Goal: Task Accomplishment & Management: Manage account settings

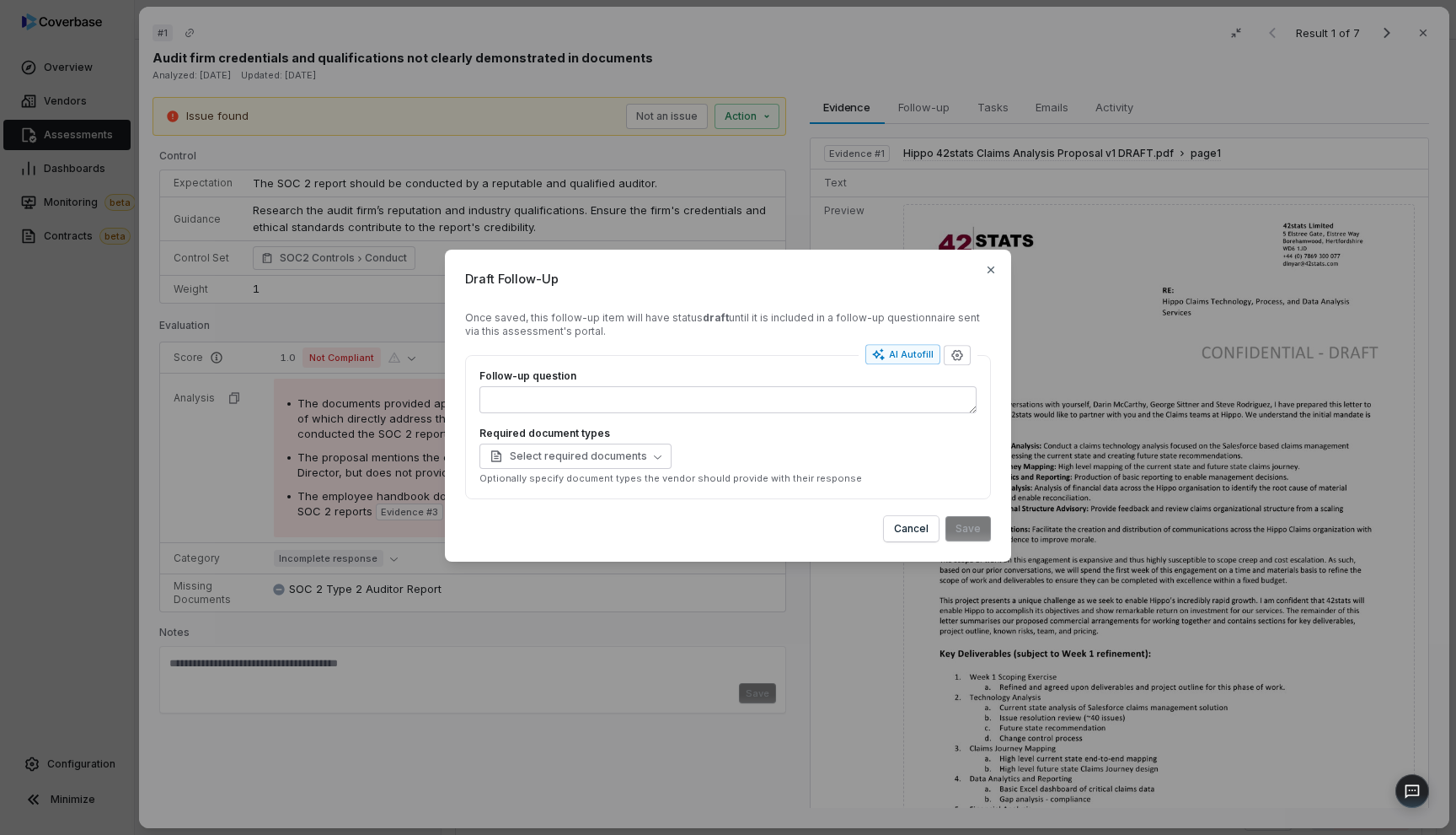
click at [725, 560] on div "Draft Follow-Up Once saved, this follow-up item will have status draft until it…" at bounding box center [728, 405] width 566 height 312
click at [919, 360] on div "AI Autofill" at bounding box center [903, 354] width 61 height 13
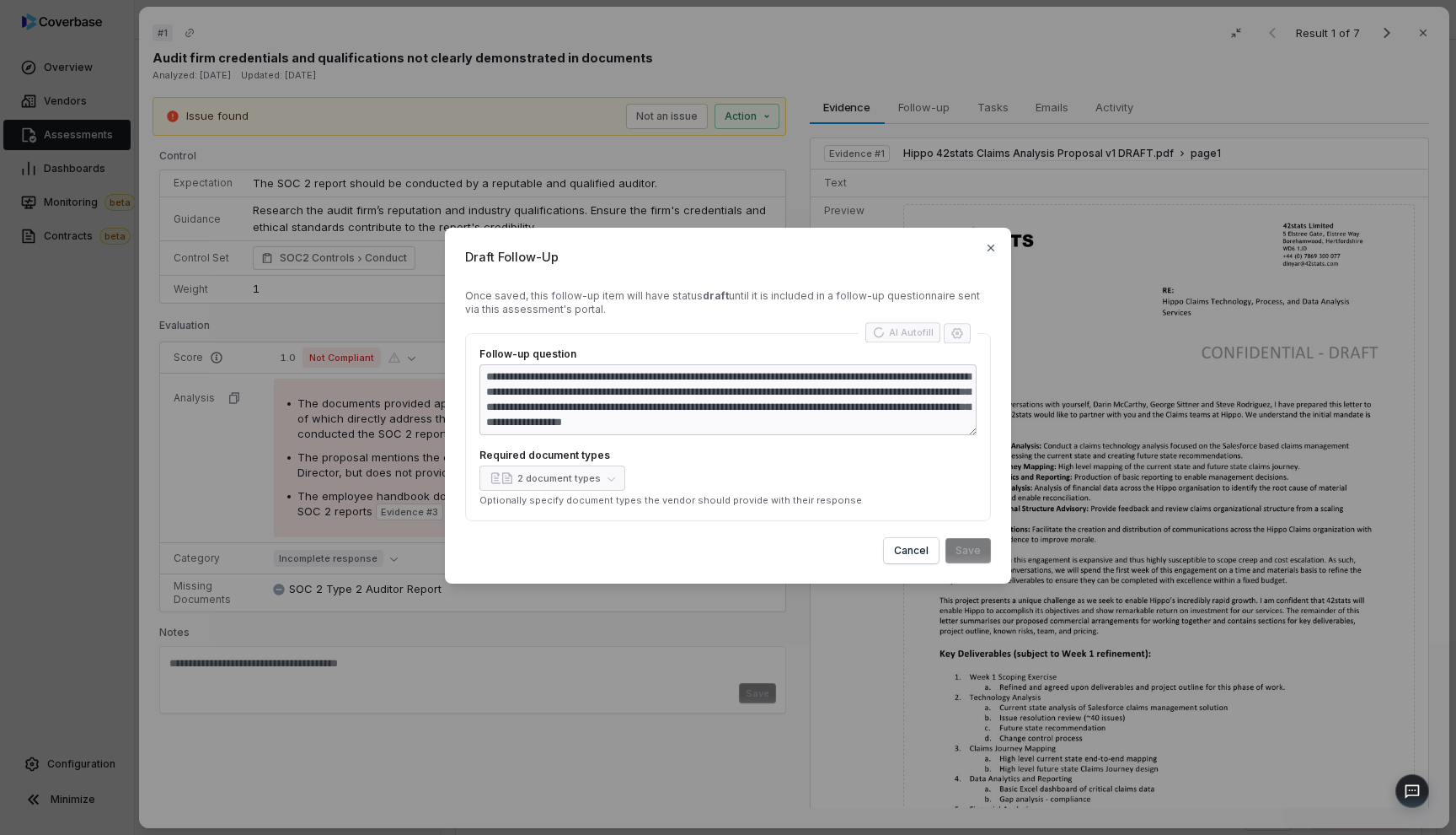
type textarea "*"
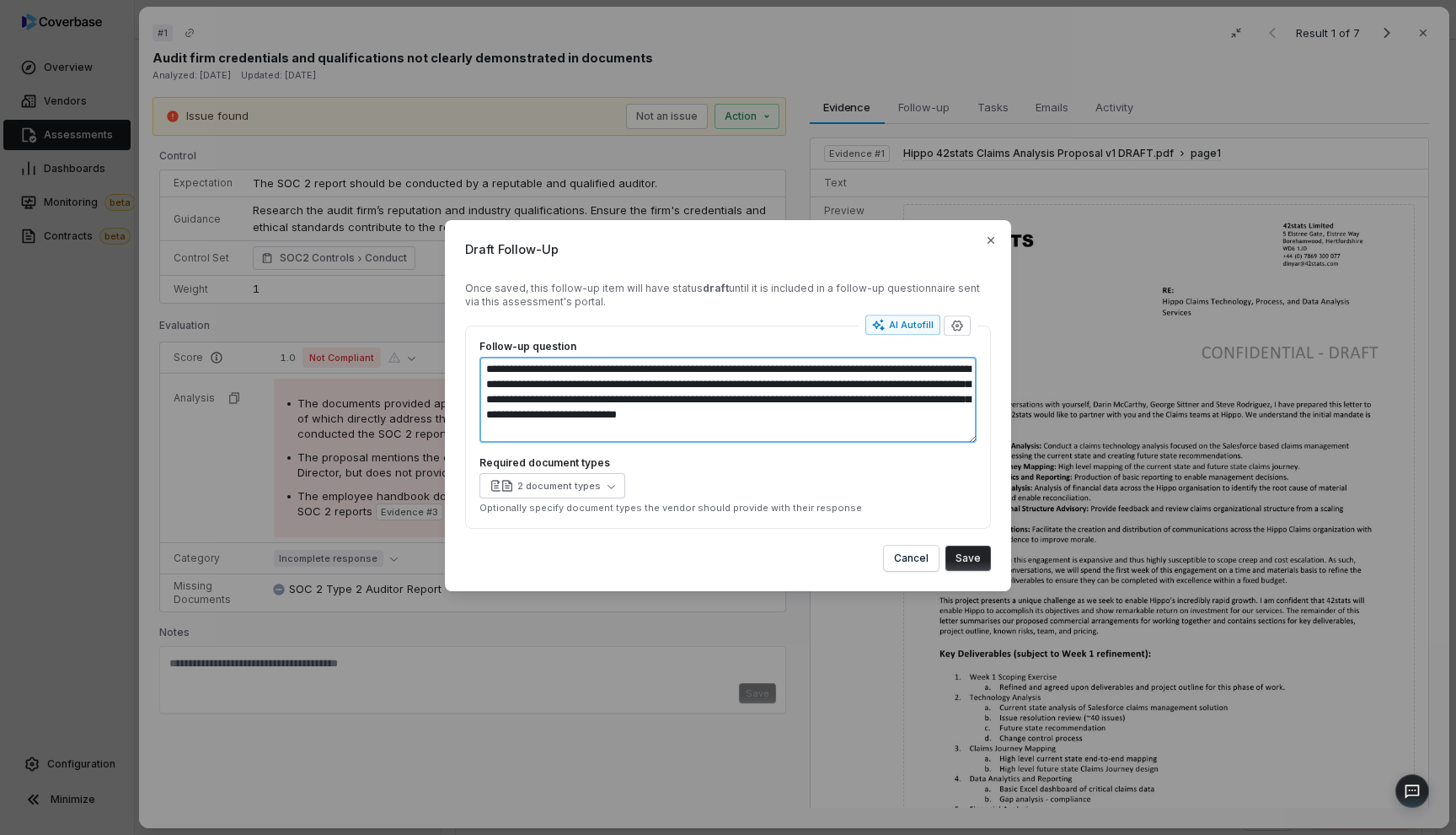
drag, startPoint x: 487, startPoint y: 366, endPoint x: 617, endPoint y: 435, distance: 147.2
click at [617, 435] on textarea "**********" at bounding box center [728, 400] width 497 height 86
type textarea "**********"
click at [968, 555] on button "Save" at bounding box center [968, 558] width 45 height 25
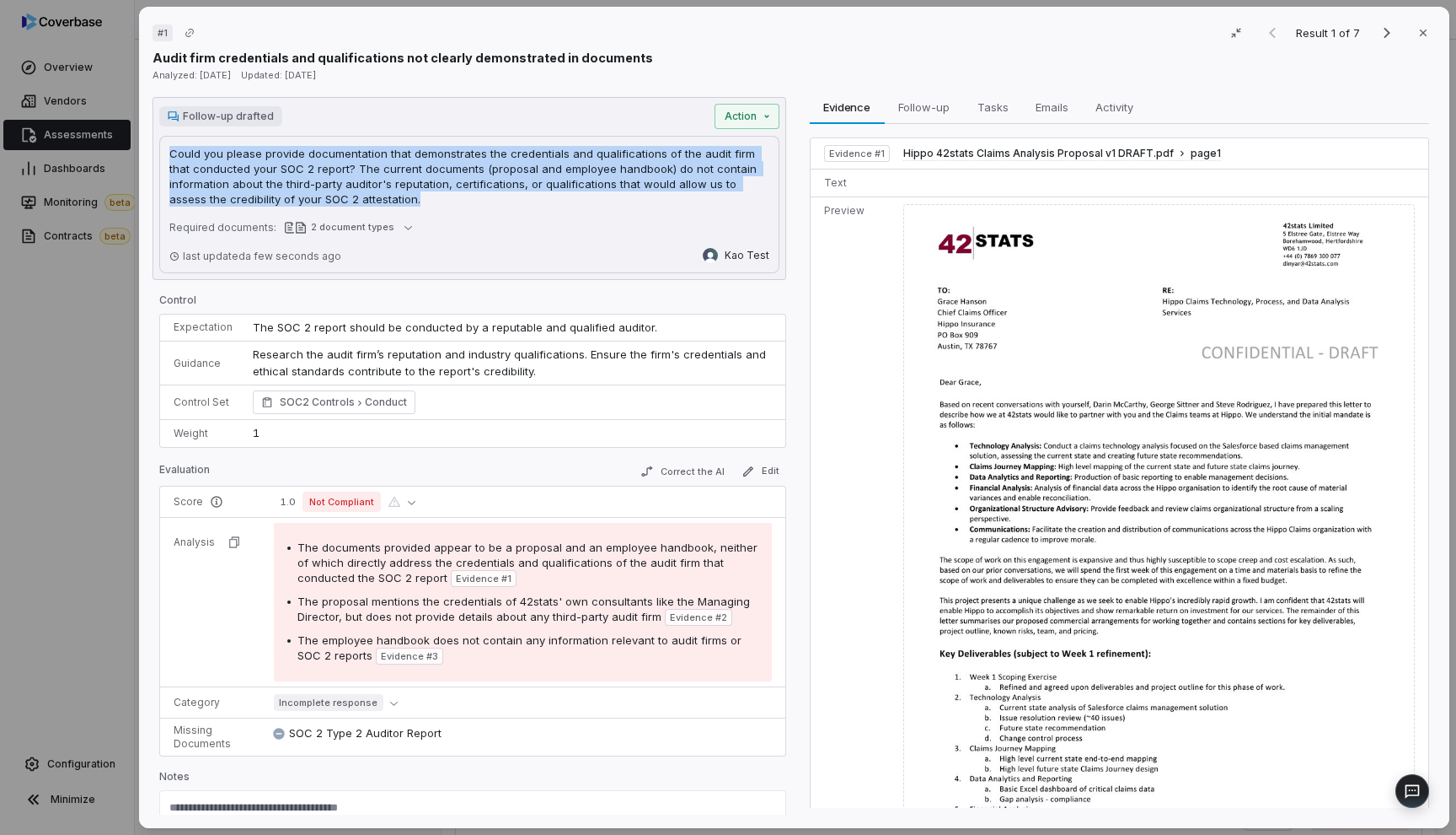
drag, startPoint x: 397, startPoint y: 198, endPoint x: 167, endPoint y: 152, distance: 234.6
click at [167, 152] on div "Could you please provide documentation that demonstrates the credentials and qu…" at bounding box center [469, 204] width 621 height 137
copy p "Could you please provide documentation that demonstrates the credentials and qu…"
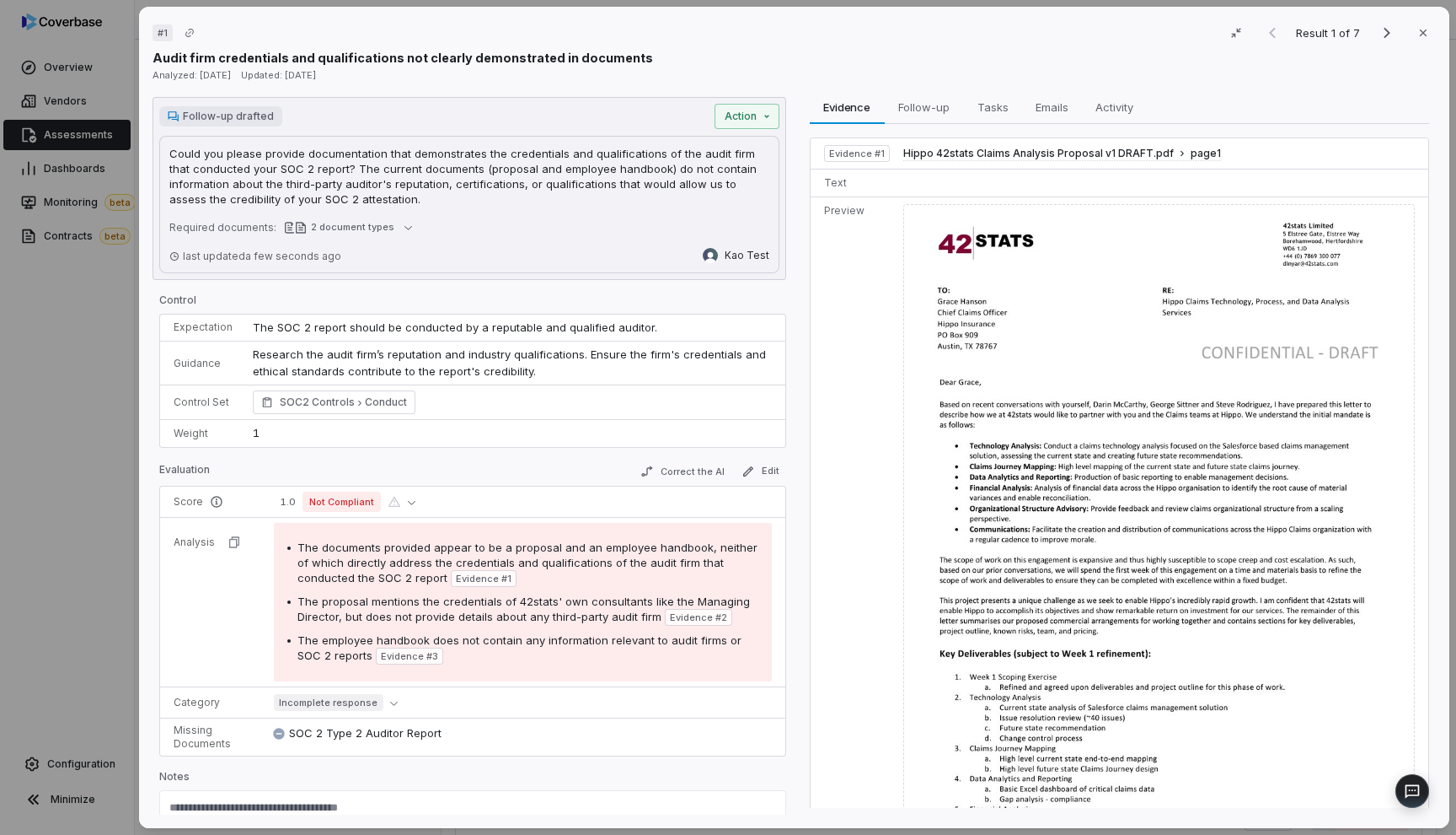
click at [348, 257] on div "last updated a few seconds ago Kao Test" at bounding box center [469, 252] width 600 height 22
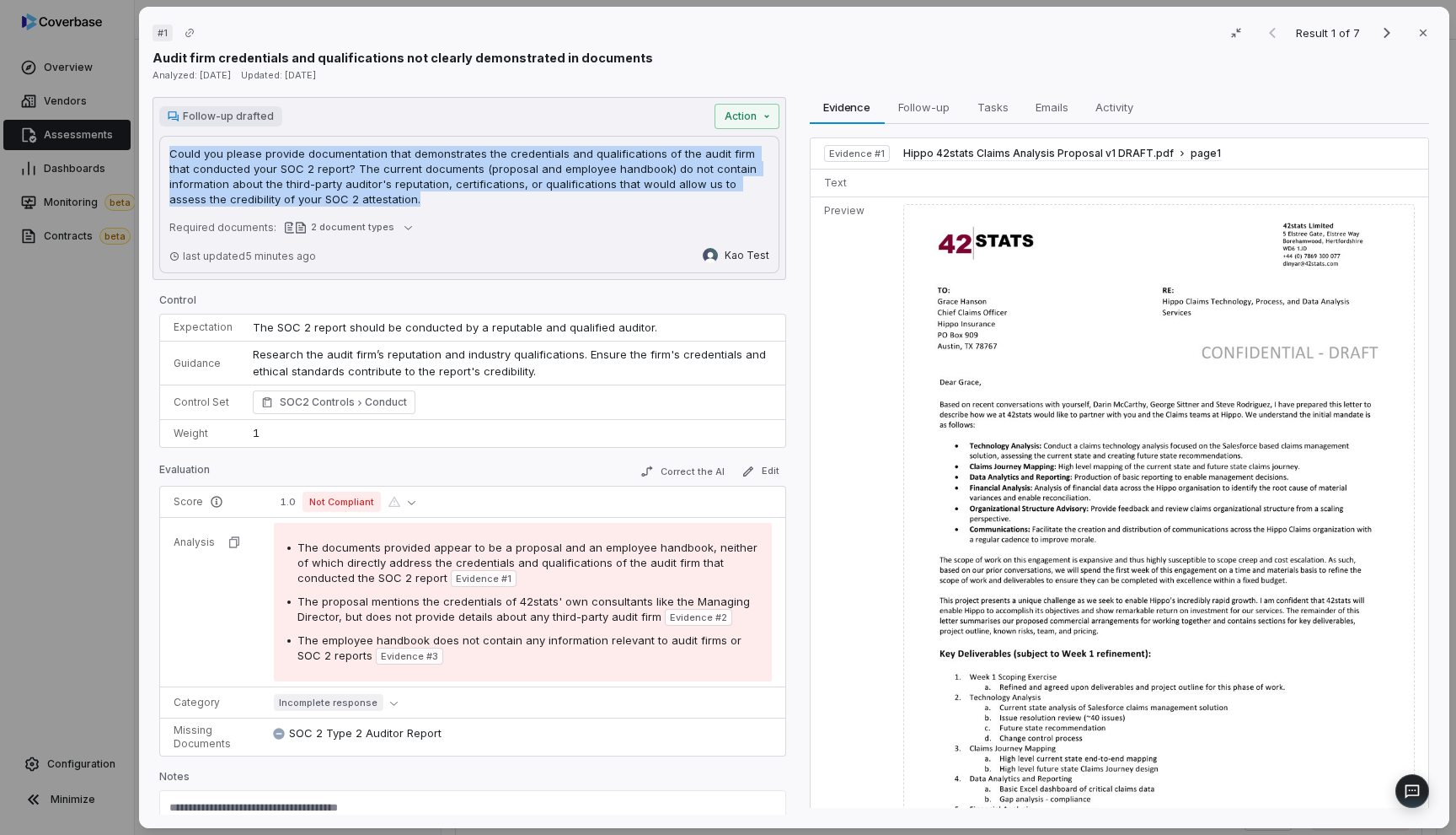
drag, startPoint x: 389, startPoint y: 205, endPoint x: 163, endPoint y: 157, distance: 231.0
click at [163, 157] on div "Could you please provide documentation that demonstrates the credentials and qu…" at bounding box center [469, 204] width 621 height 137
copy p "Could you please provide documentation that demonstrates the credentials and qu…"
click at [790, 295] on div at bounding box center [794, 456] width 10 height 719
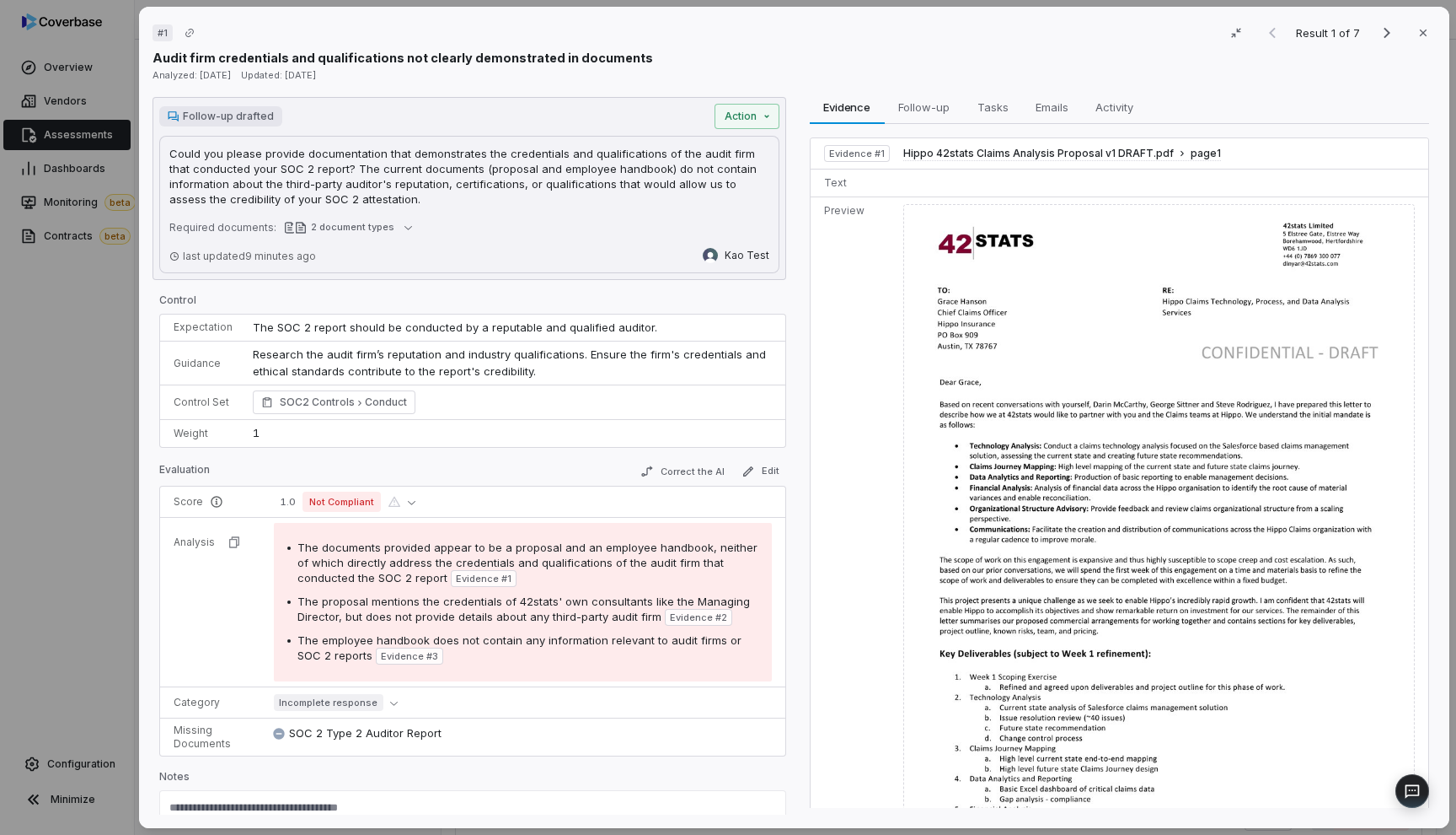
click at [721, 52] on div "Audit firm credentials and qualifications not clearly demonstrated in documents" at bounding box center [794, 58] width 1284 height 17
click at [762, 126] on div "Follow-up drafted Action Could you please provide documentation that demonstrat…" at bounding box center [469, 188] width 634 height 183
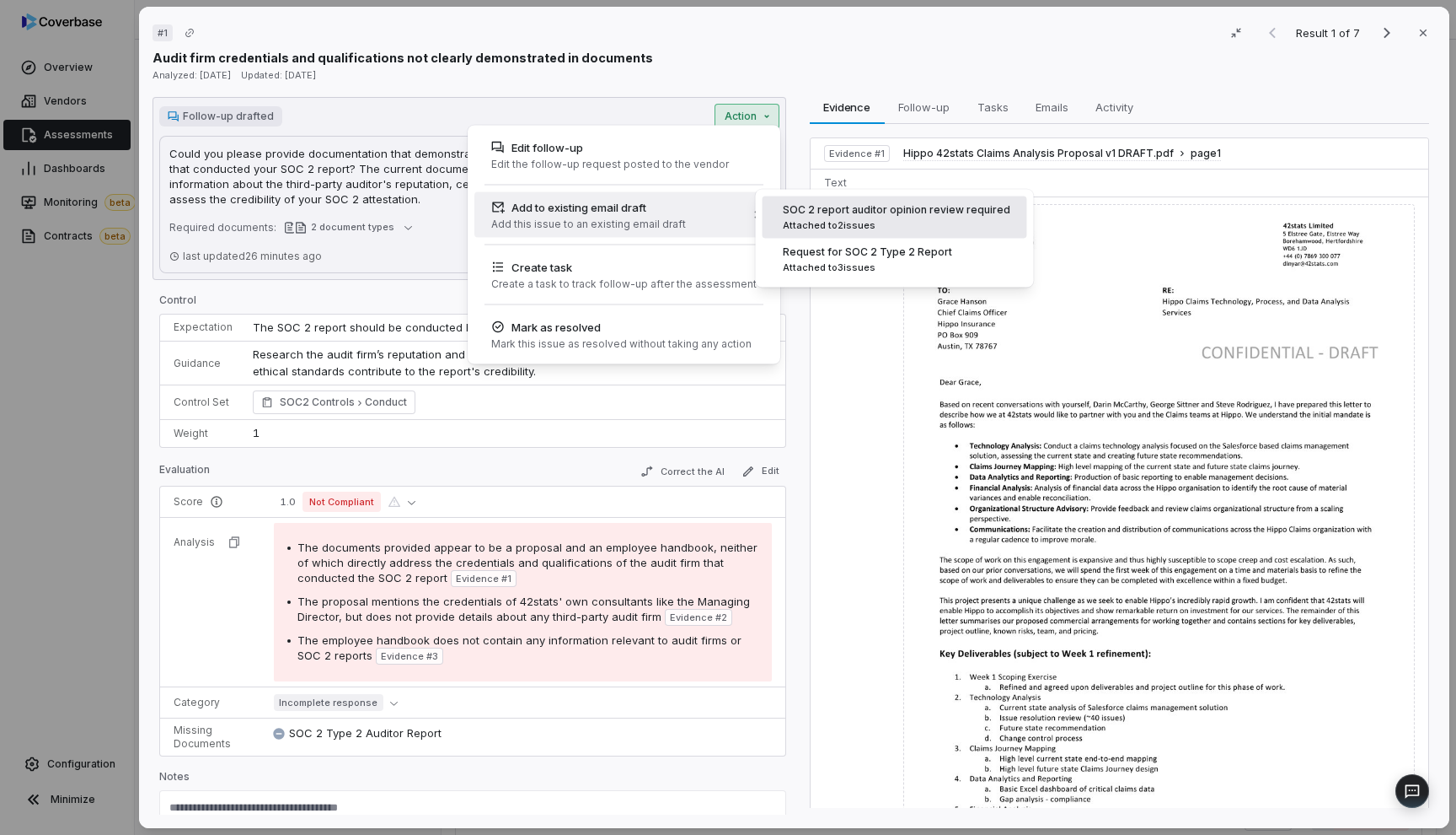
click at [790, 226] on div "Attached to 2 issue s" at bounding box center [896, 226] width 227 height 12
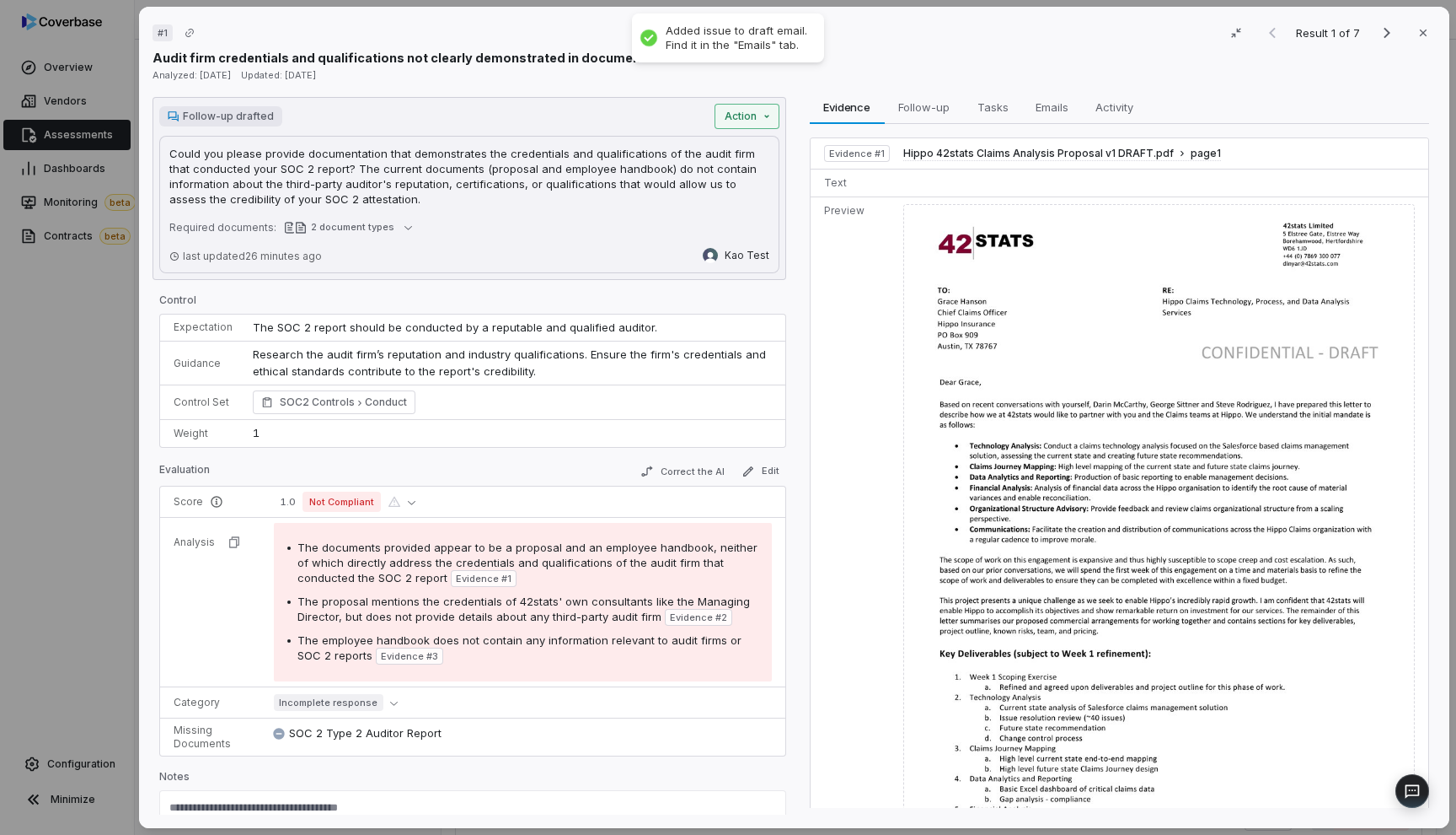
click at [760, 119] on div "# 1 Result 1 of 7 Close Audit firm credentials and qualifications not clearly d…" at bounding box center [728, 417] width 1456 height 835
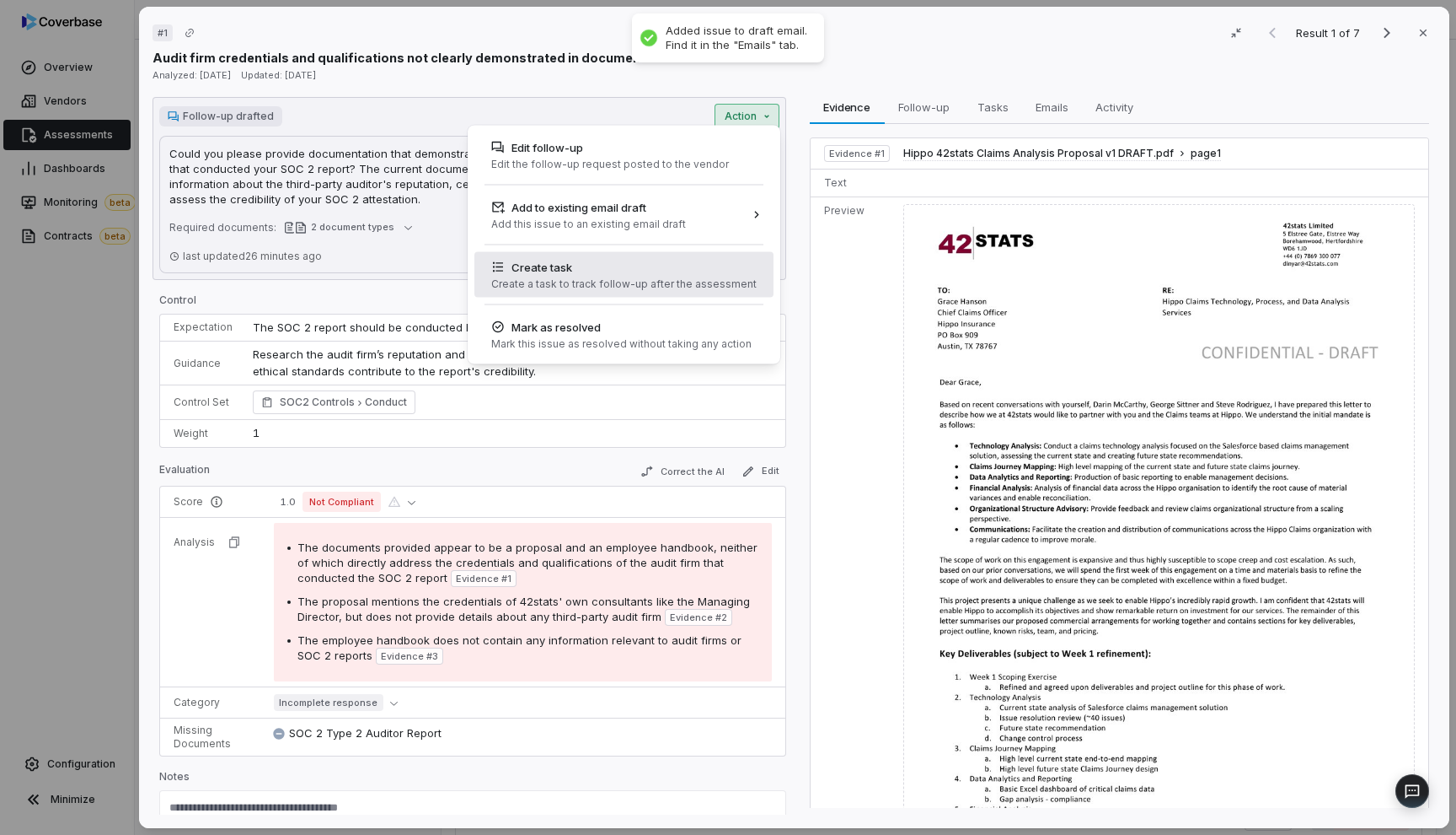
click at [722, 267] on div "Create task" at bounding box center [624, 267] width 266 height 17
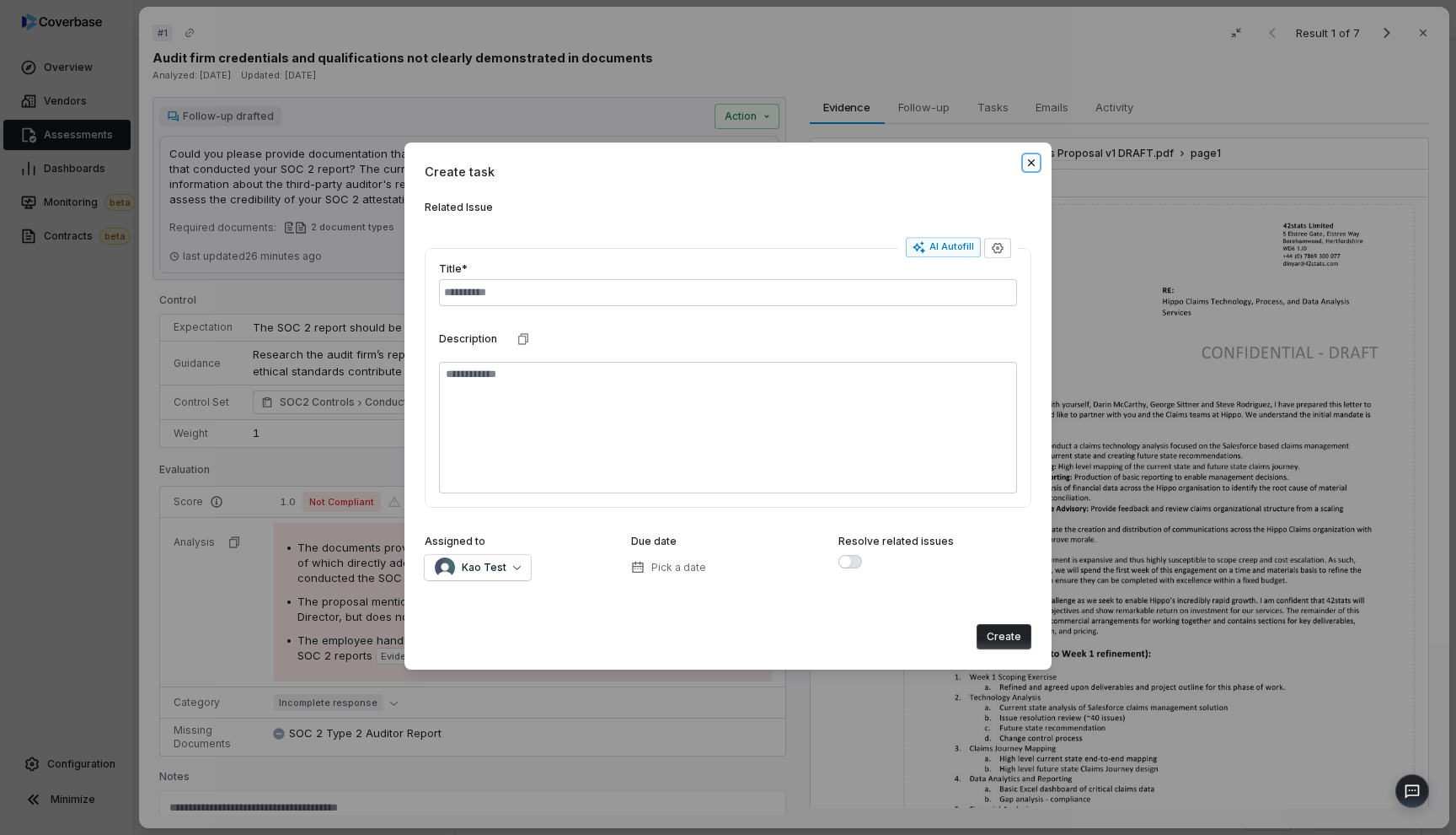
click at [1035, 164] on icon "button" at bounding box center [1031, 162] width 13 height 13
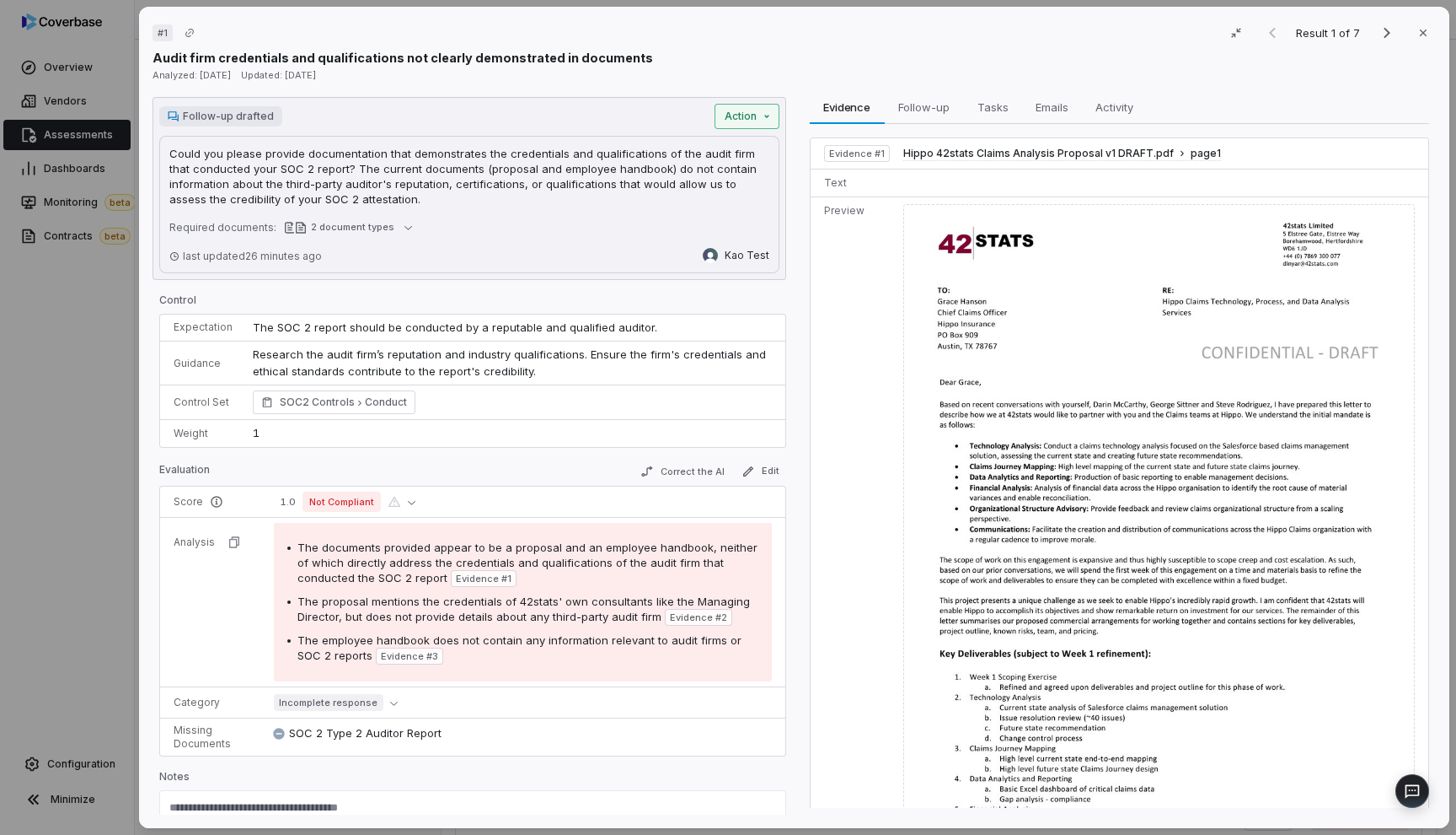
click at [764, 122] on div "# 1 Result 1 of 7 Close Audit firm credentials and qualifications not clearly d…" at bounding box center [728, 417] width 1456 height 835
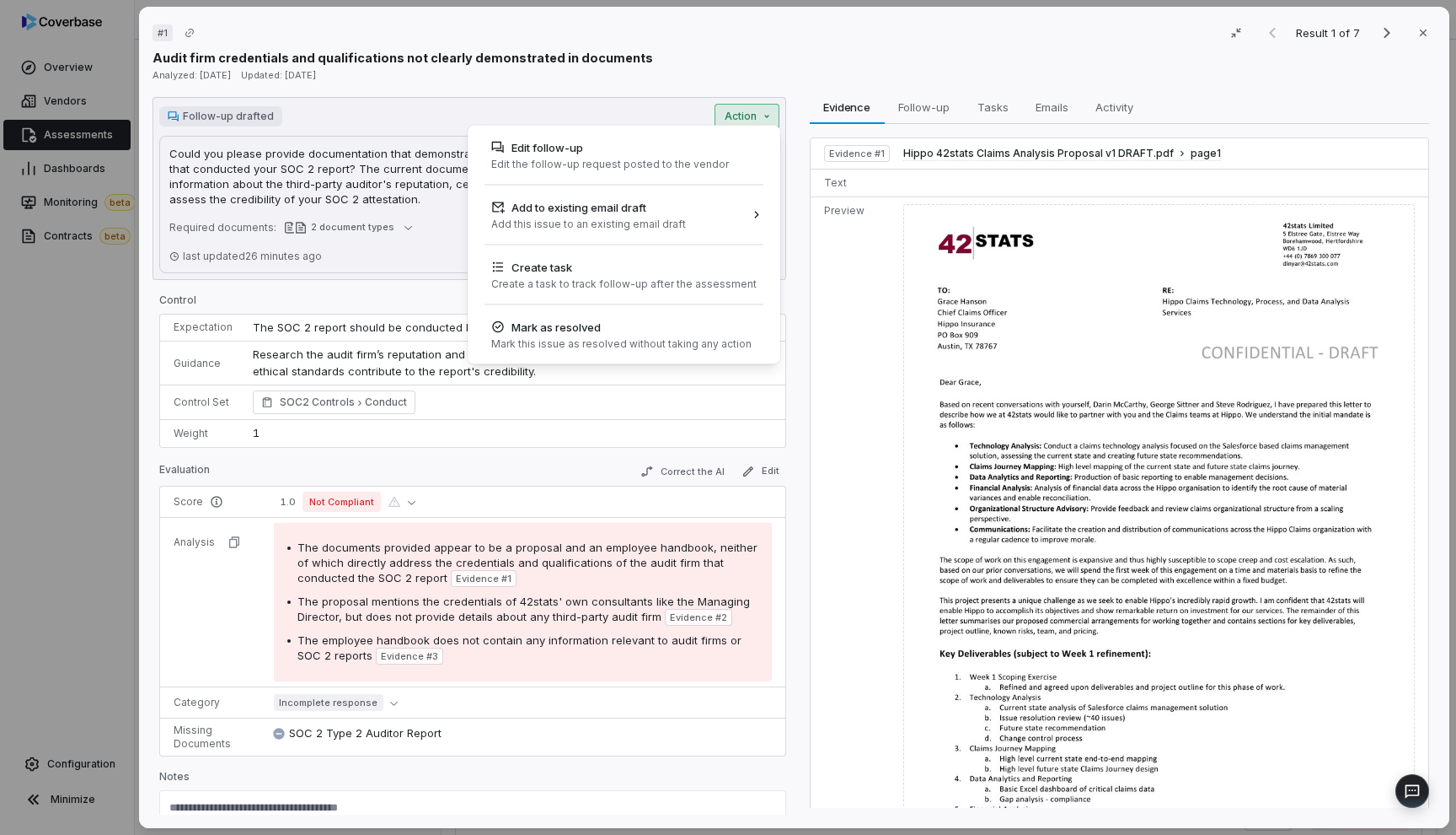
click at [603, 49] on div "# 1 Result 1 of 7 Close Audit firm credentials and qualifications not clearly d…" at bounding box center [728, 417] width 1456 height 835
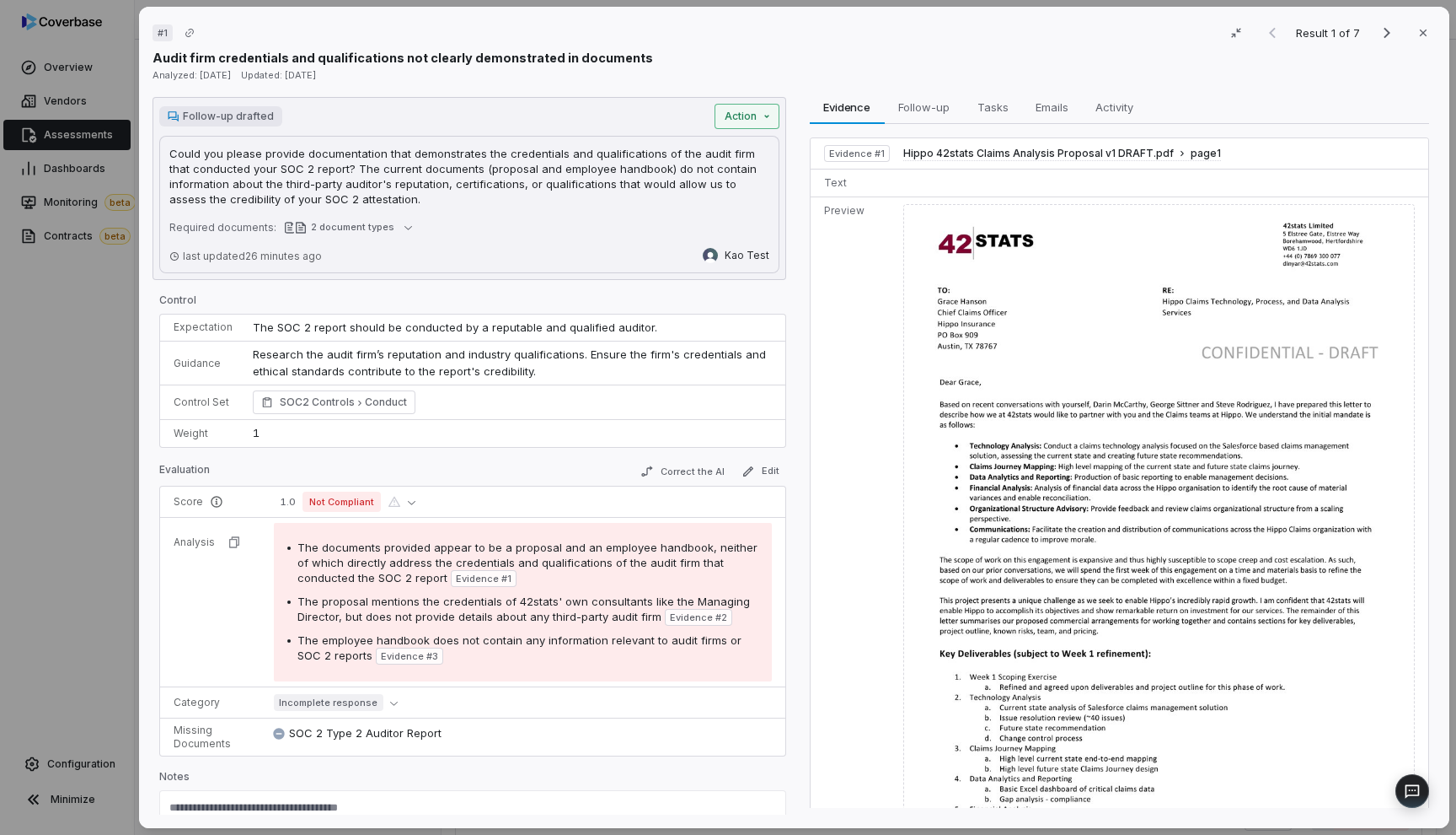
click at [753, 128] on div "Follow-up drafted Action Could you please provide documentation that demonstrat…" at bounding box center [469, 188] width 634 height 183
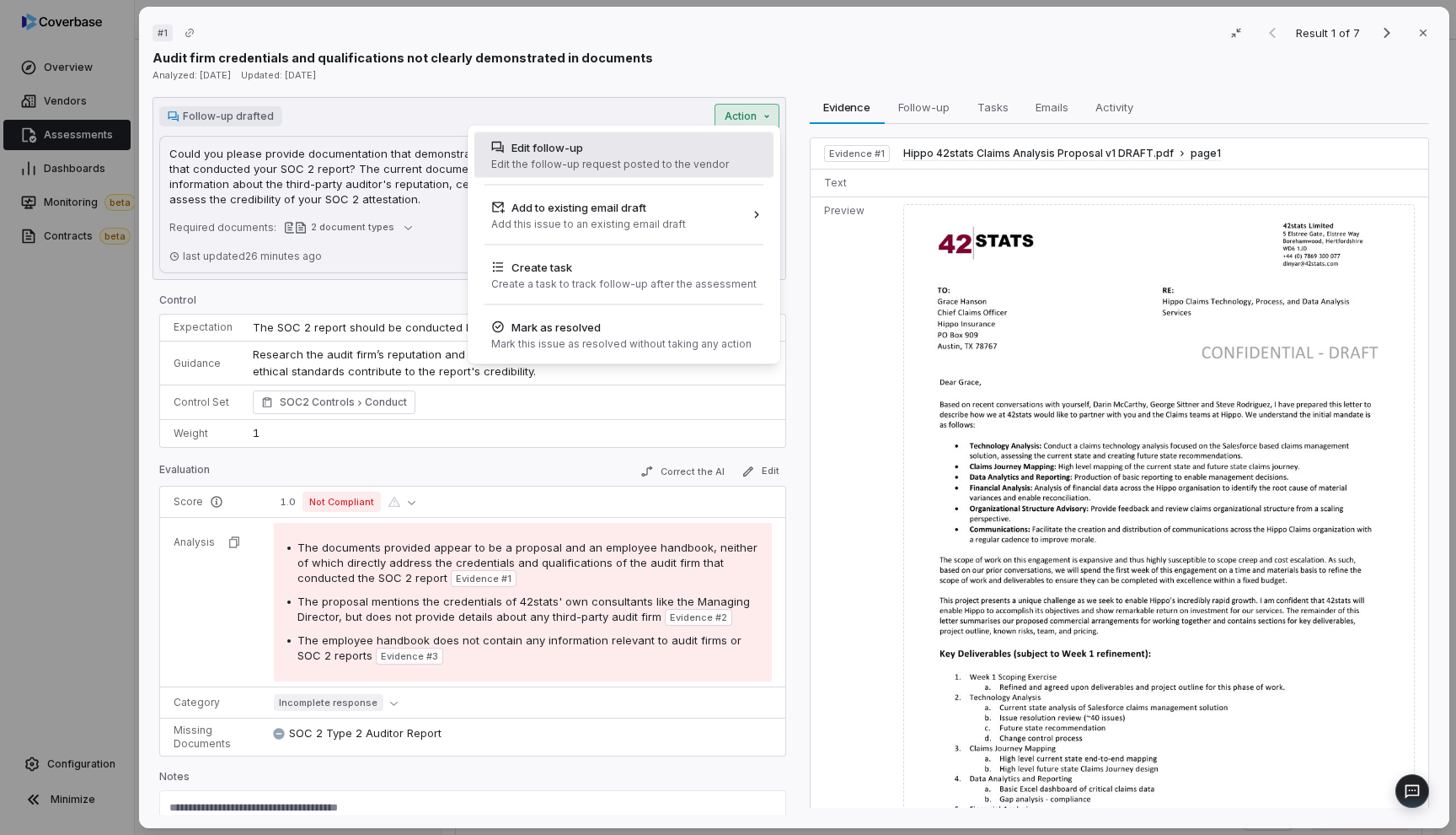
click at [692, 163] on div "Edit the follow-up request posted to the vendor" at bounding box center [610, 164] width 238 height 13
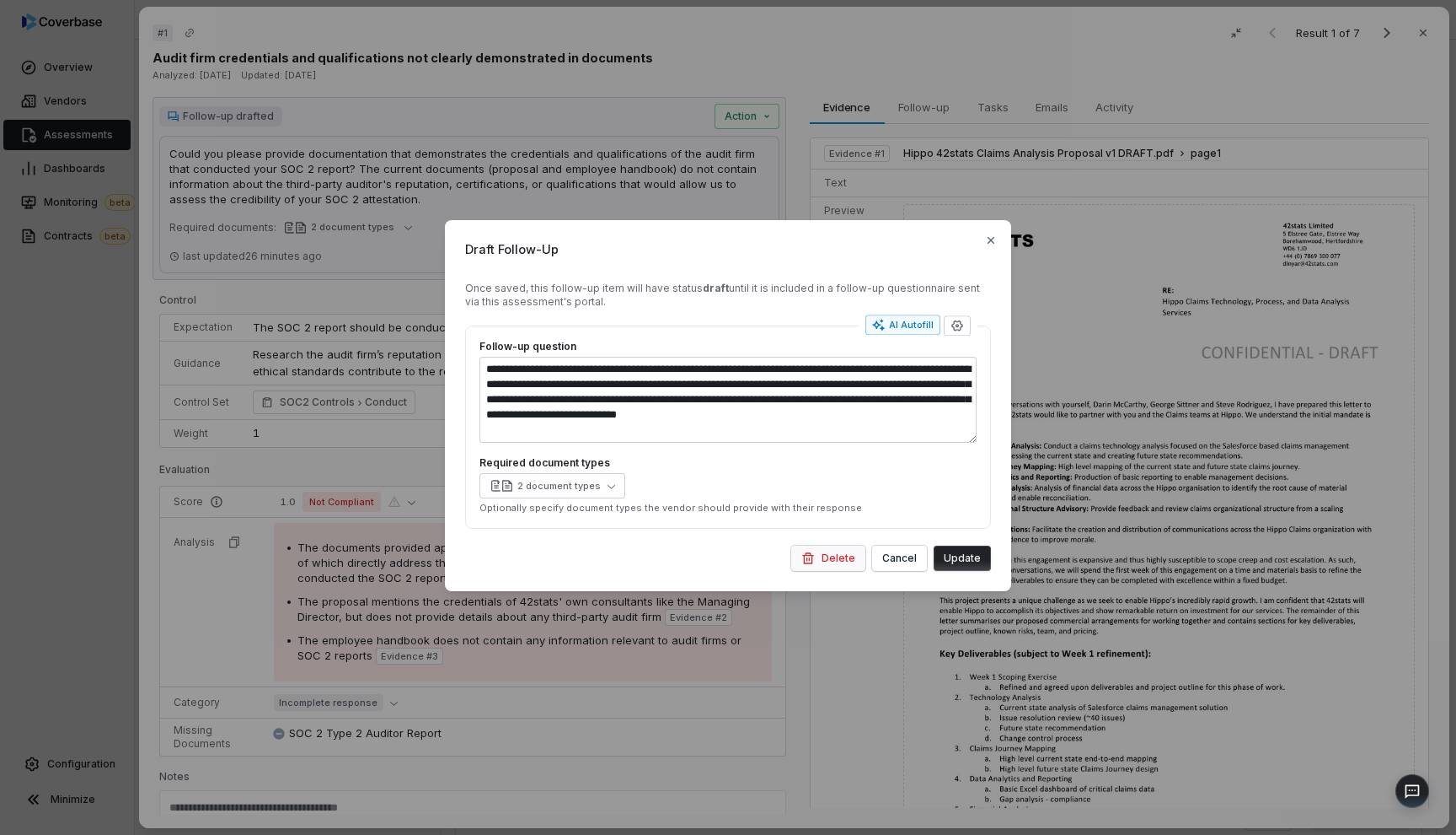
click at [844, 553] on button "Delete" at bounding box center [828, 558] width 74 height 25
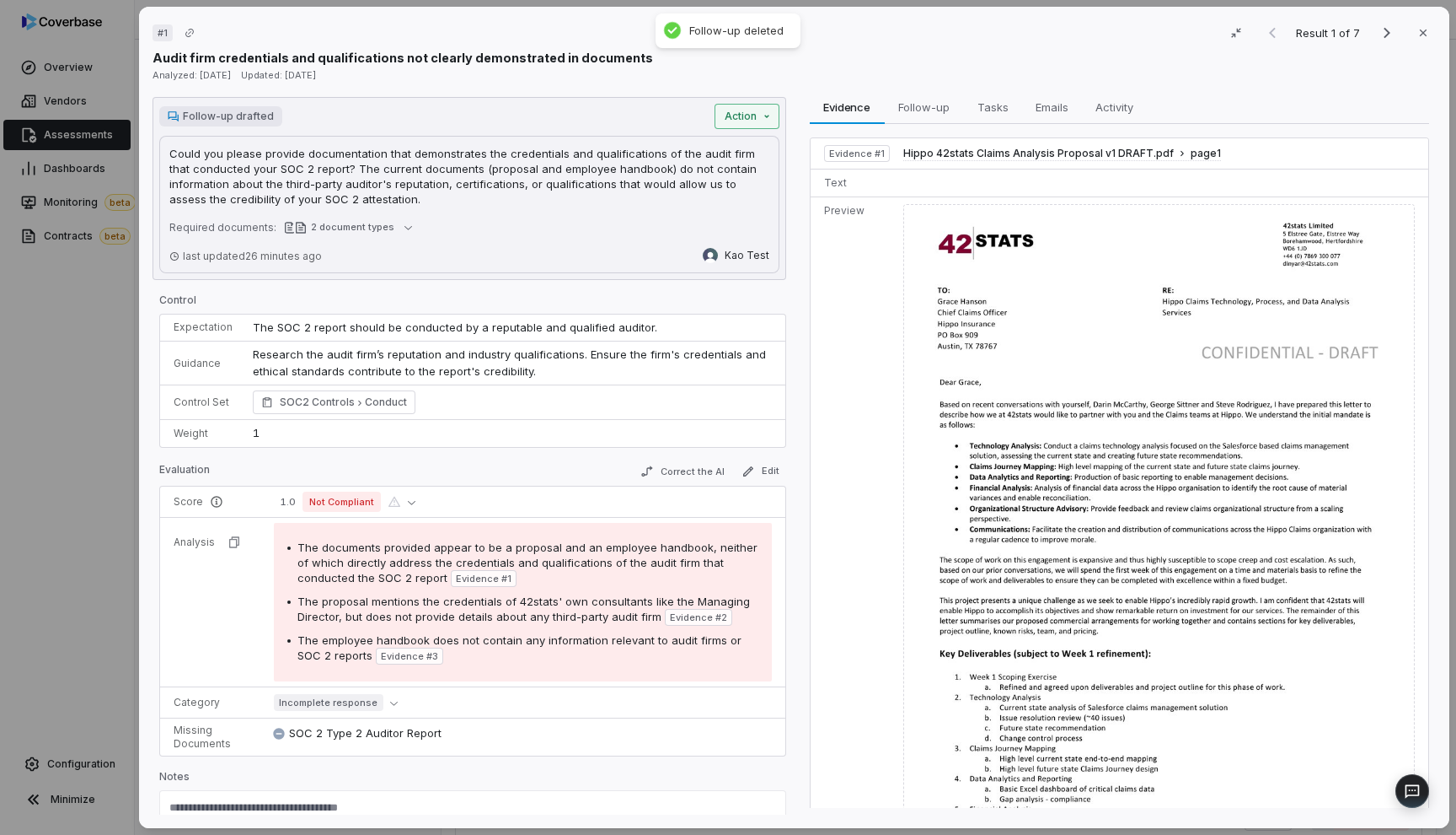
click at [754, 110] on div "# 1 Result 1 of 7 Close Audit firm credentials and qualifications not clearly d…" at bounding box center [728, 417] width 1456 height 835
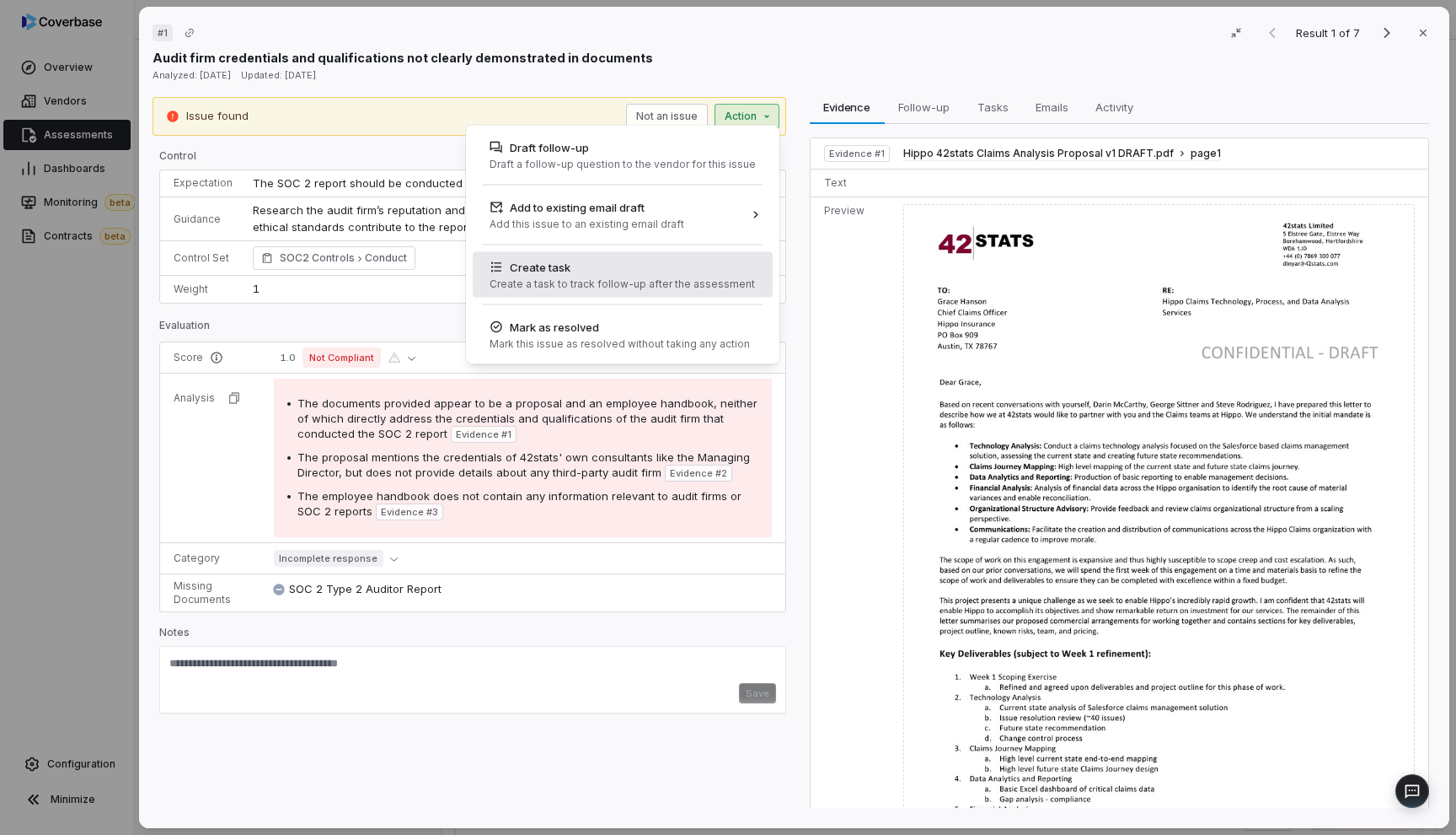
click at [700, 277] on div "Create a task to track follow-up after the assessment" at bounding box center [622, 283] width 266 height 13
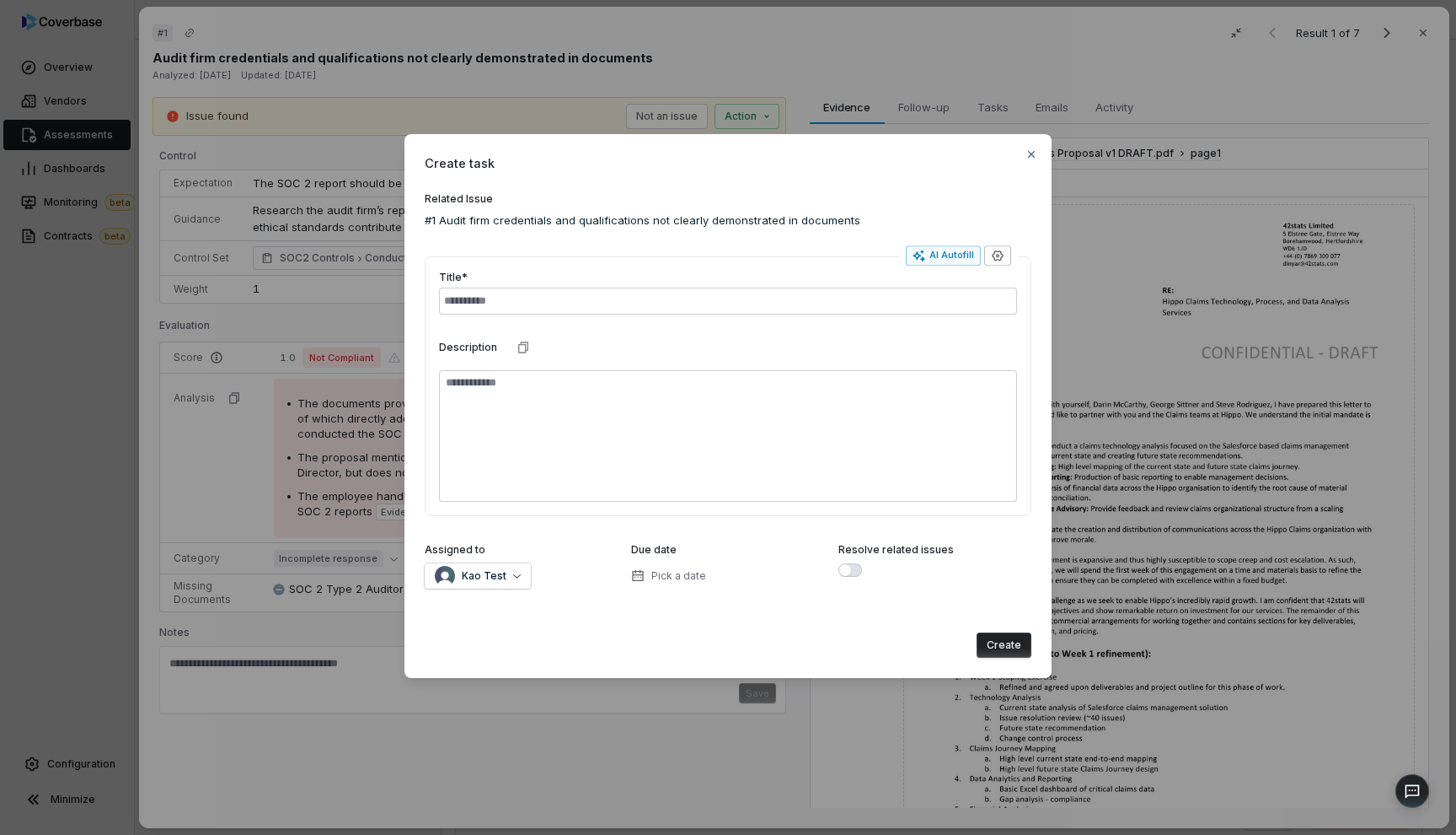
click at [991, 257] on icon "button" at bounding box center [997, 255] width 13 height 13
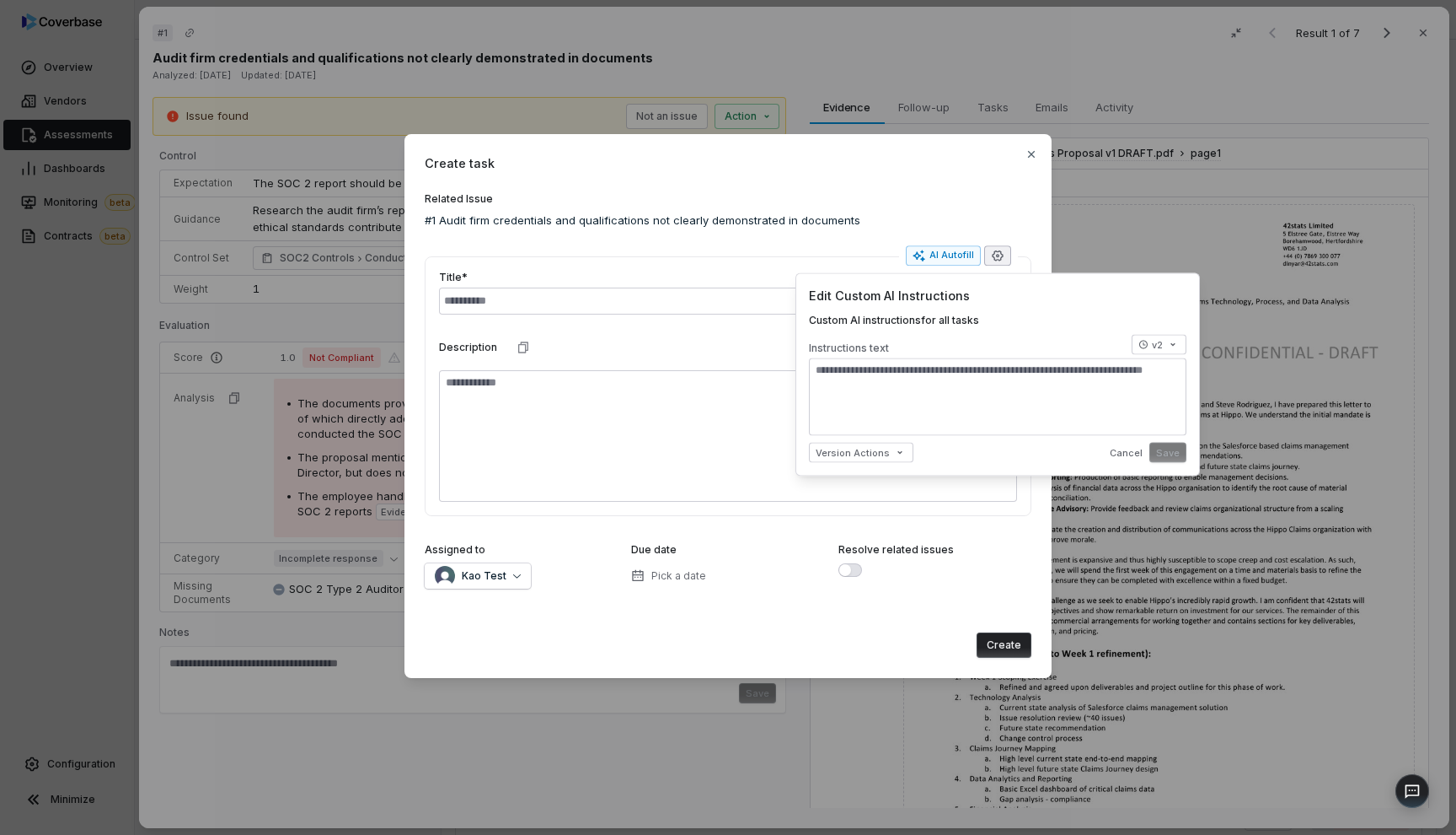
click at [997, 257] on icon "button" at bounding box center [997, 255] width 13 height 13
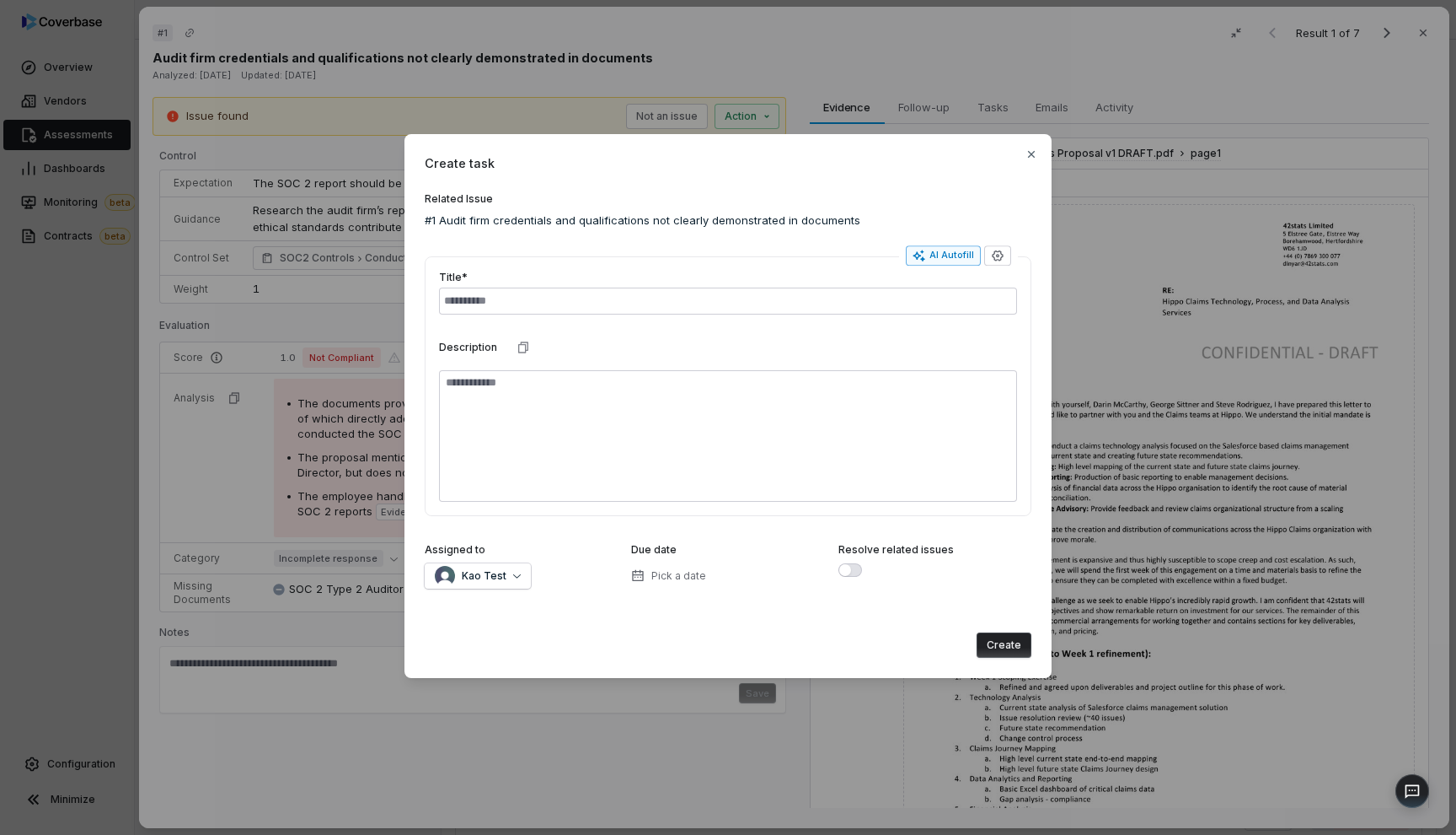
click at [976, 256] on button "AI Autofill" at bounding box center [944, 255] width 75 height 20
type textarea "*"
type input "*******"
type textarea "**"
type textarea "*"
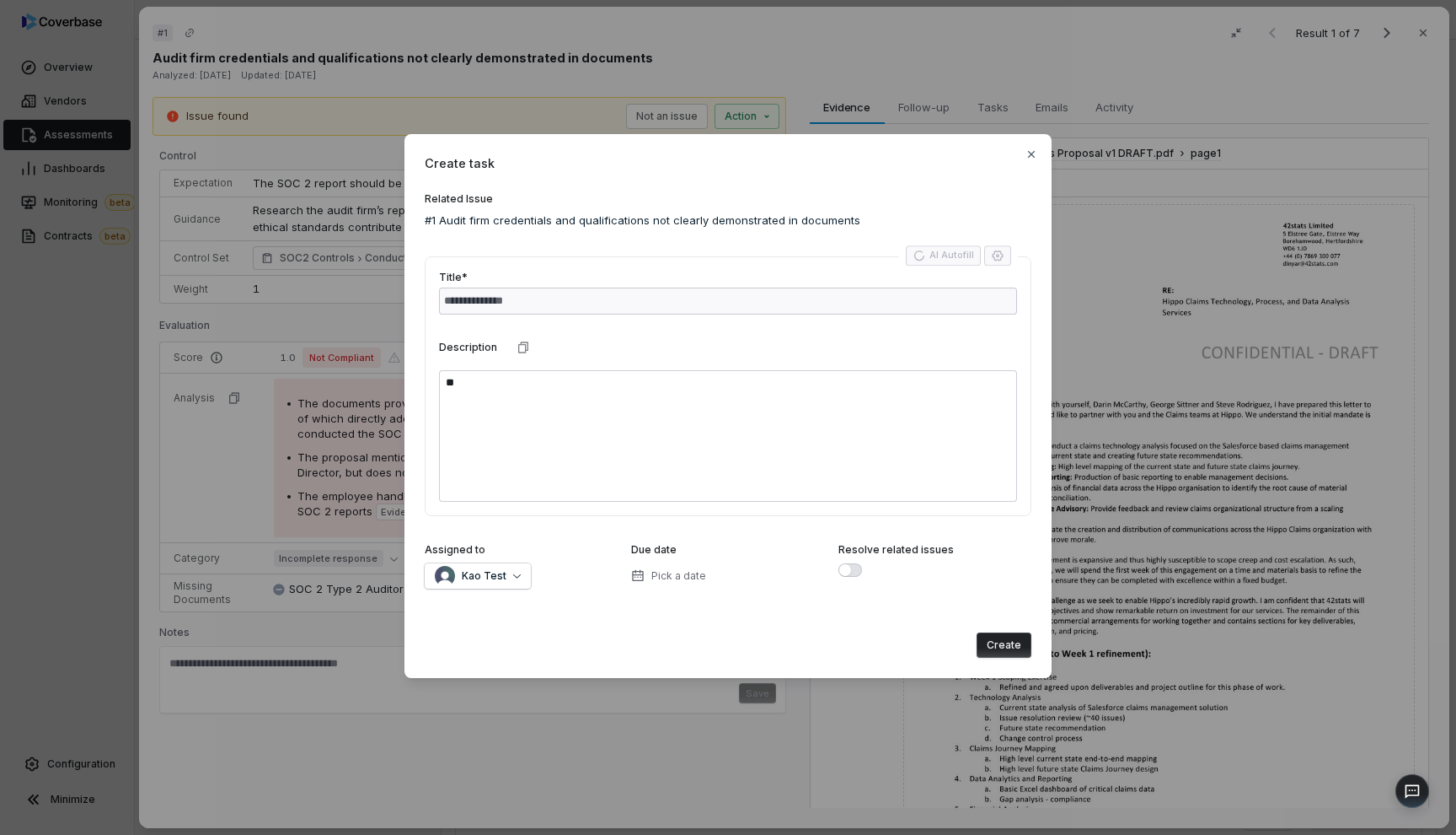
type input "**********"
type textarea "**********"
type textarea "*"
type input "**********"
type textarea "*"
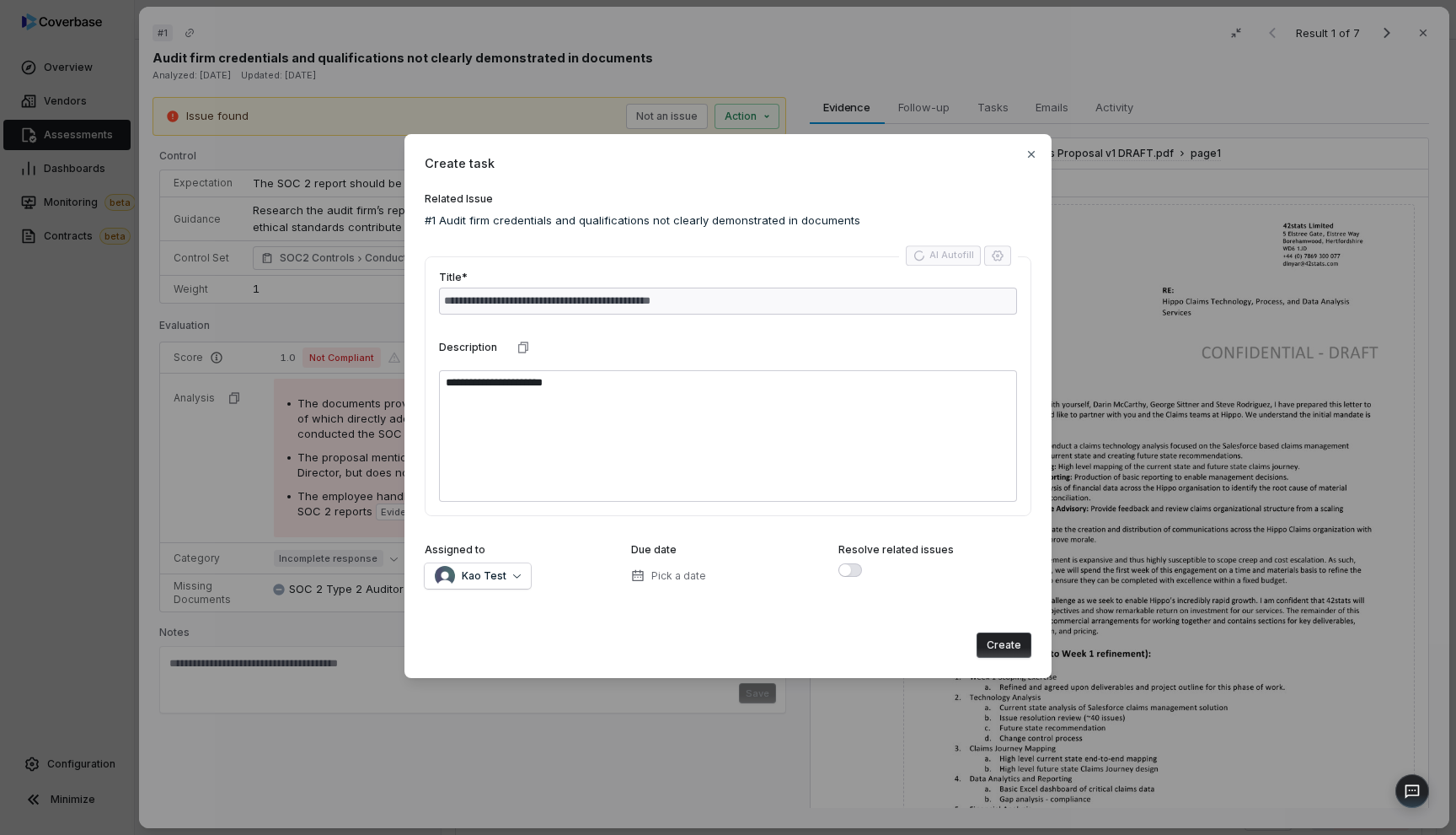
type textarea "**********"
type textarea "*"
type textarea "**********"
type textarea "*"
type textarea "**********"
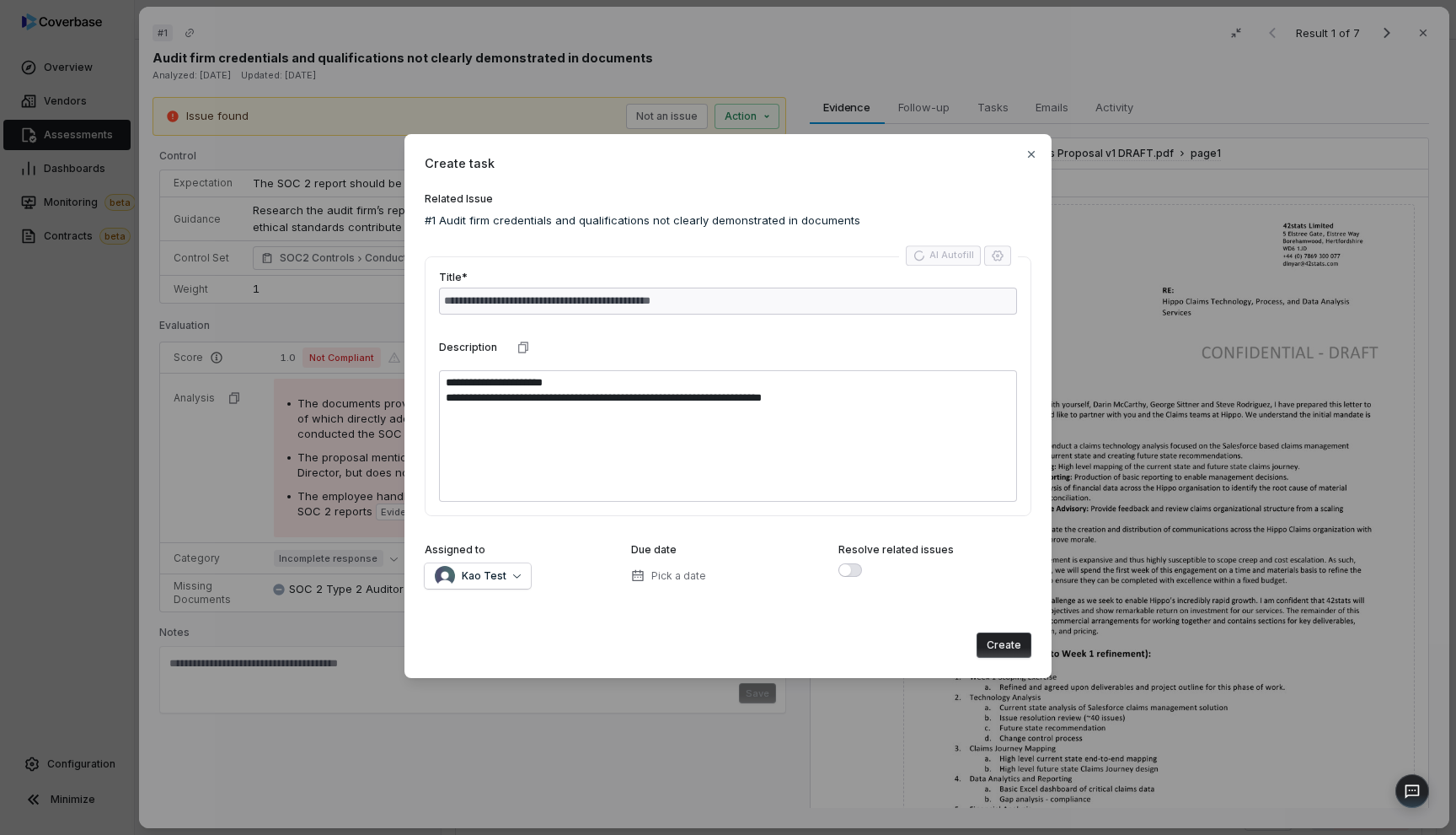
type textarea "*"
type textarea "**********"
type textarea "*"
type textarea "**********"
type textarea "*"
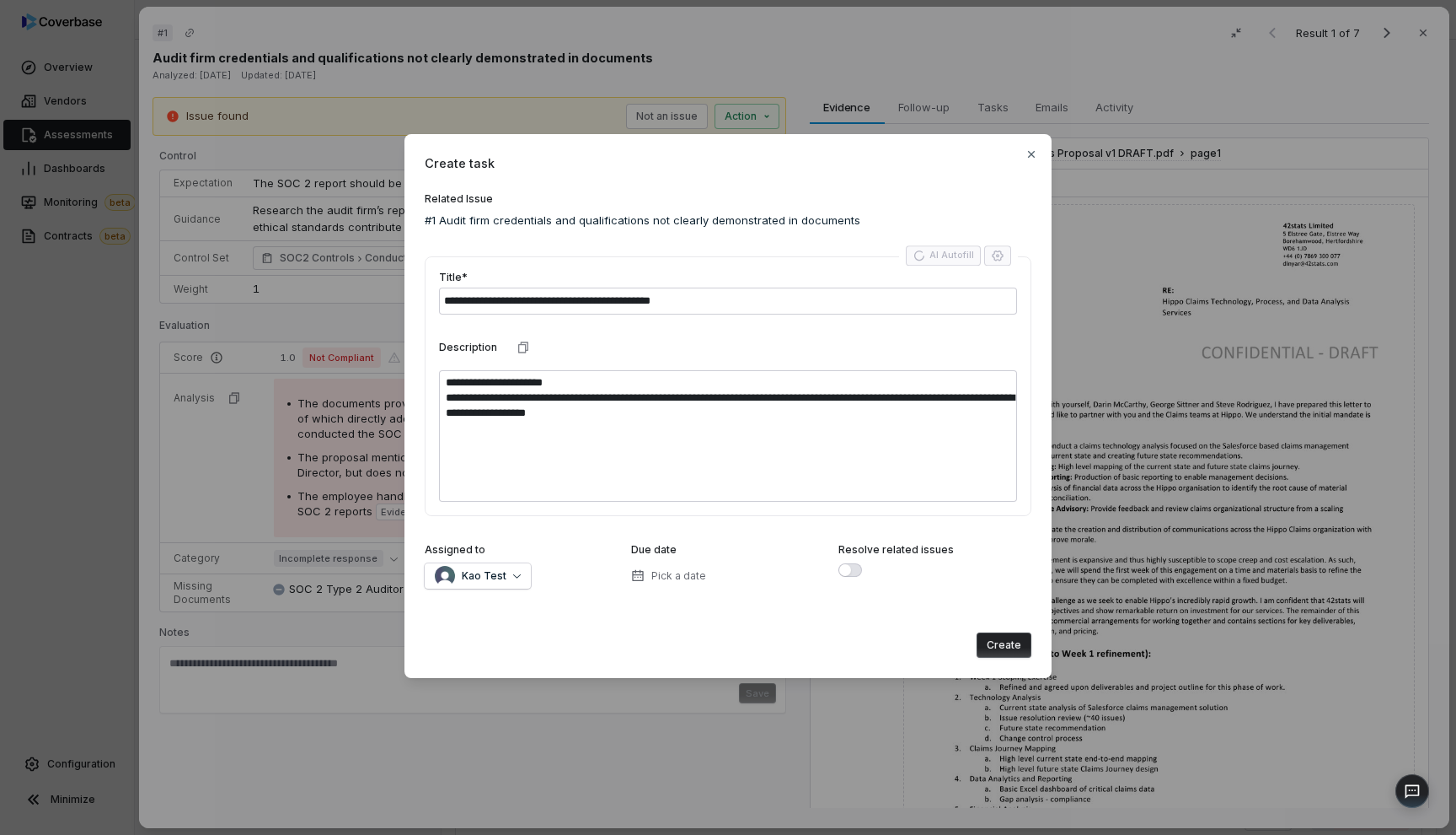
type textarea "**********"
type textarea "*"
type textarea "**********"
type textarea "*"
type textarea "**********"
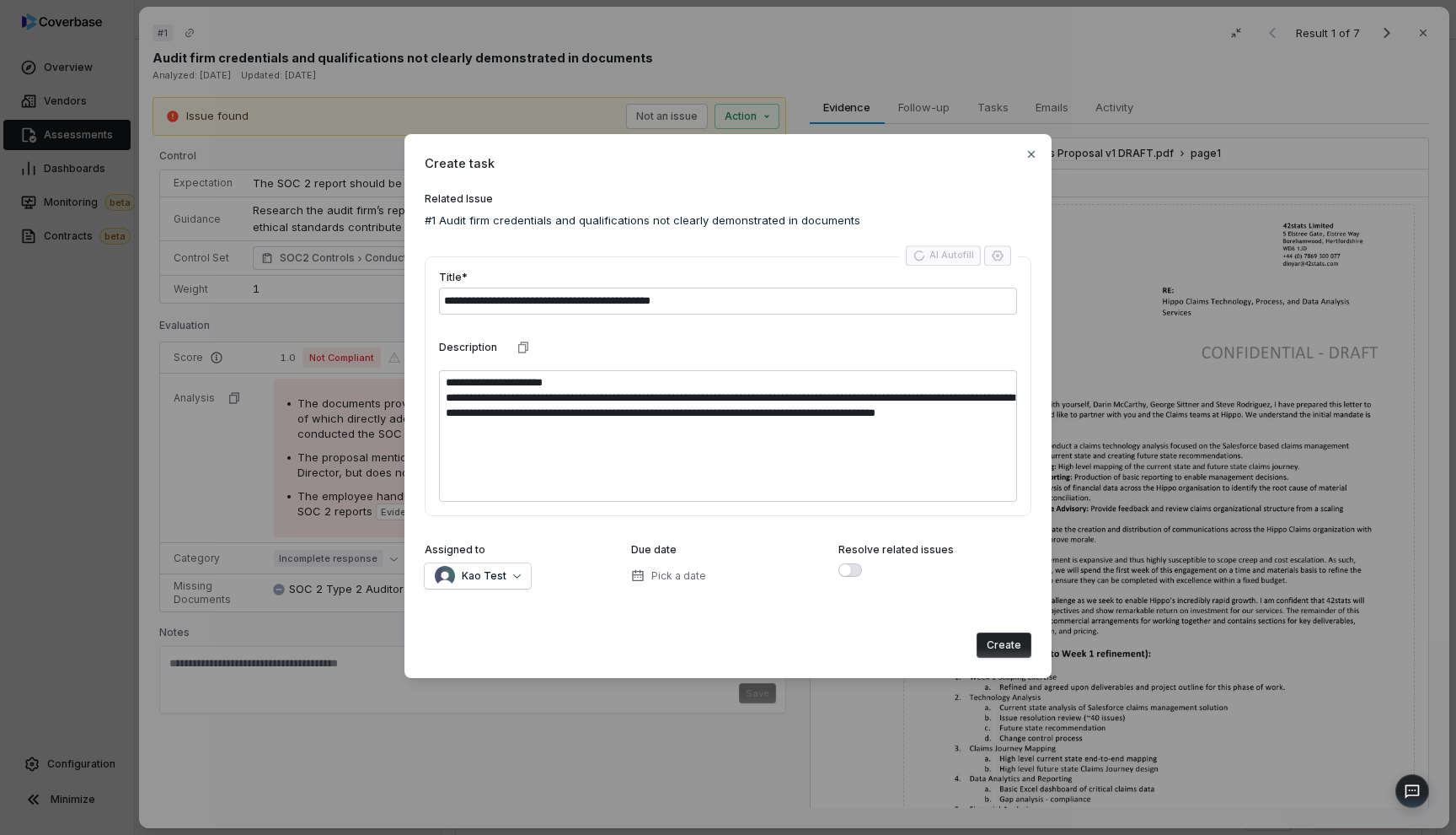
type textarea "*"
type textarea "**********"
click at [683, 582] on button "Pick a date" at bounding box center [668, 575] width 85 height 36
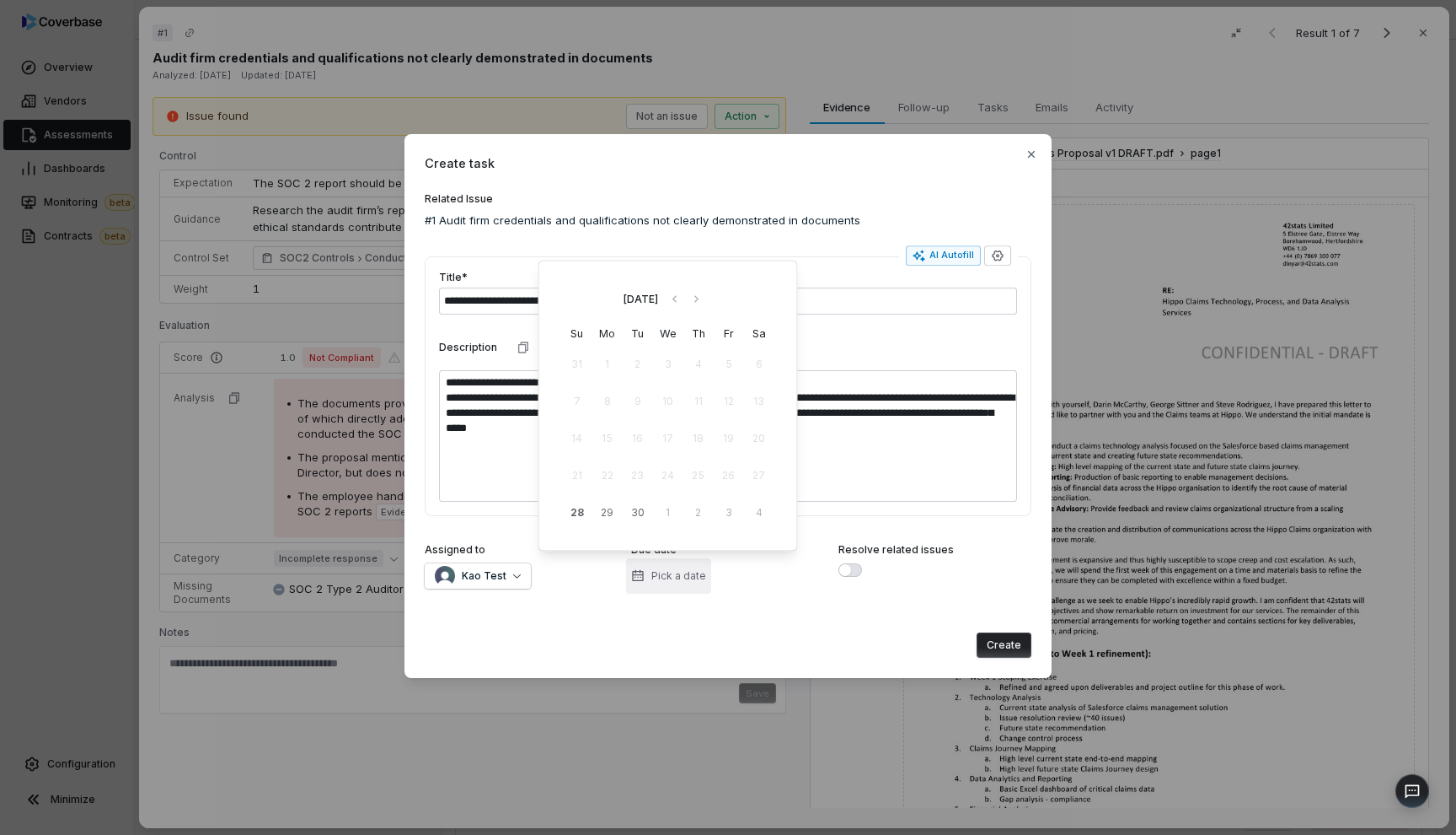
click at [683, 582] on button "Pick a date" at bounding box center [668, 575] width 85 height 36
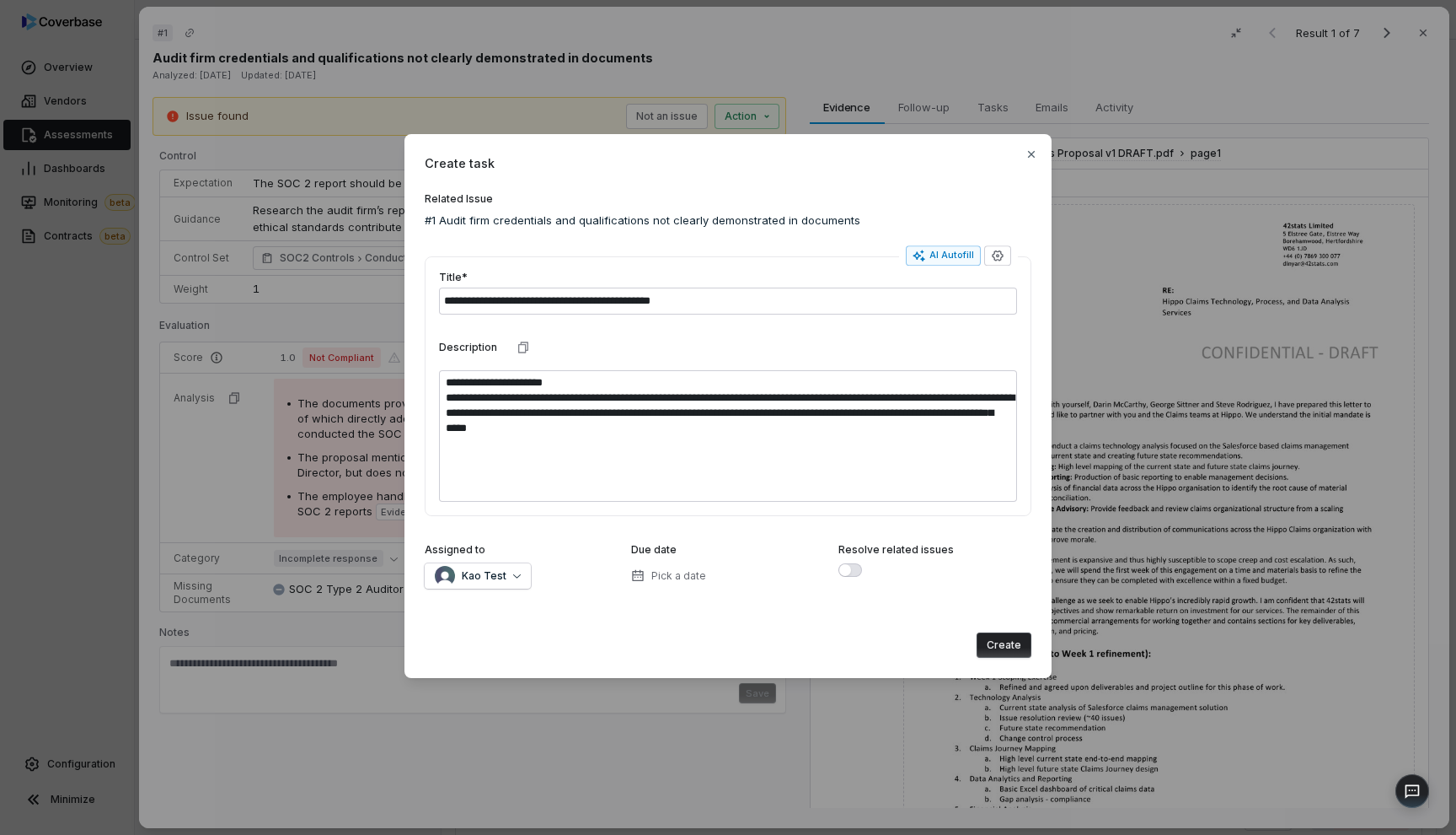
click at [693, 626] on div "Create" at bounding box center [728, 640] width 607 height 36
click at [1032, 154] on icon "button" at bounding box center [1031, 154] width 13 height 13
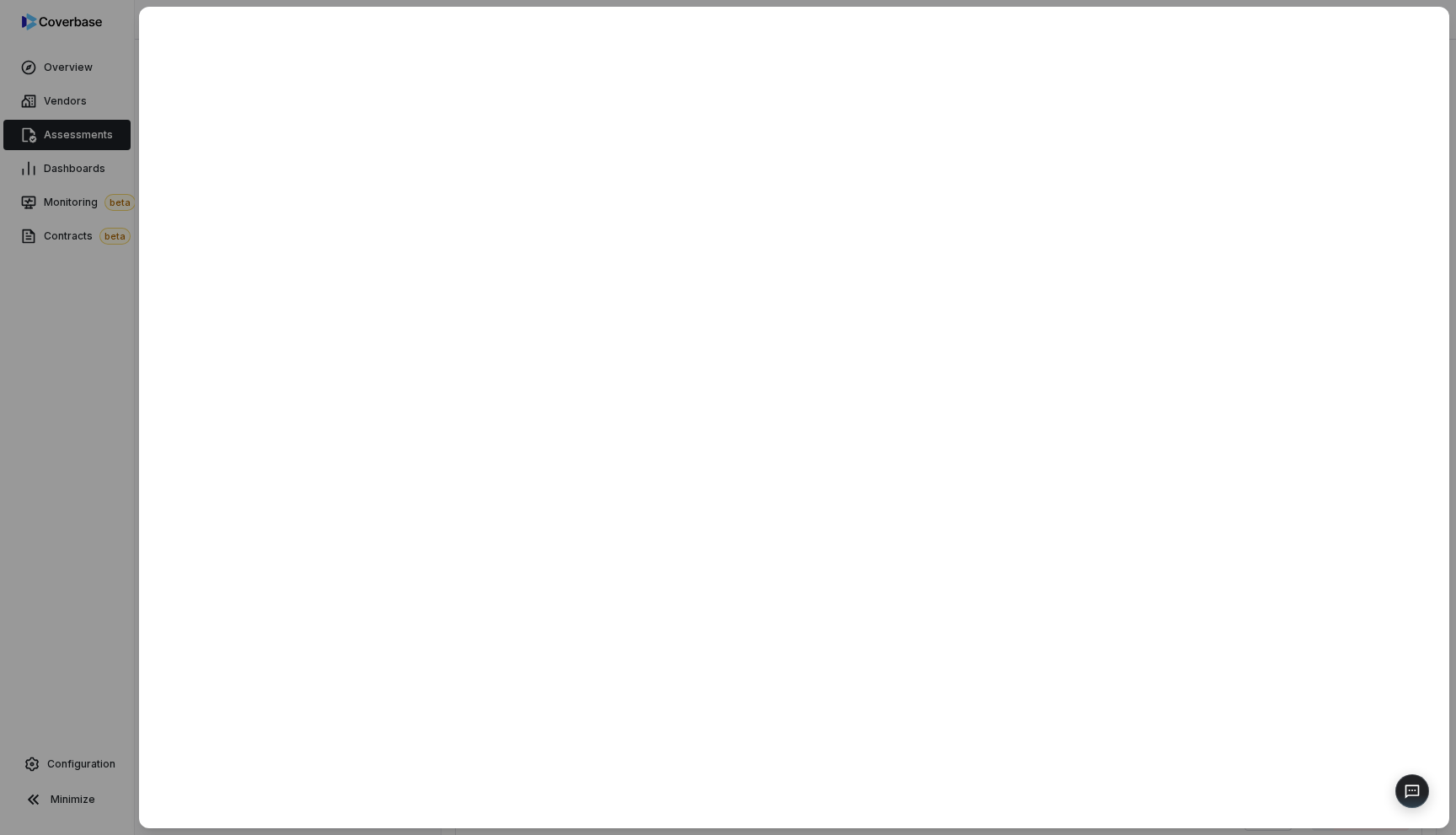
click at [101, 413] on div at bounding box center [728, 417] width 1456 height 835
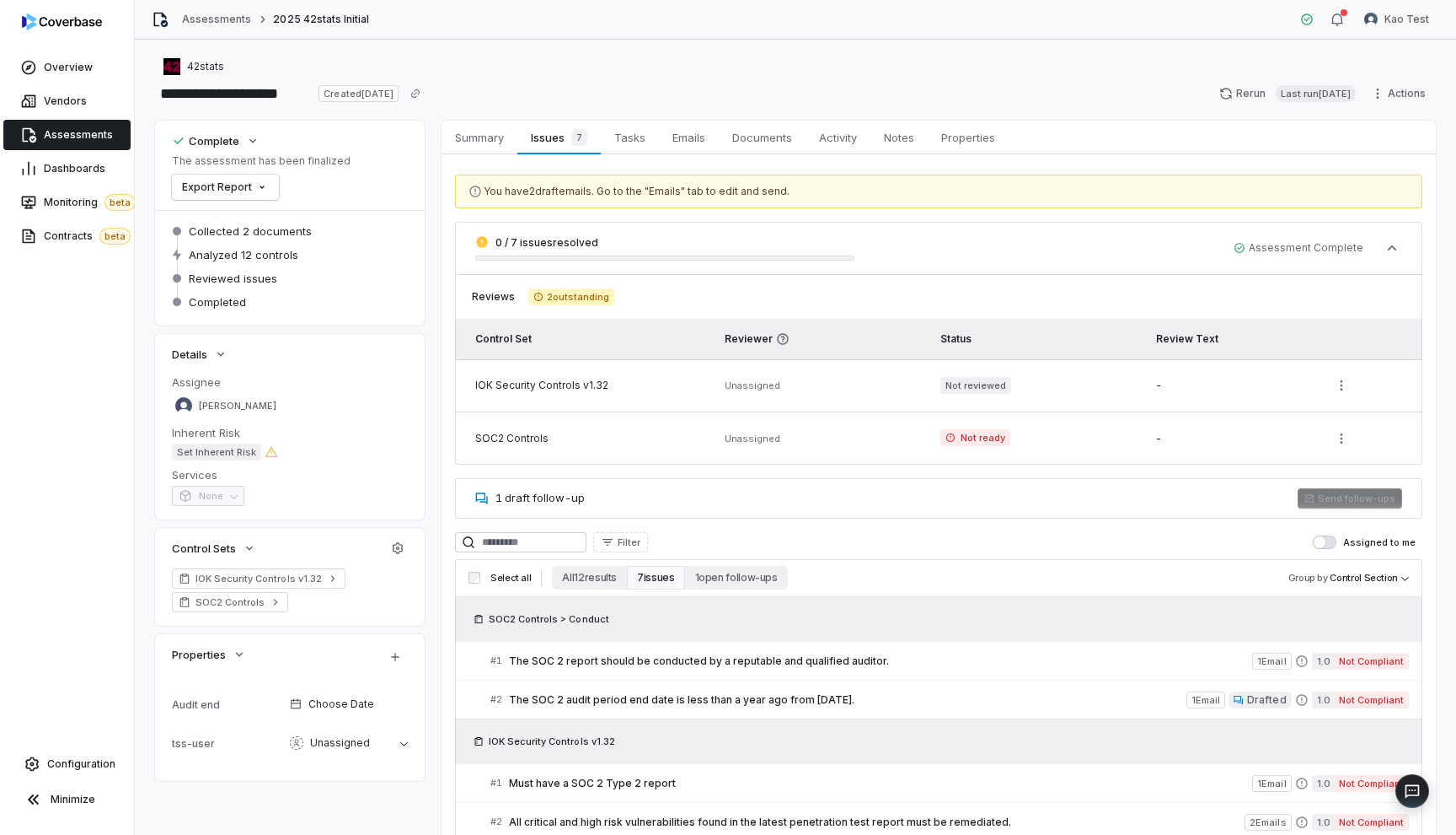
scroll to position [241, 0]
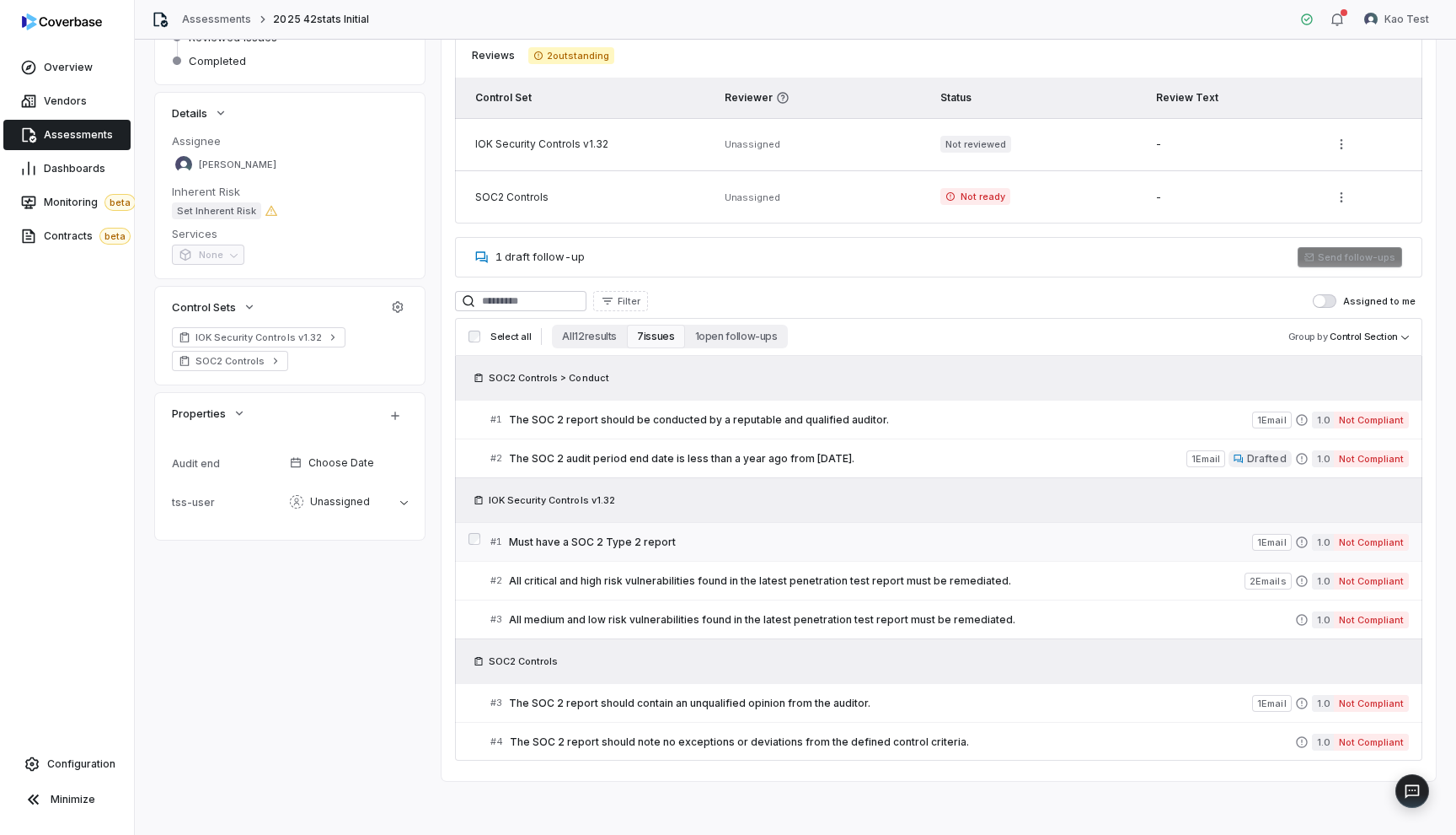
click at [755, 553] on link "# 1 Must have a SOC 2 Type 2 report 1 Email 1.0 Not Compliant" at bounding box center [949, 541] width 919 height 38
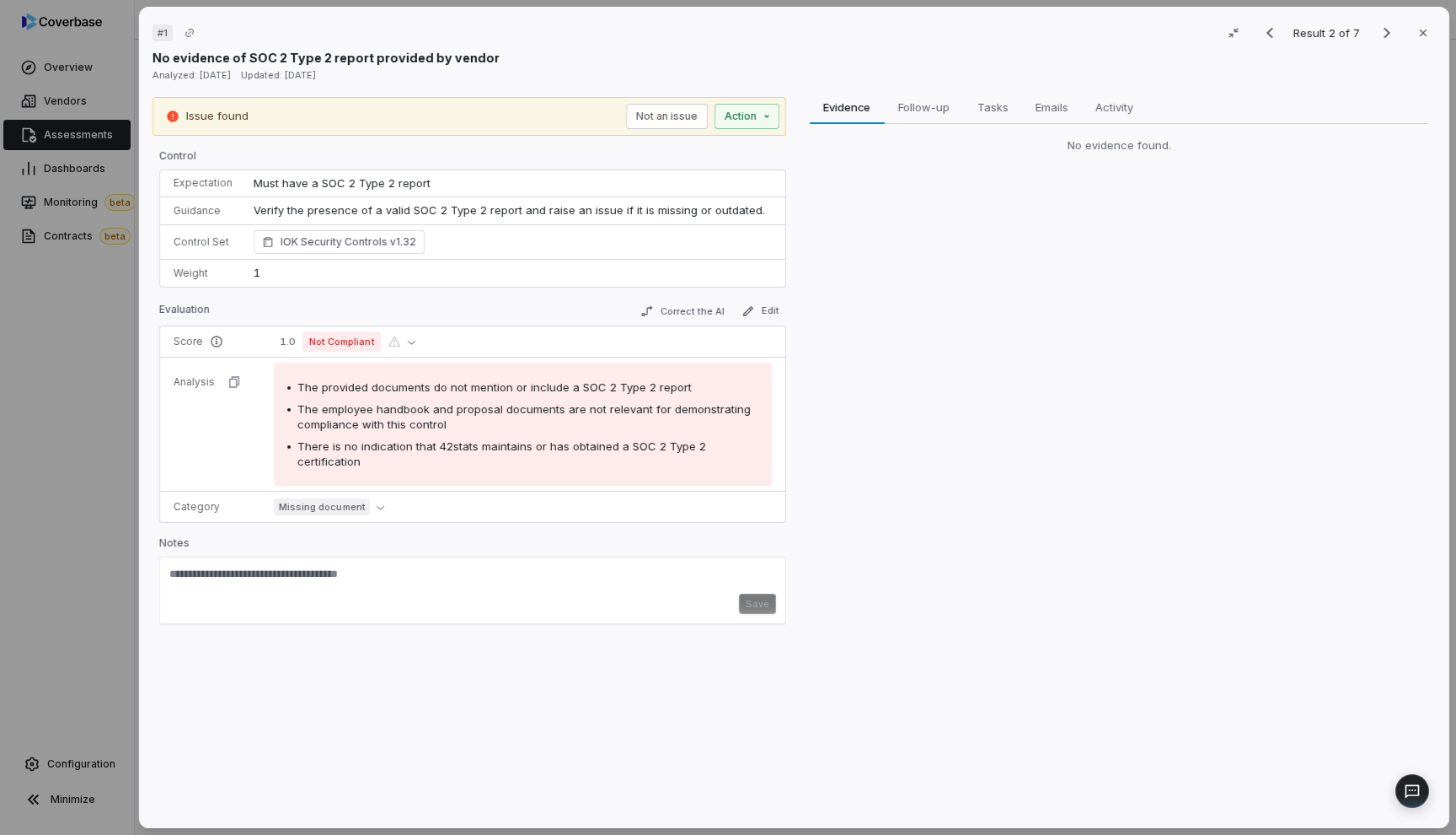
click at [57, 534] on div "# 1 Result 2 of 7 Close No evidence of SOC 2 Type 2 report provided by vendor A…" at bounding box center [728, 417] width 1456 height 835
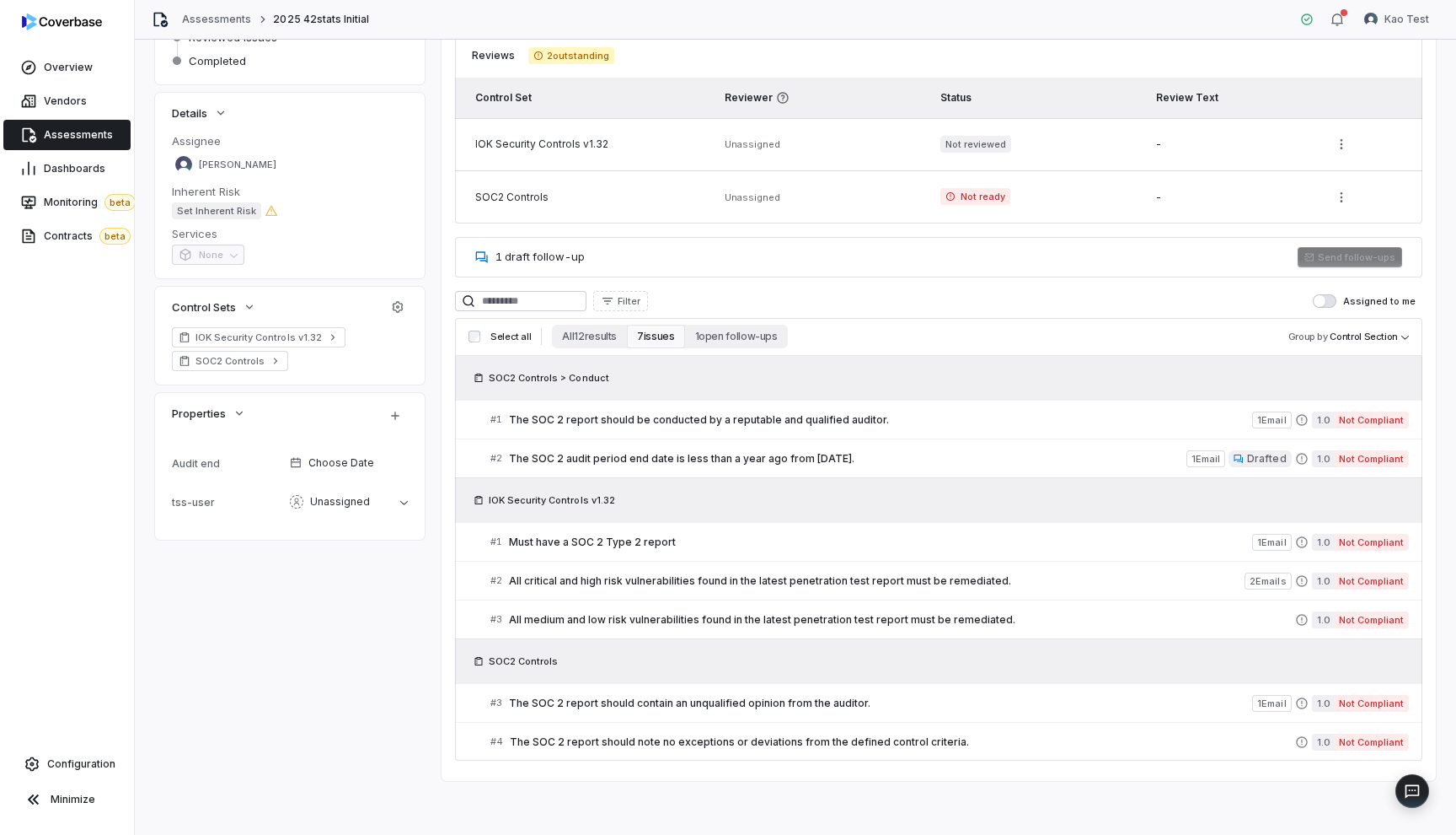
click at [69, 138] on span "Assessments" at bounding box center [78, 135] width 69 height 13
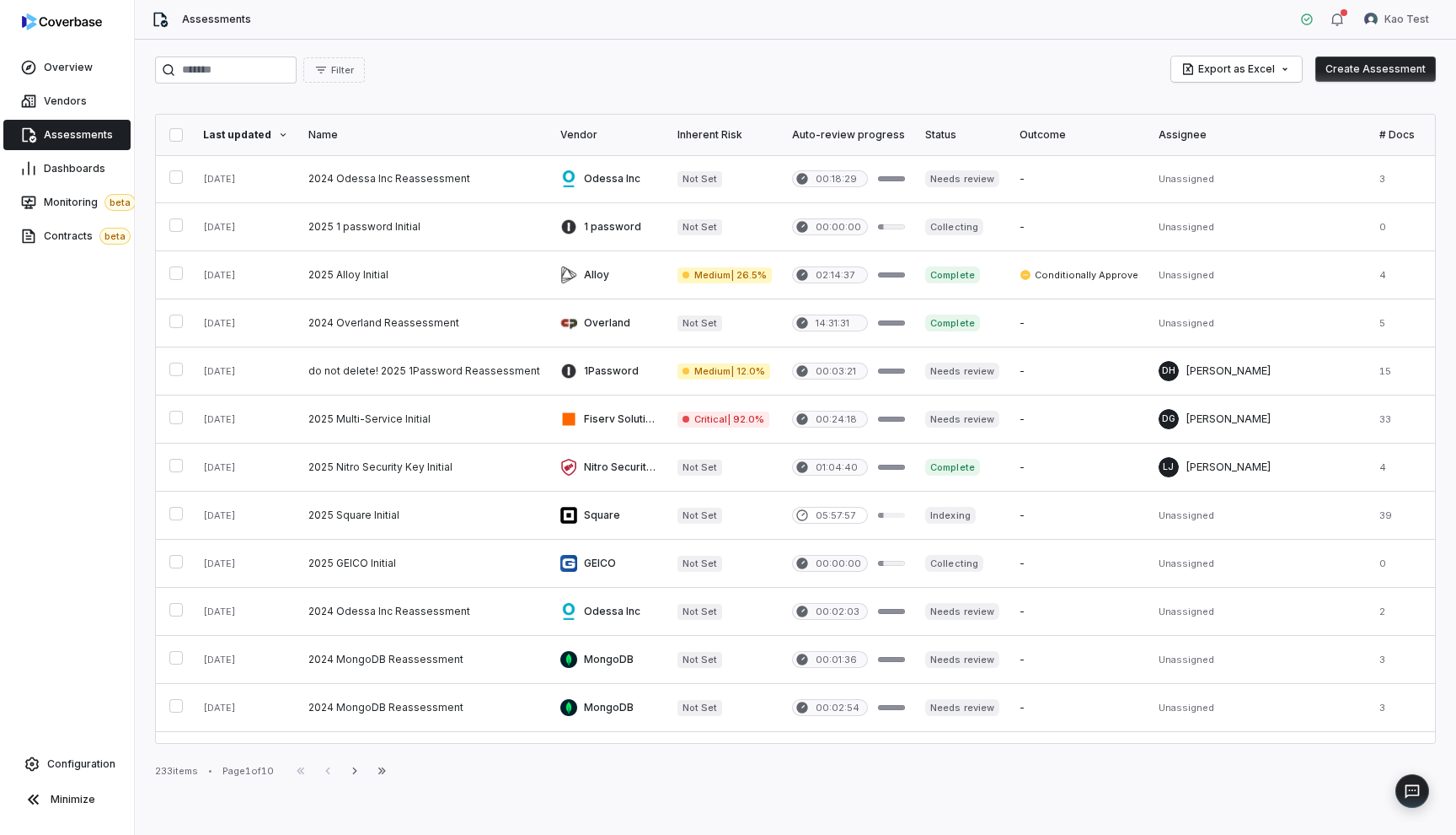
scroll to position [3, 0]
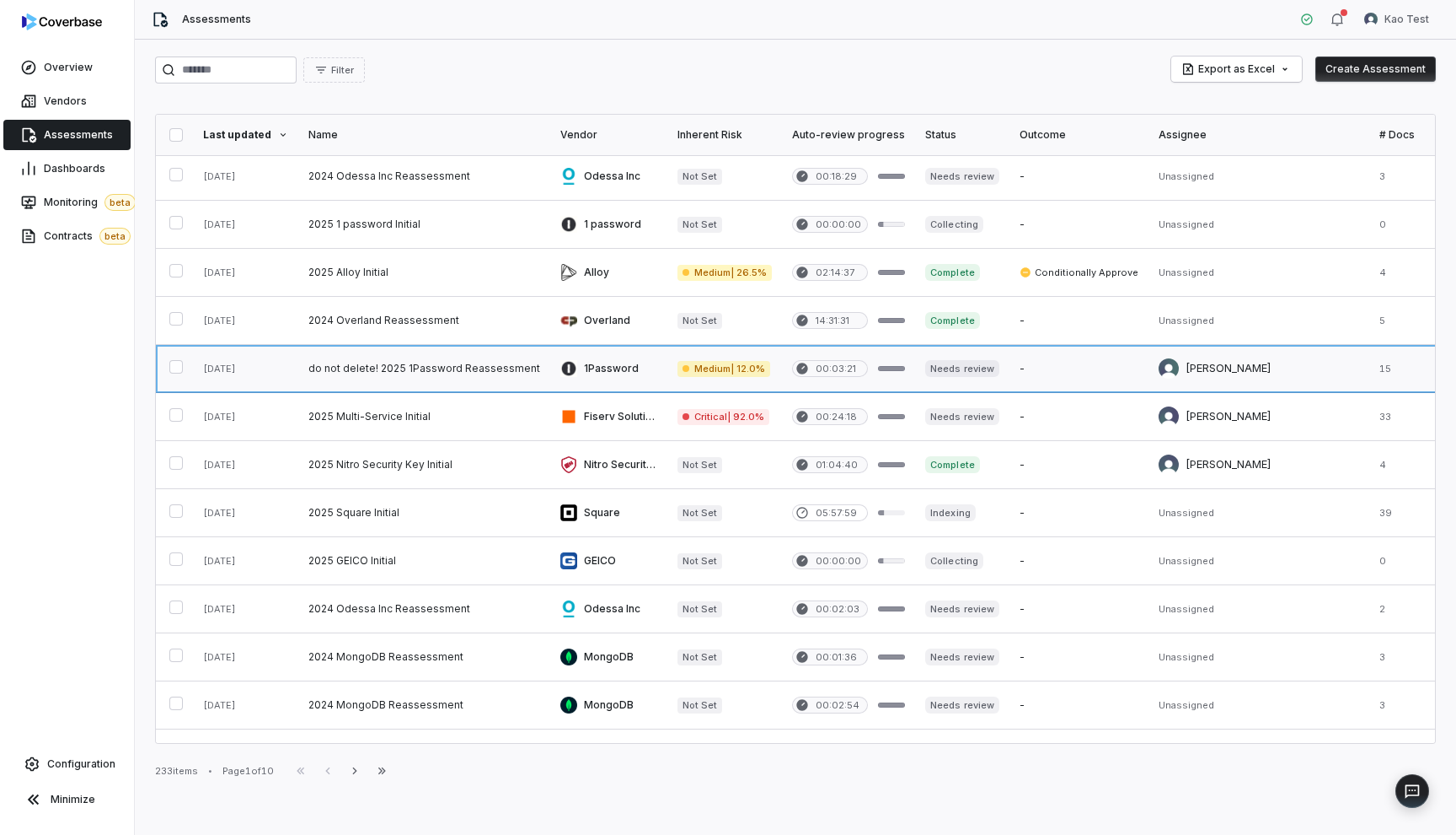
click at [462, 366] on link at bounding box center [424, 368] width 252 height 47
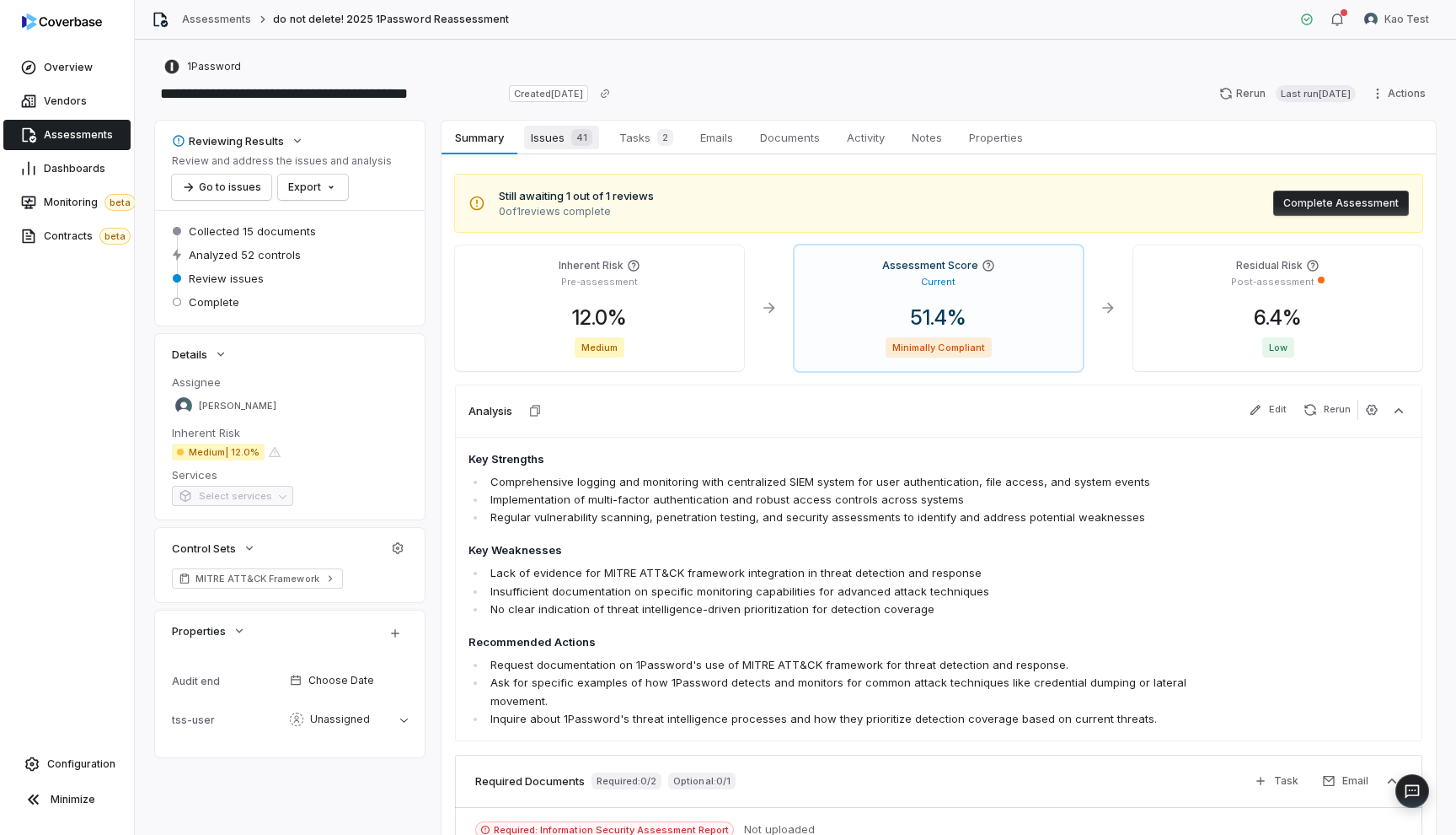
click at [551, 136] on span "Issues 41" at bounding box center [562, 137] width 75 height 24
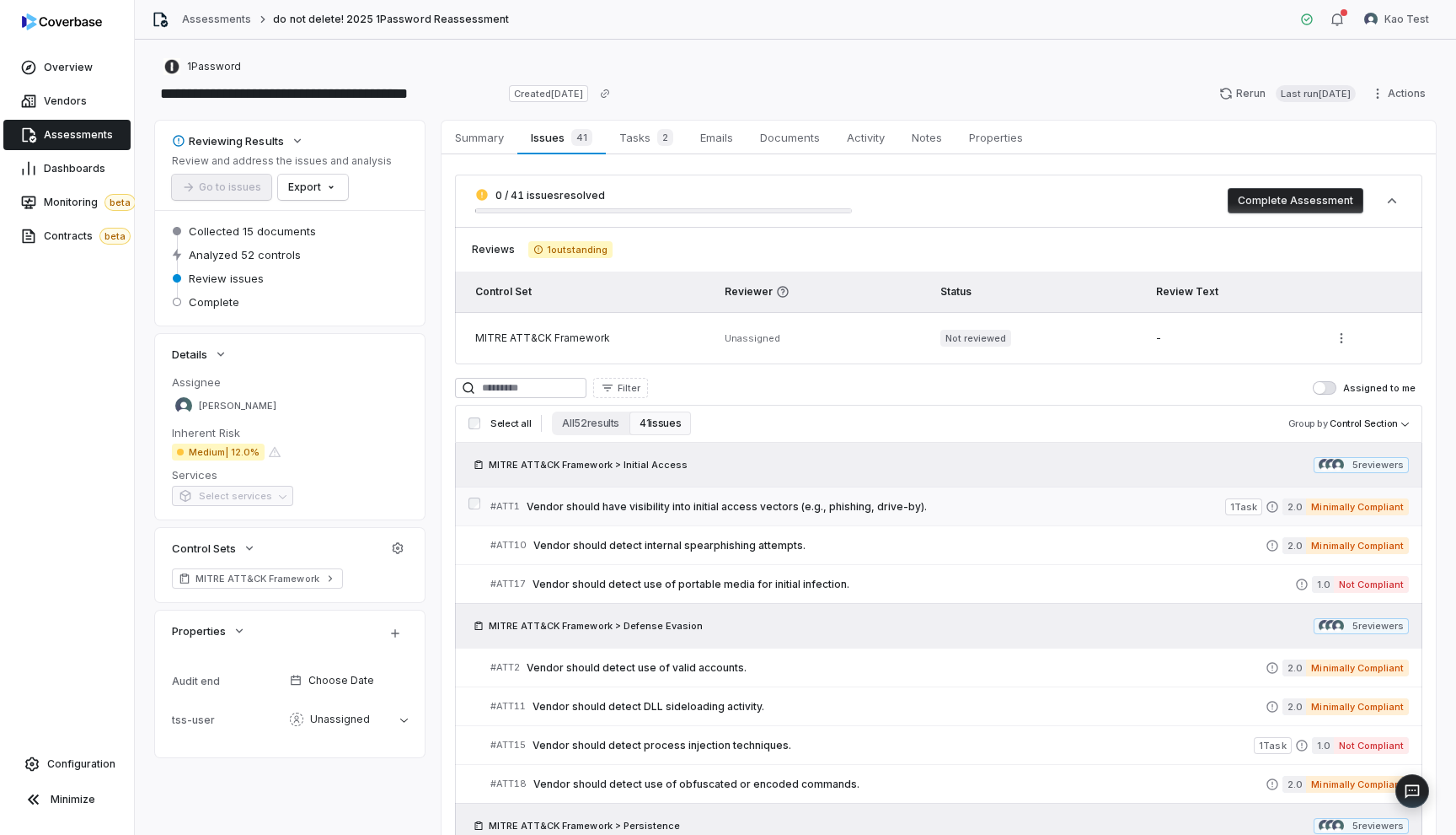
click at [624, 508] on span "Vendor should have visibility into initial access vectors (e.g., phishing, driv…" at bounding box center [876, 506] width 698 height 13
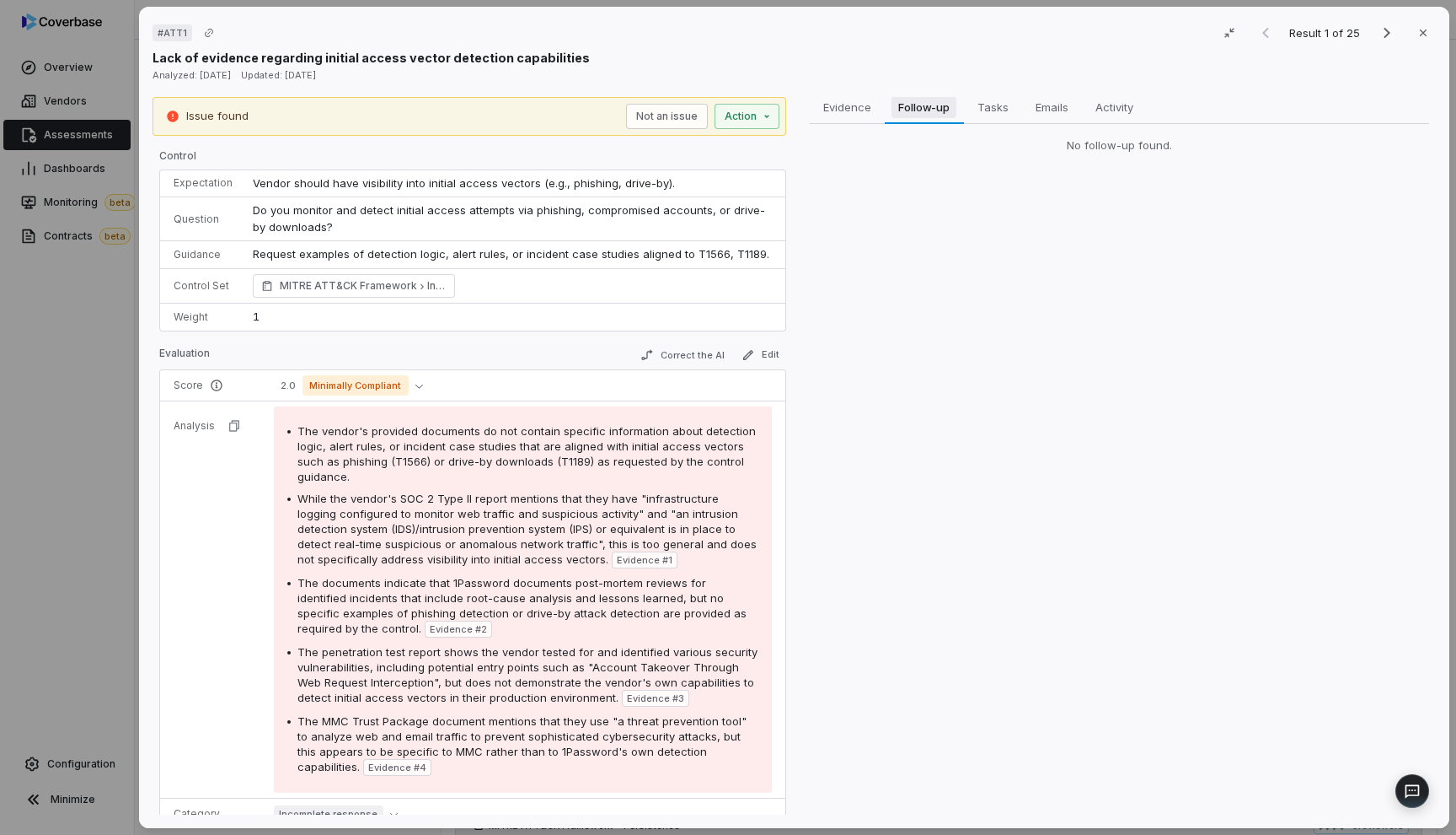
click at [899, 110] on span "Follow-up" at bounding box center [924, 107] width 65 height 22
click at [860, 112] on span "Evidence" at bounding box center [846, 107] width 61 height 22
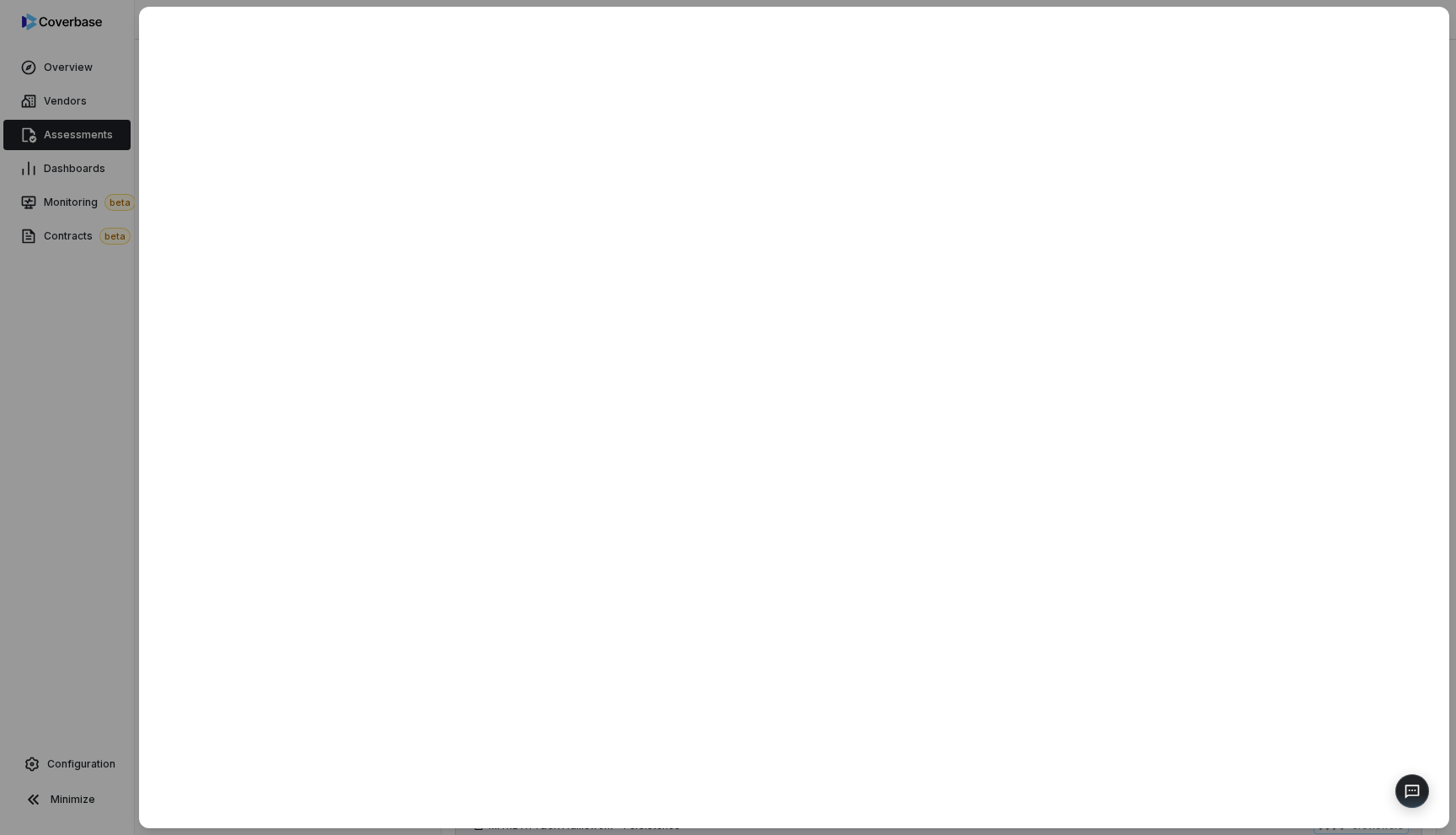
click at [66, 310] on div at bounding box center [728, 417] width 1456 height 835
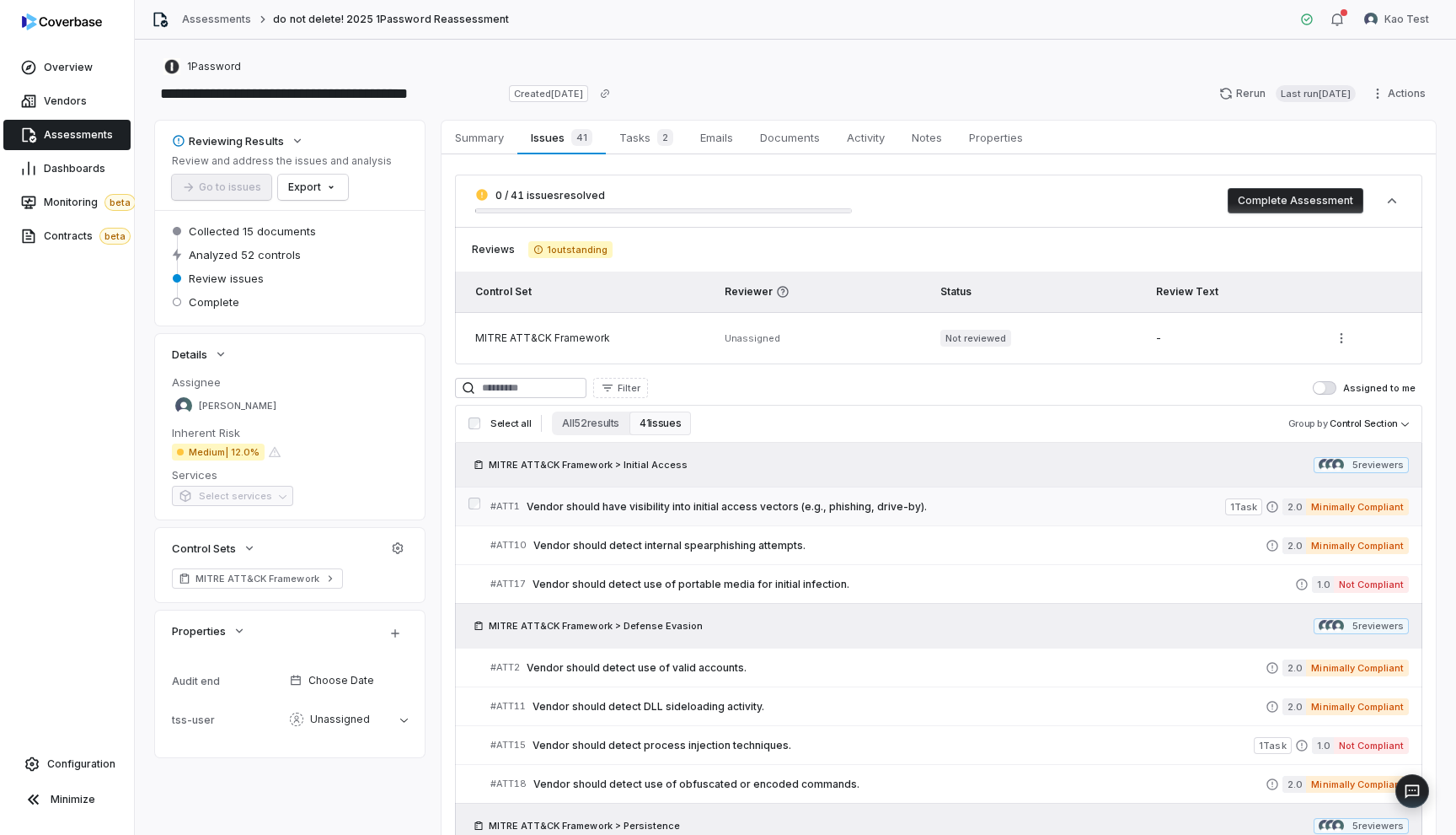
click at [606, 504] on span "Vendor should have visibility into initial access vectors (e.g., phishing, driv…" at bounding box center [876, 506] width 698 height 13
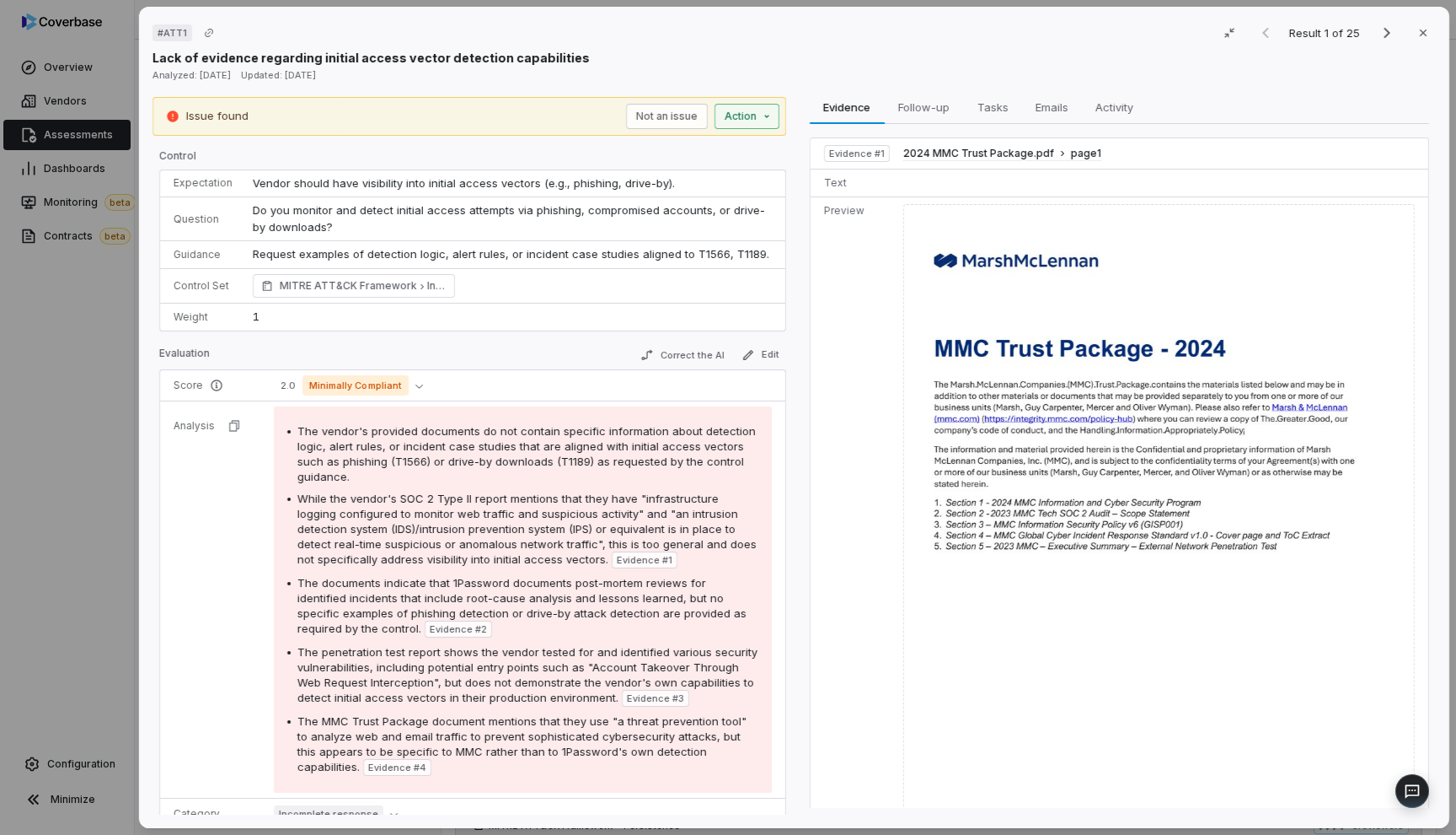
click at [752, 119] on div "# ATT1 Result 1 of 25 Close Lack of evidence regarding initial access vector de…" at bounding box center [728, 417] width 1456 height 835
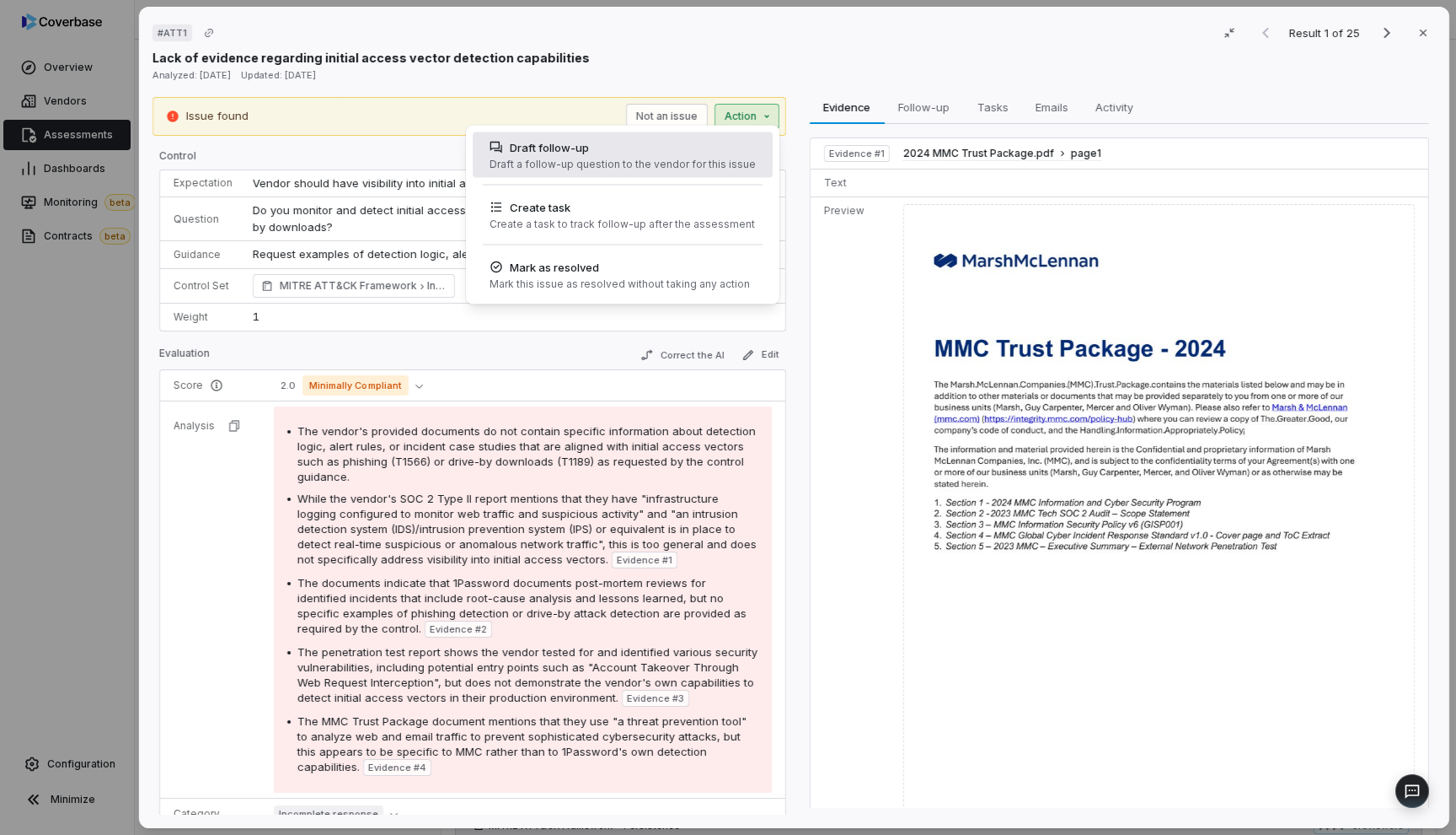
click at [638, 164] on div "Draft a follow-up question to the vendor for this issue" at bounding box center [622, 164] width 267 height 13
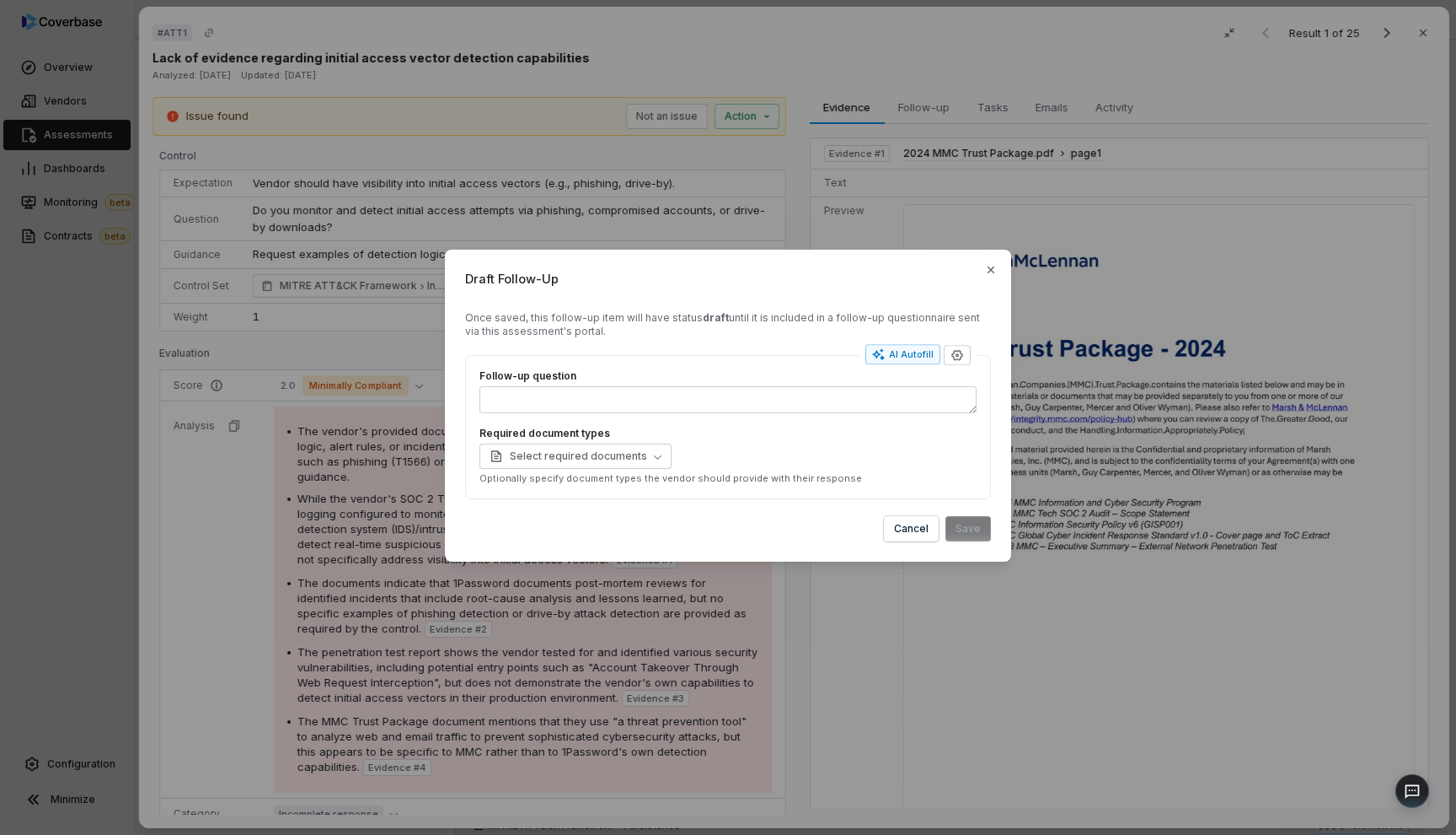
click at [427, 247] on div "Draft Follow-Up Once saved, this follow-up item will have status draft until it…" at bounding box center [728, 417] width 1456 height 389
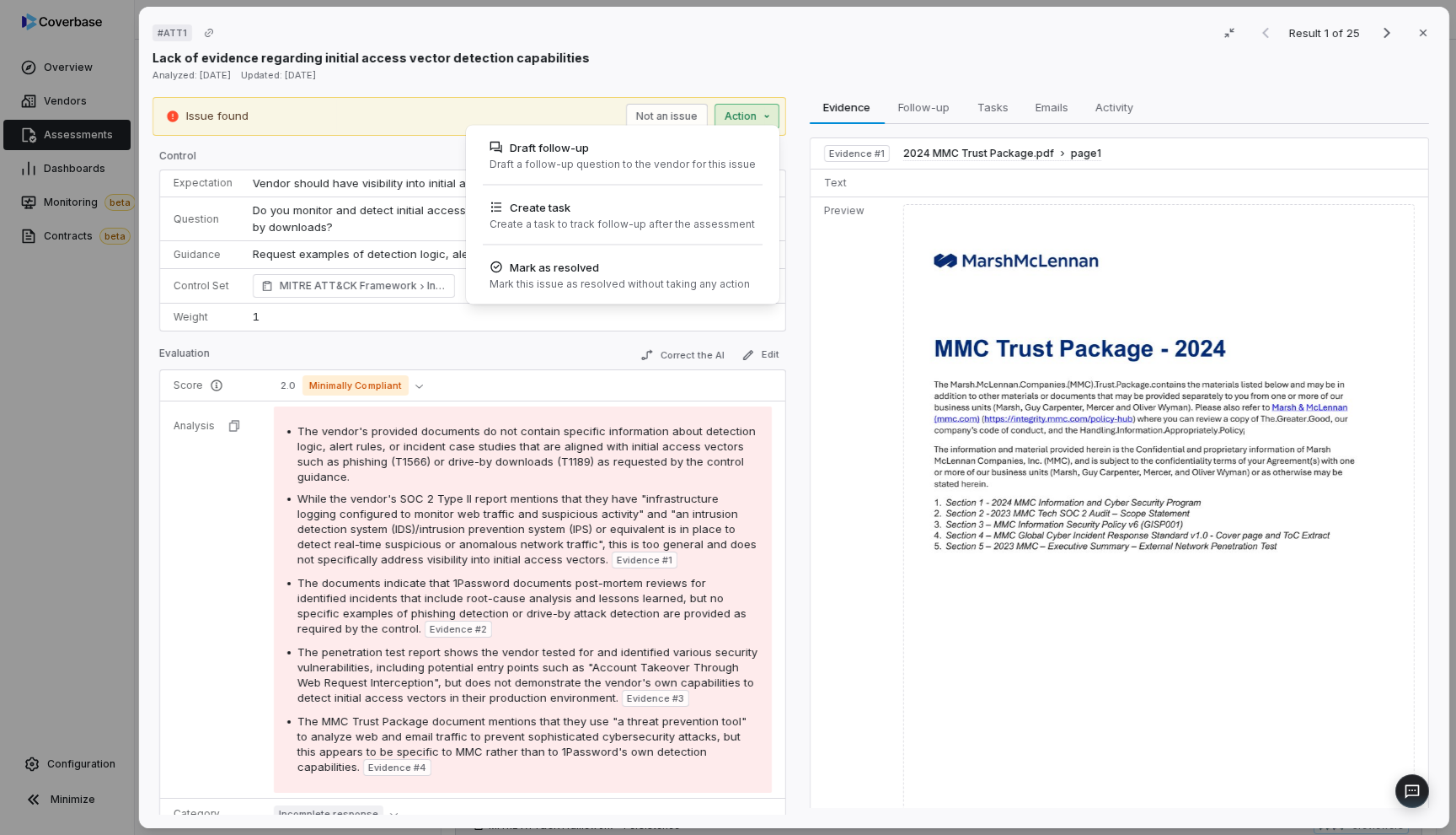
click at [738, 122] on div "# ATT1 Result 1 of 25 Close Lack of evidence regarding initial access vector de…" at bounding box center [728, 417] width 1456 height 835
click at [662, 212] on div "Create task" at bounding box center [622, 207] width 266 height 17
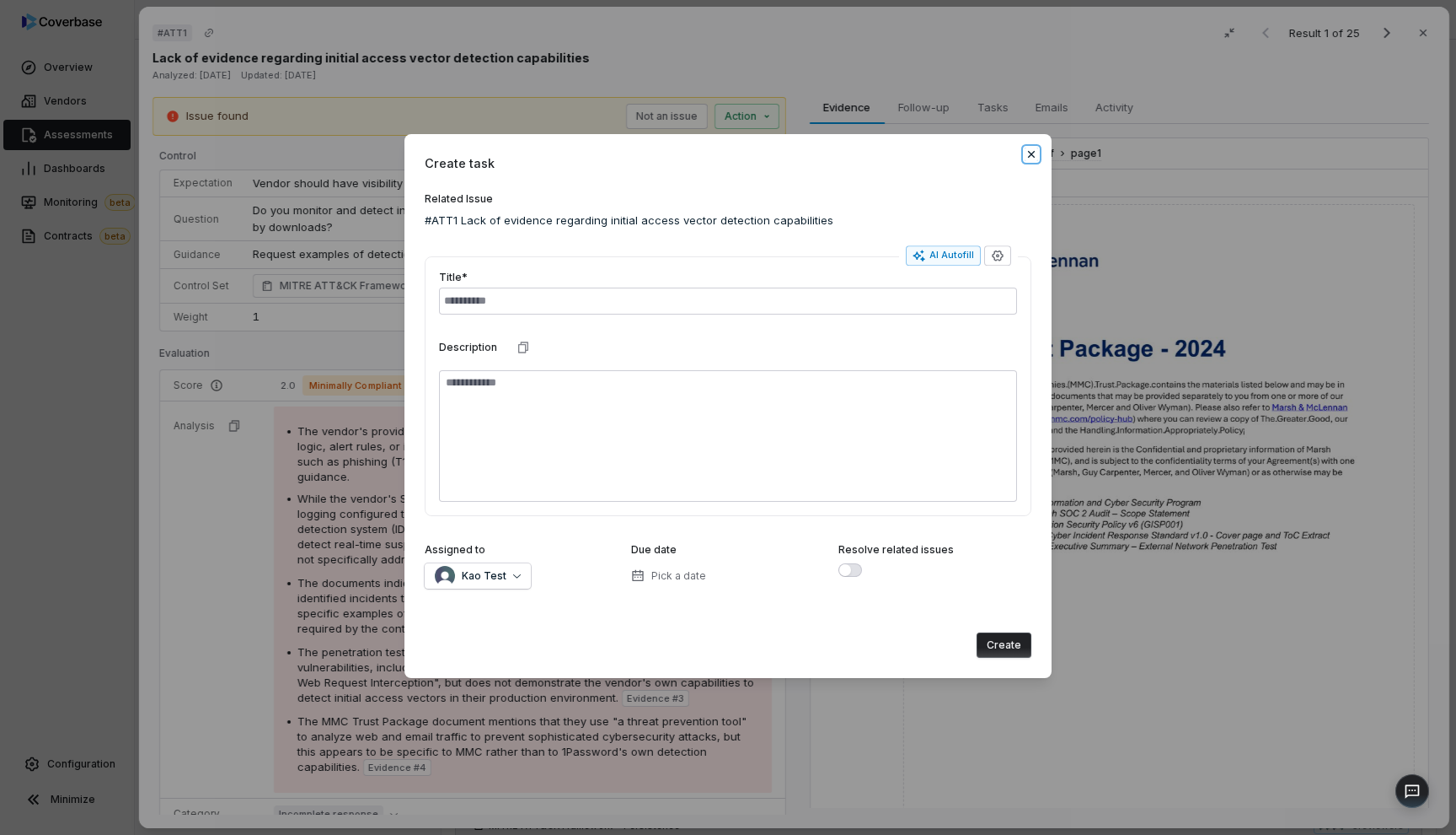
click at [1031, 151] on icon "button" at bounding box center [1031, 154] width 13 height 13
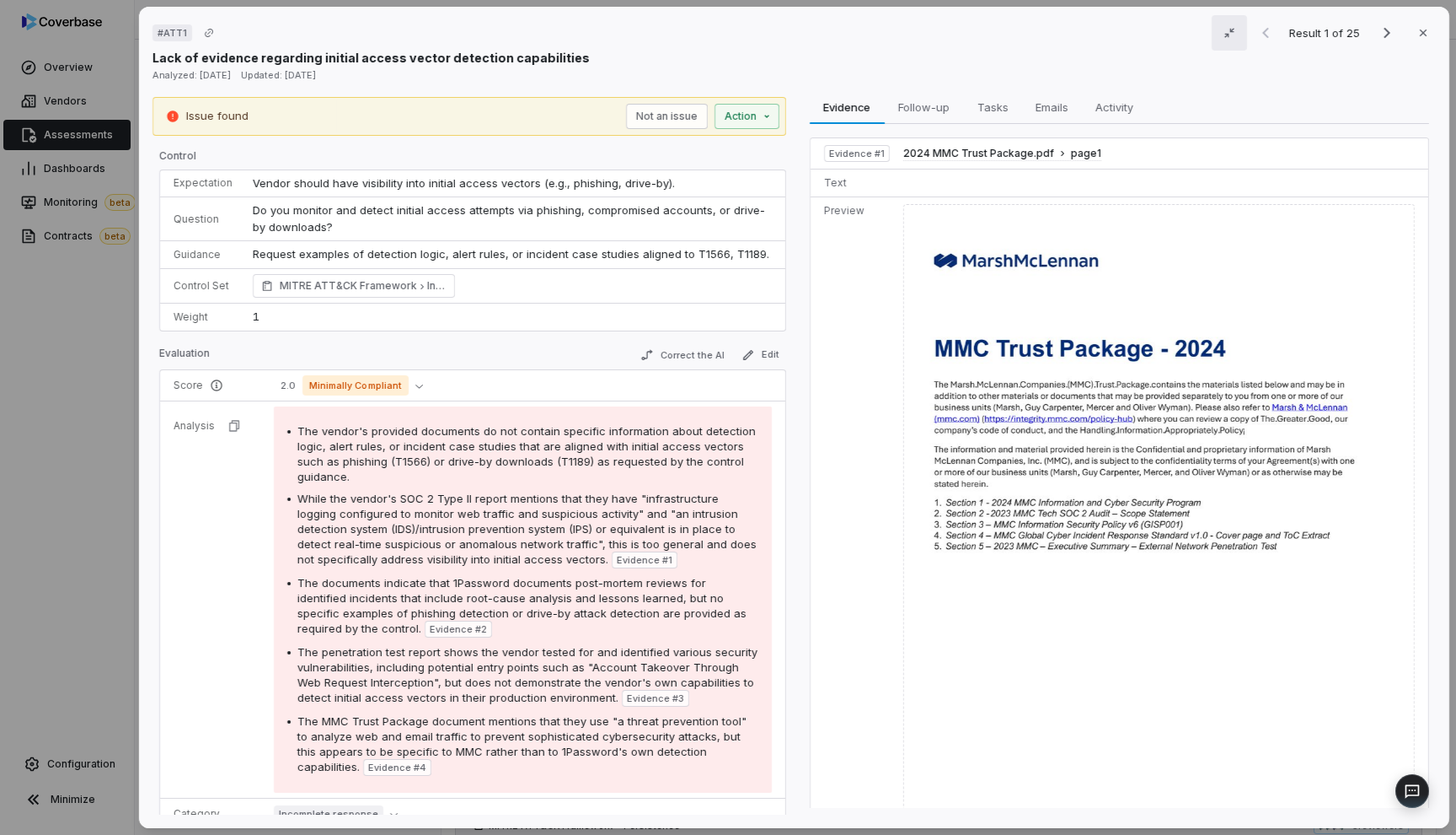
click at [1231, 31] on button "button" at bounding box center [1230, 32] width 36 height 36
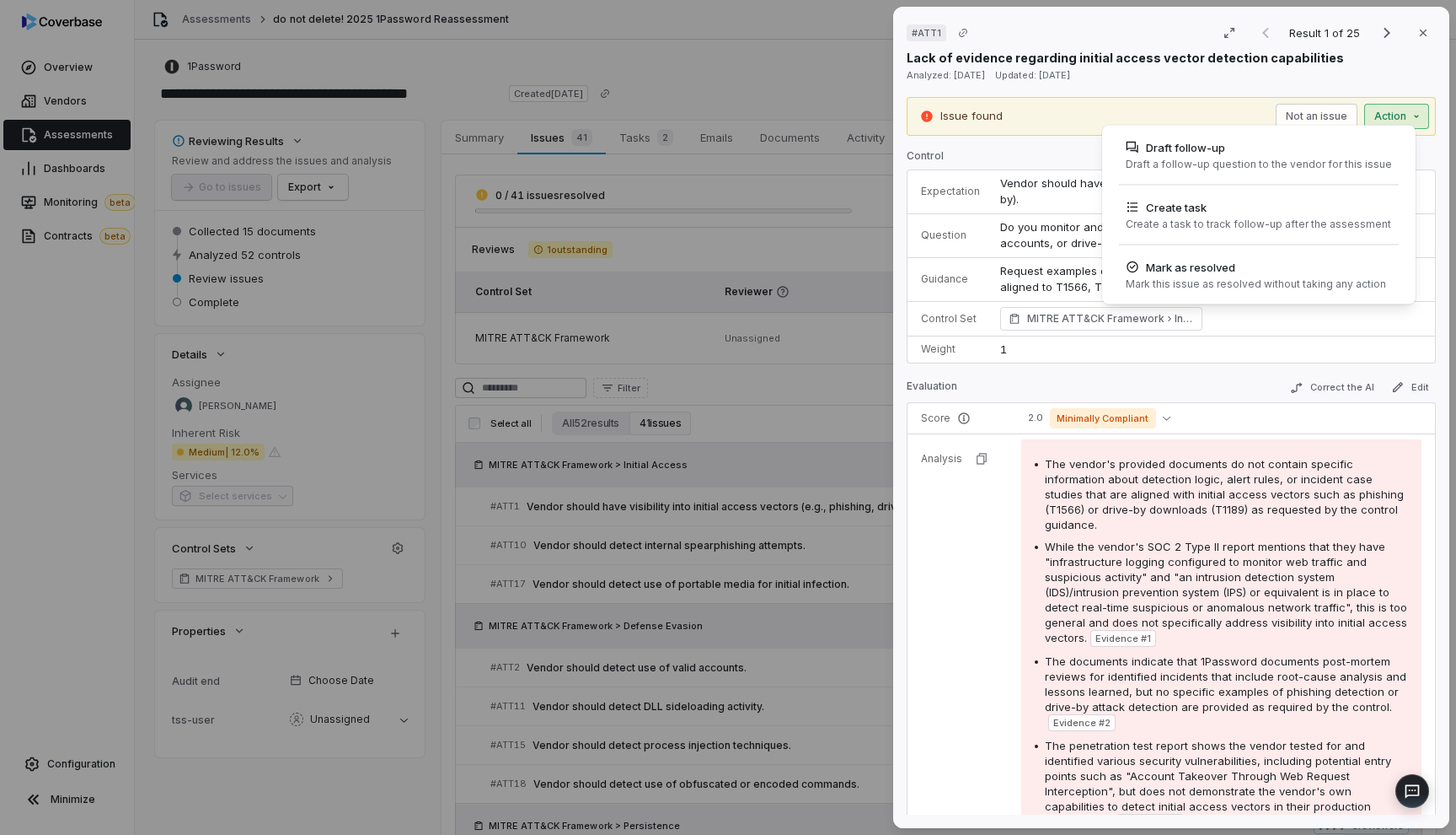
click at [1381, 115] on div "# ATT1 Result 1 of 25 Close Lack of evidence regarding initial access vector de…" at bounding box center [728, 417] width 1456 height 835
click at [1303, 205] on div "Create task" at bounding box center [1258, 207] width 266 height 17
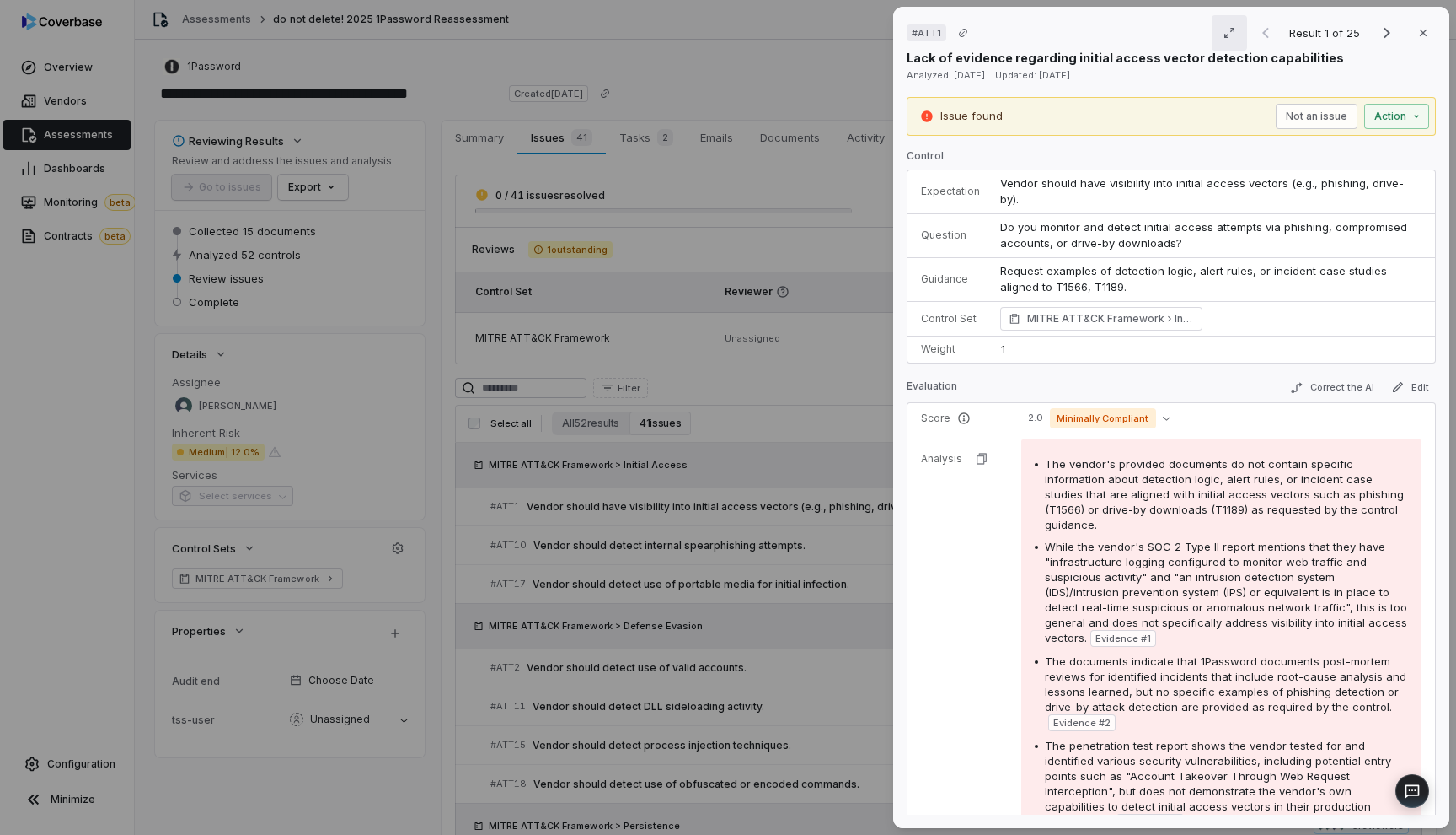
click at [1231, 31] on button "button" at bounding box center [1230, 32] width 36 height 36
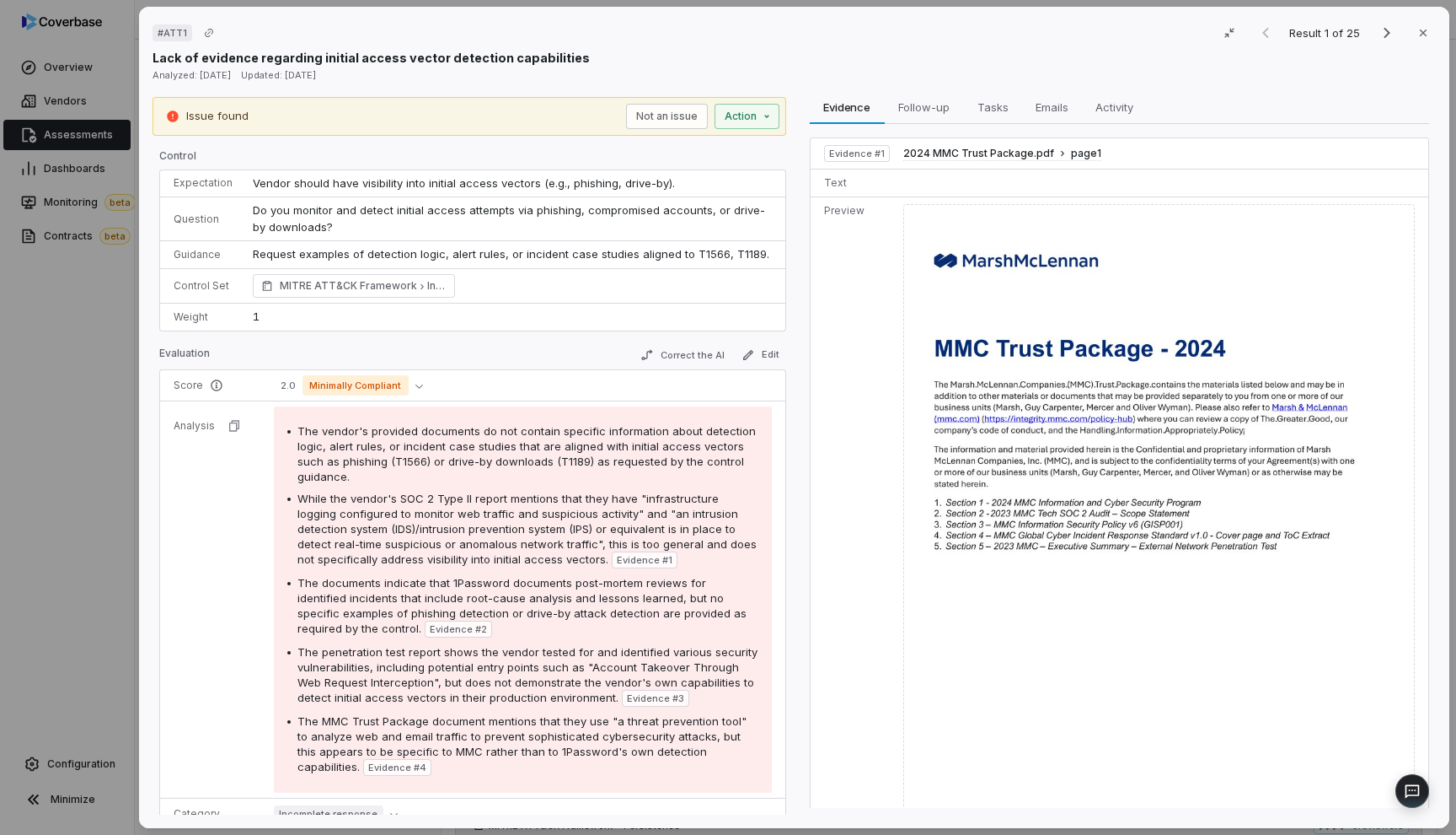
click at [89, 172] on div "# ATT1 Result 1 of 25 Close Lack of evidence regarding initial access vector de…" at bounding box center [728, 417] width 1456 height 835
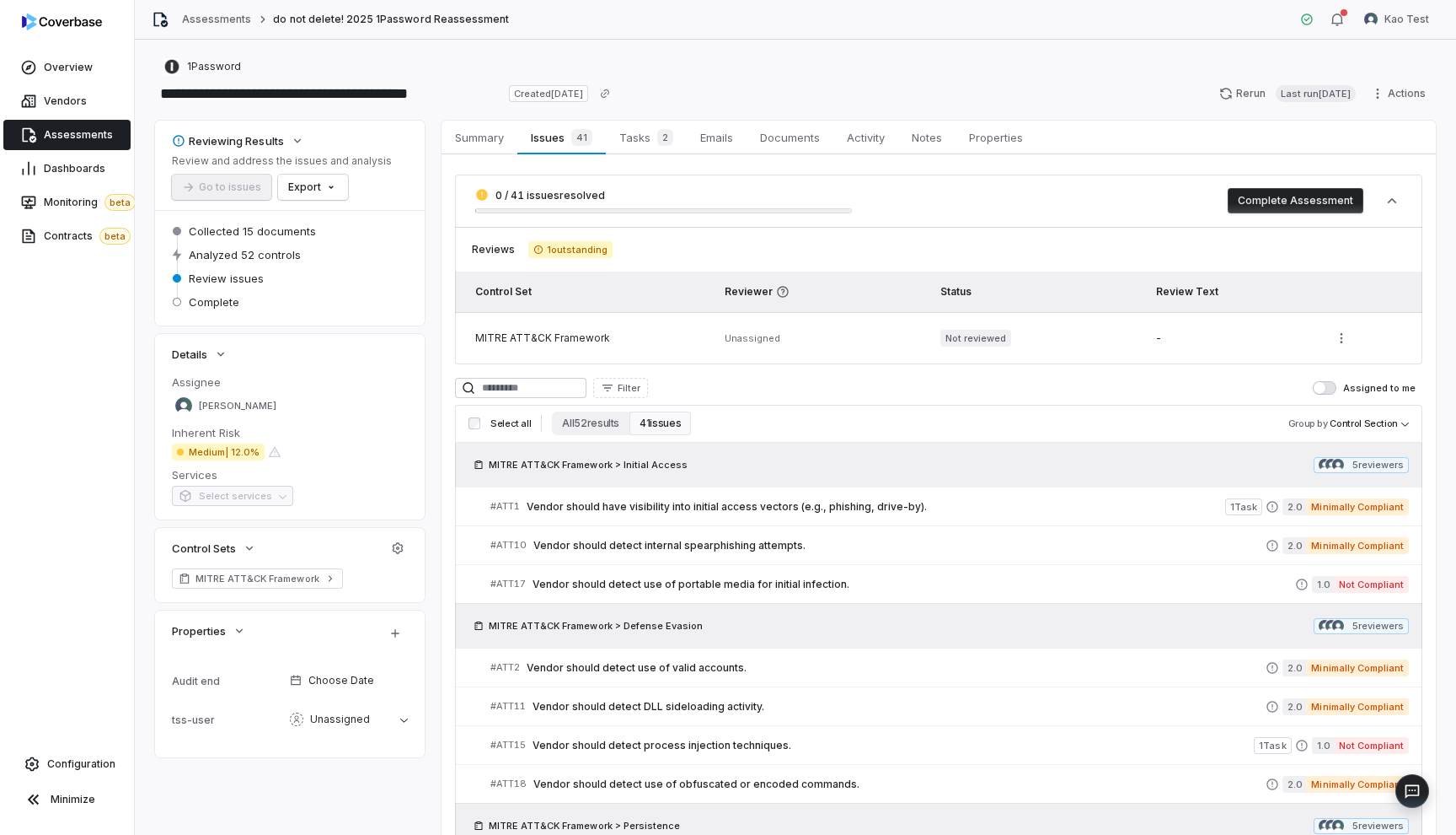
click at [95, 137] on span "Assessments" at bounding box center [78, 135] width 69 height 13
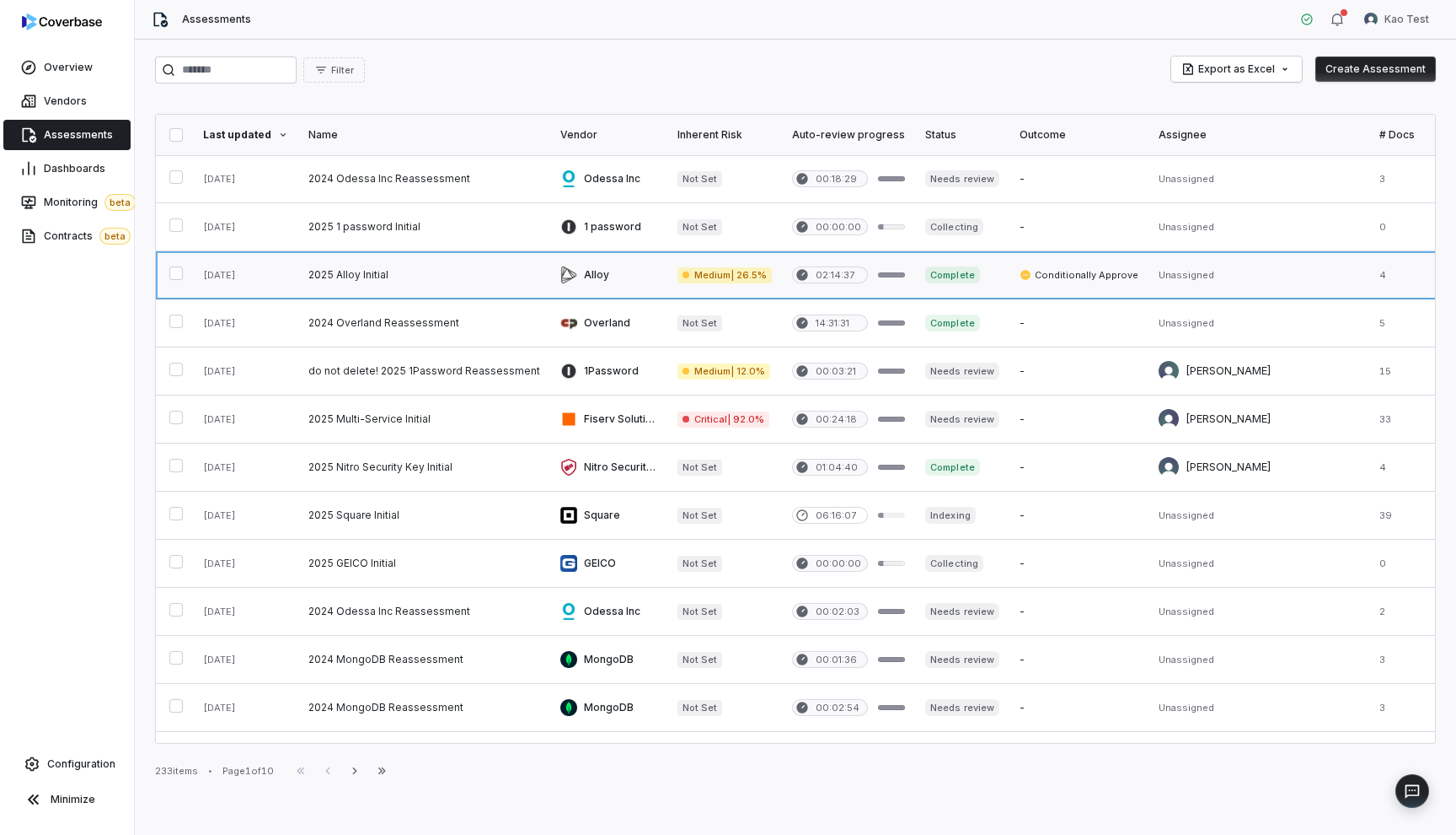
click at [423, 275] on link at bounding box center [424, 275] width 252 height 47
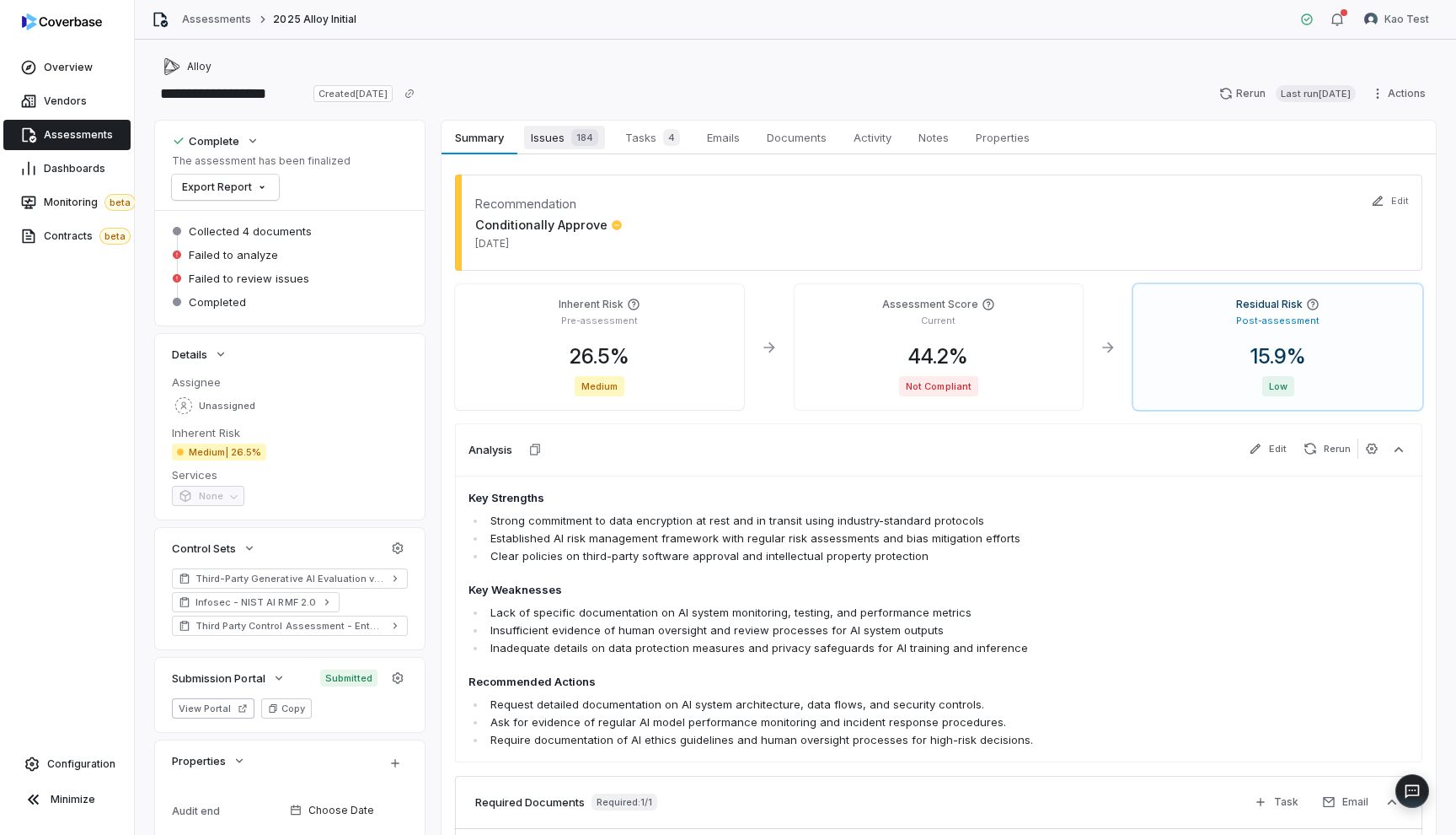
click at [565, 146] on span "Issues 184" at bounding box center [565, 137] width 81 height 24
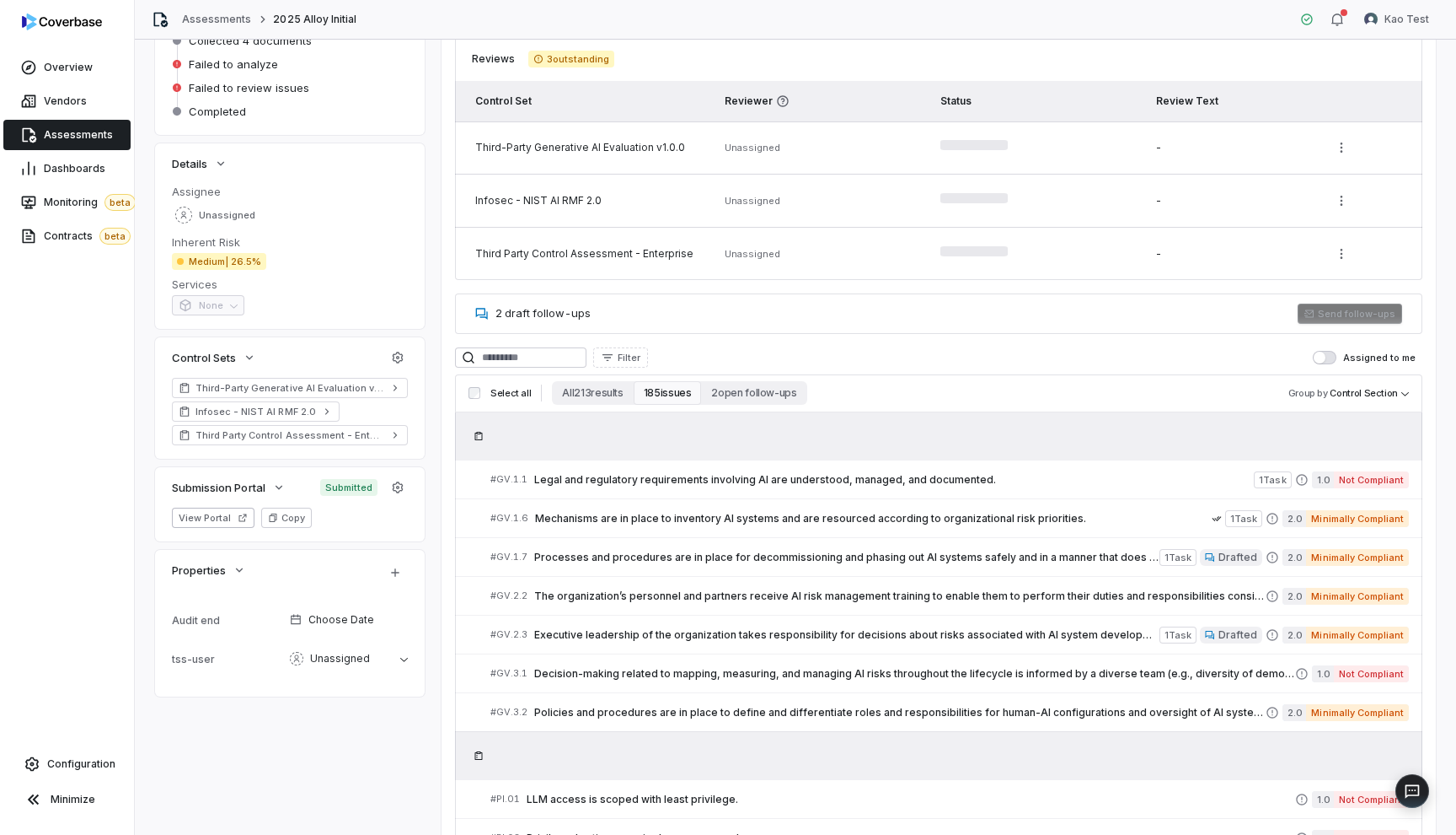
scroll to position [294, 0]
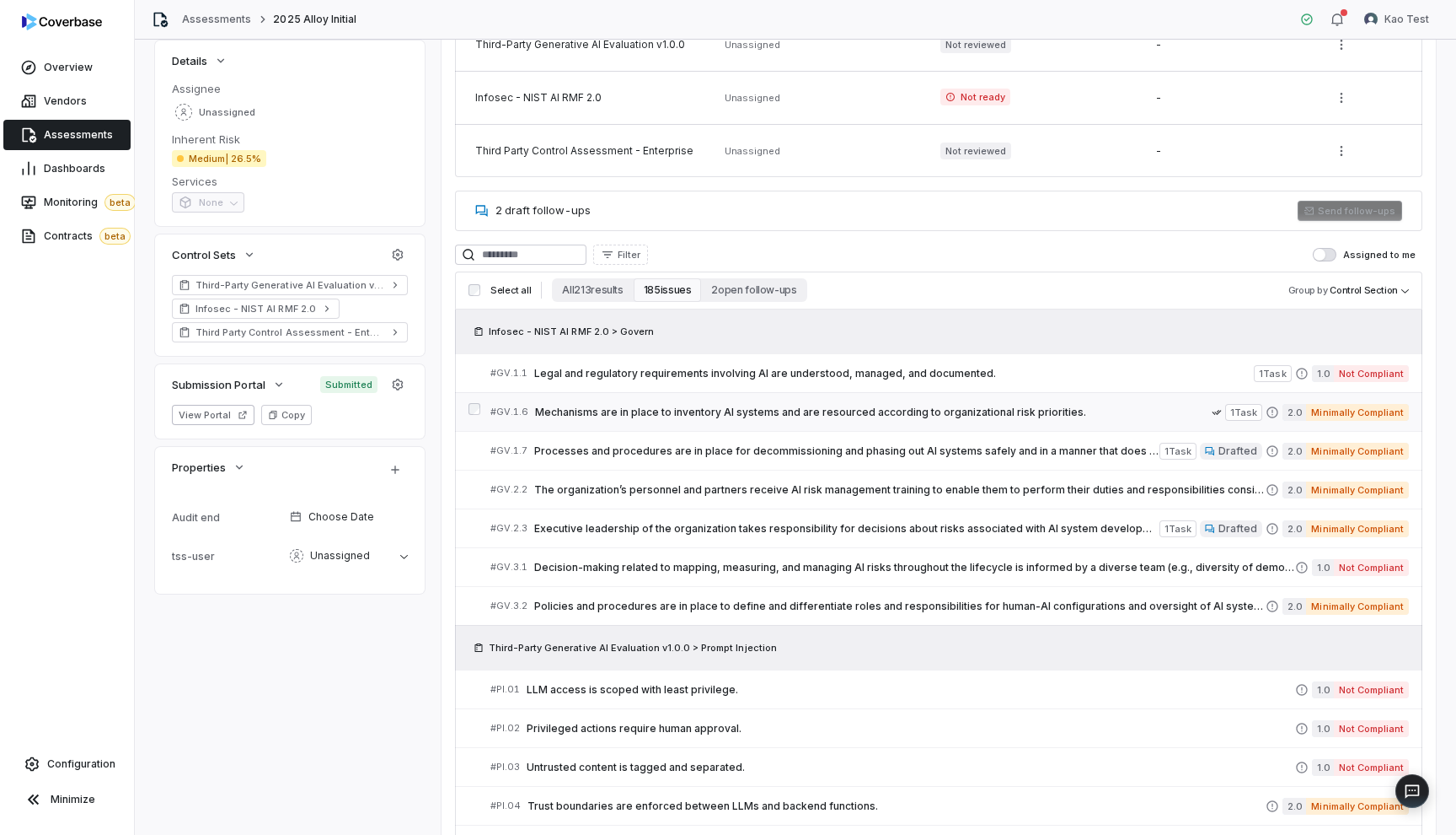
click at [683, 414] on span "Mechanisms are in place to inventory AI systems and are resourced according to …" at bounding box center [873, 412] width 676 height 13
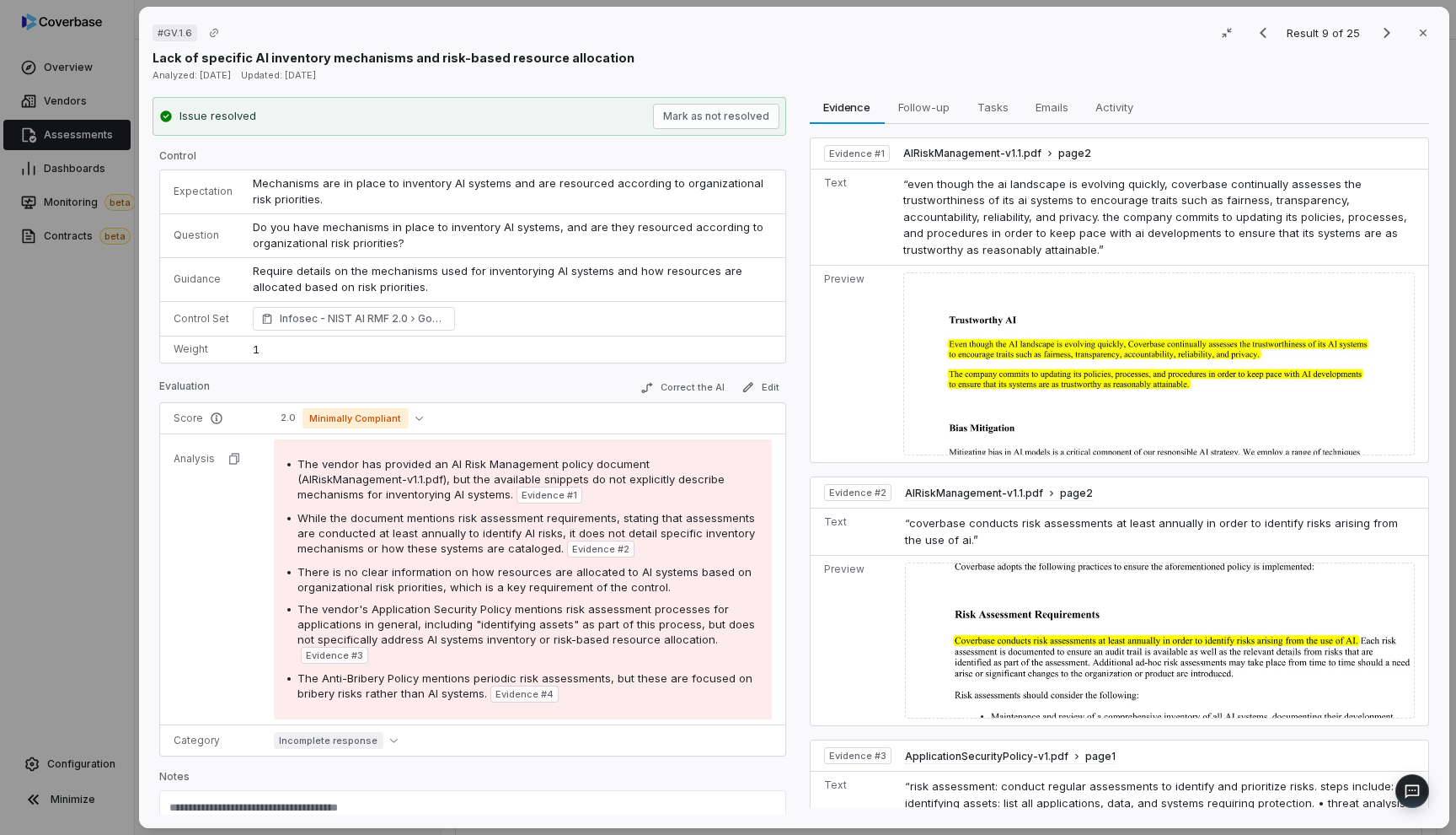
click at [1069, 396] on img at bounding box center [1159, 363] width 511 height 183
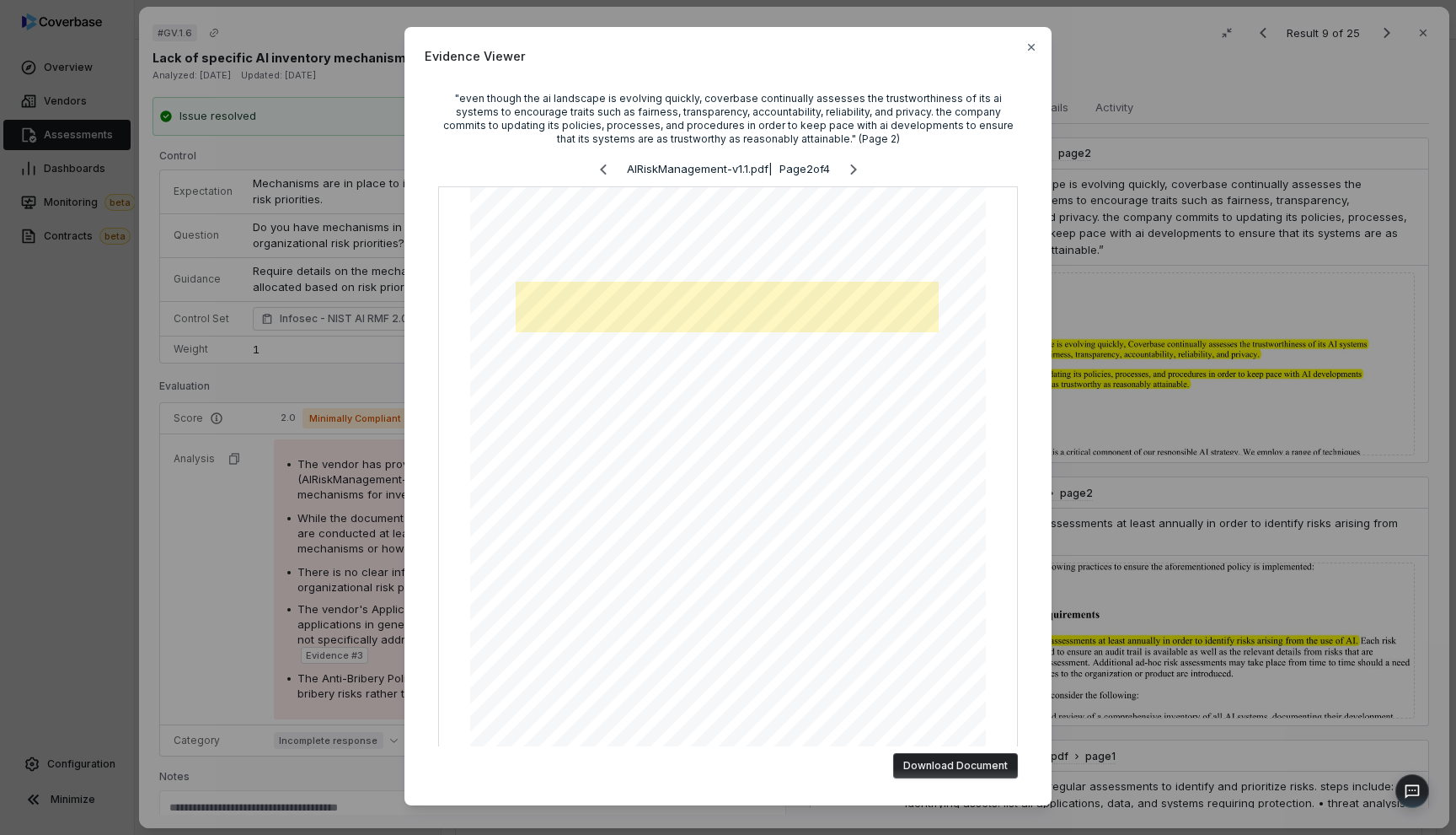
click at [1286, 337] on div "Evidence Viewer "even though the ai landscape is evolving quickly, coverbase co…" at bounding box center [728, 417] width 1456 height 835
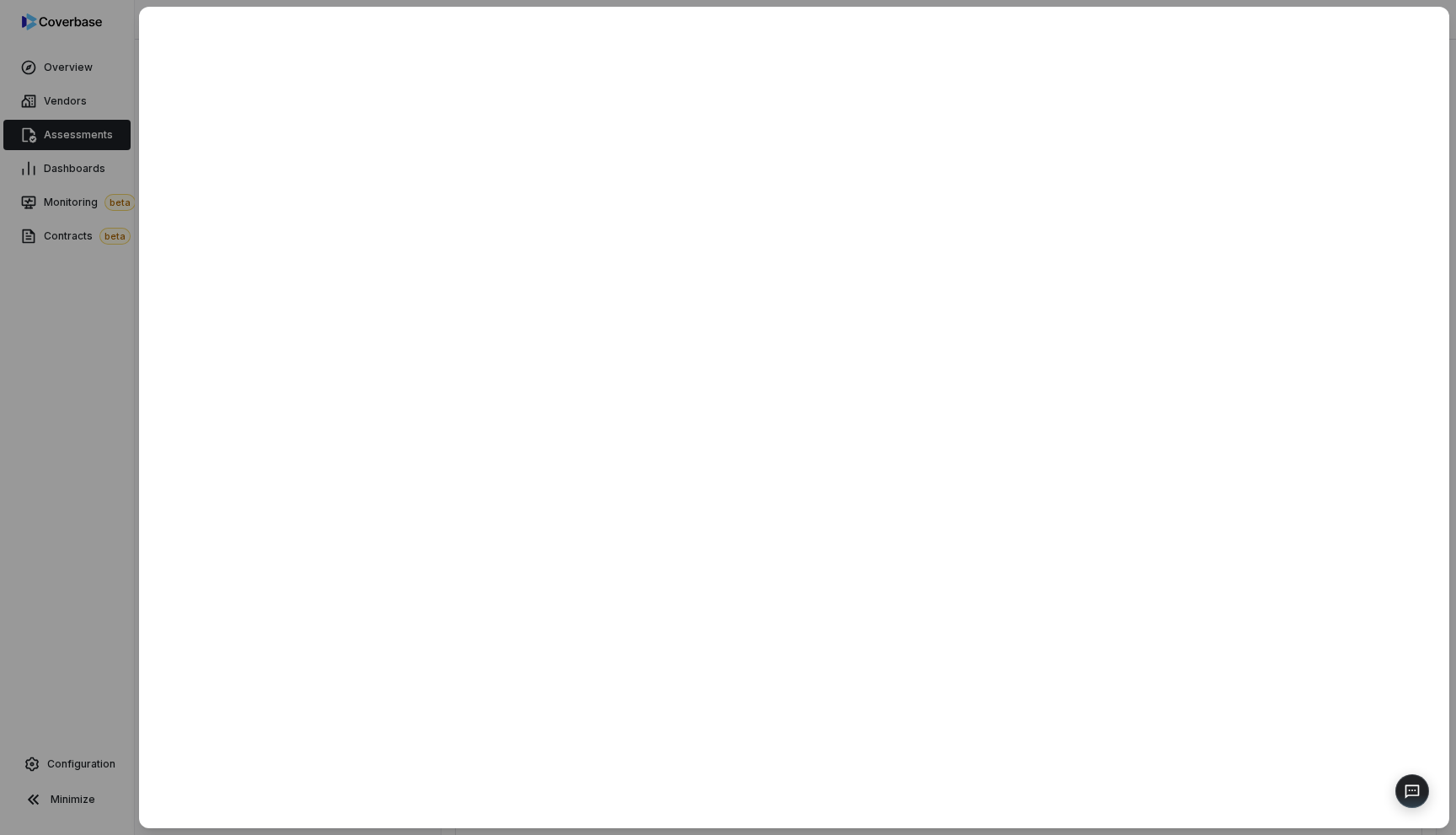
click at [105, 368] on div at bounding box center [728, 417] width 1456 height 835
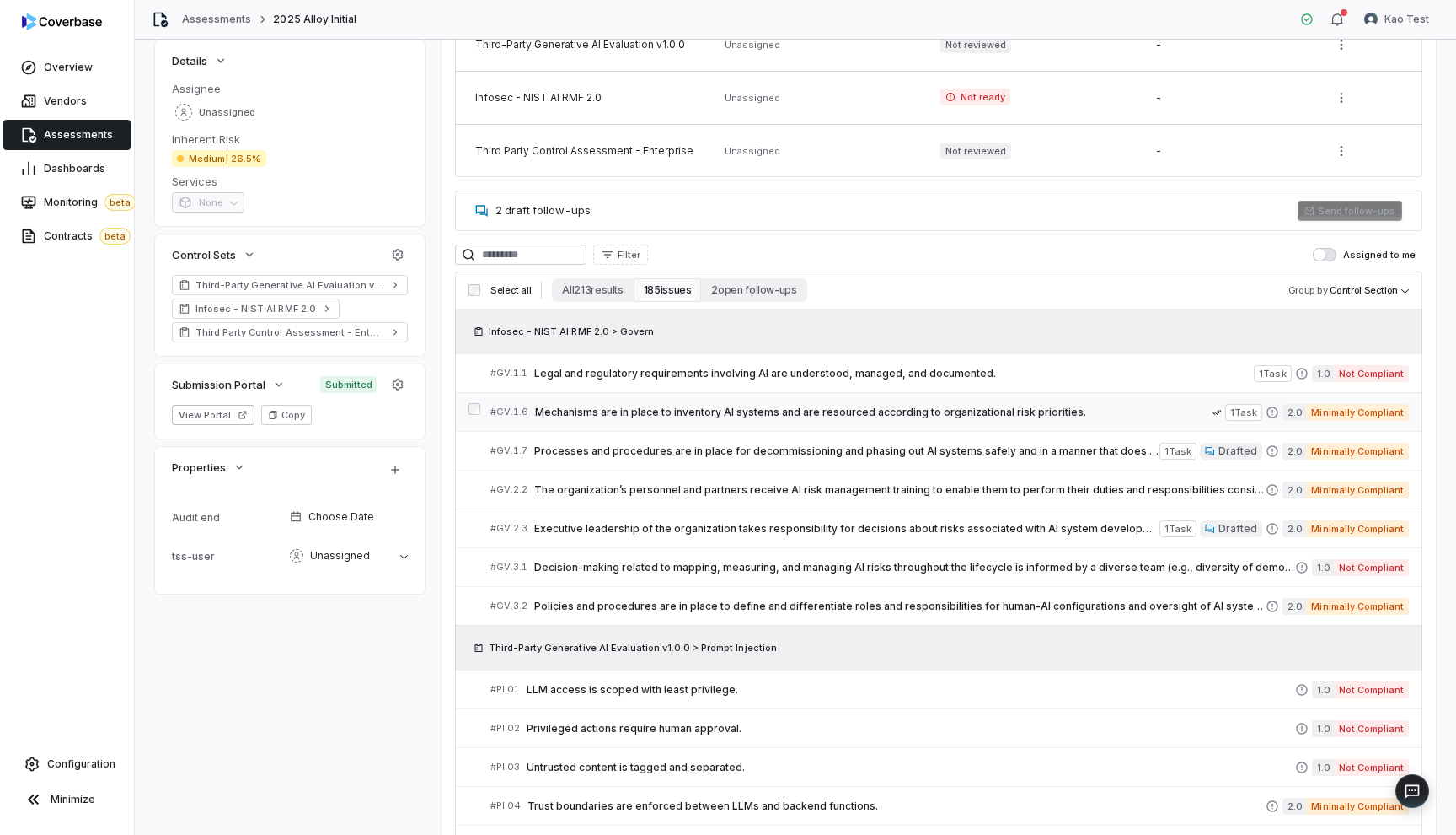
click at [645, 414] on span "Mechanisms are in place to inventory AI systems and are resourced according to …" at bounding box center [873, 412] width 676 height 13
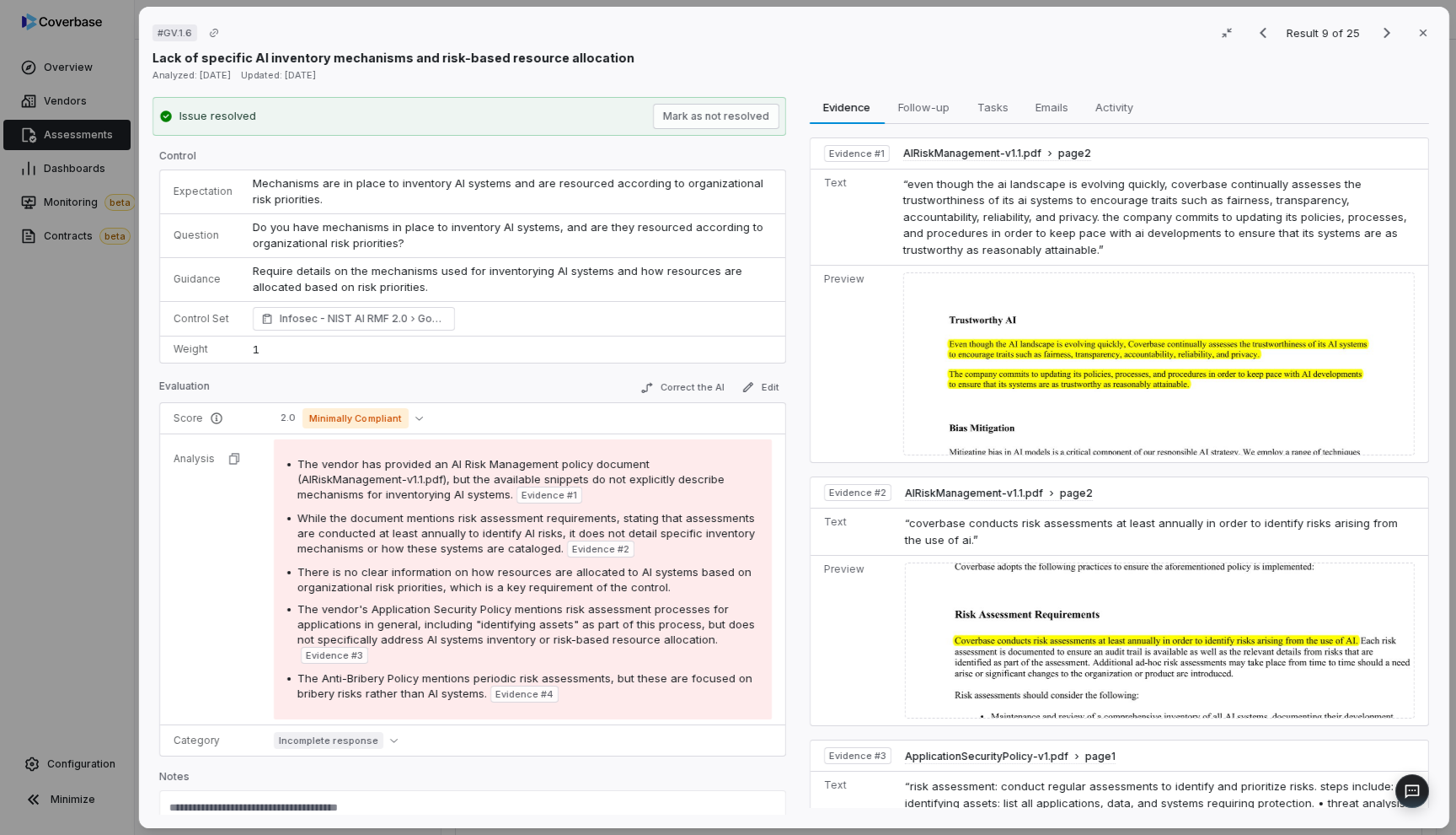
click at [87, 580] on div "# GV.1.6 Result 9 of 25 Close Lack of specific AI inventory mechanisms and risk…" at bounding box center [728, 417] width 1456 height 835
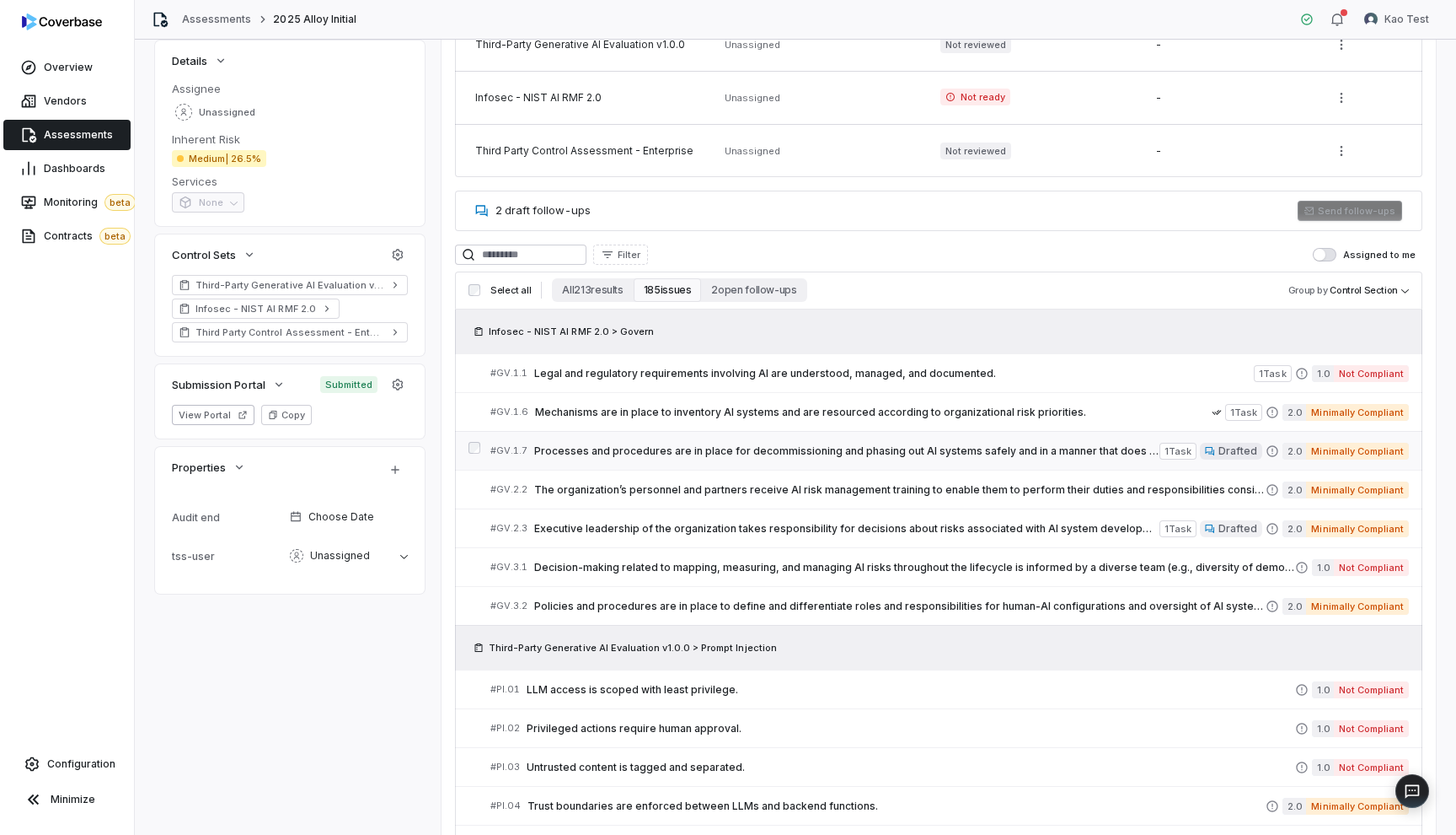
click at [941, 438] on link "# GV.1.7 Processes and procedures are in place for decommissioning and phasing …" at bounding box center [949, 450] width 919 height 38
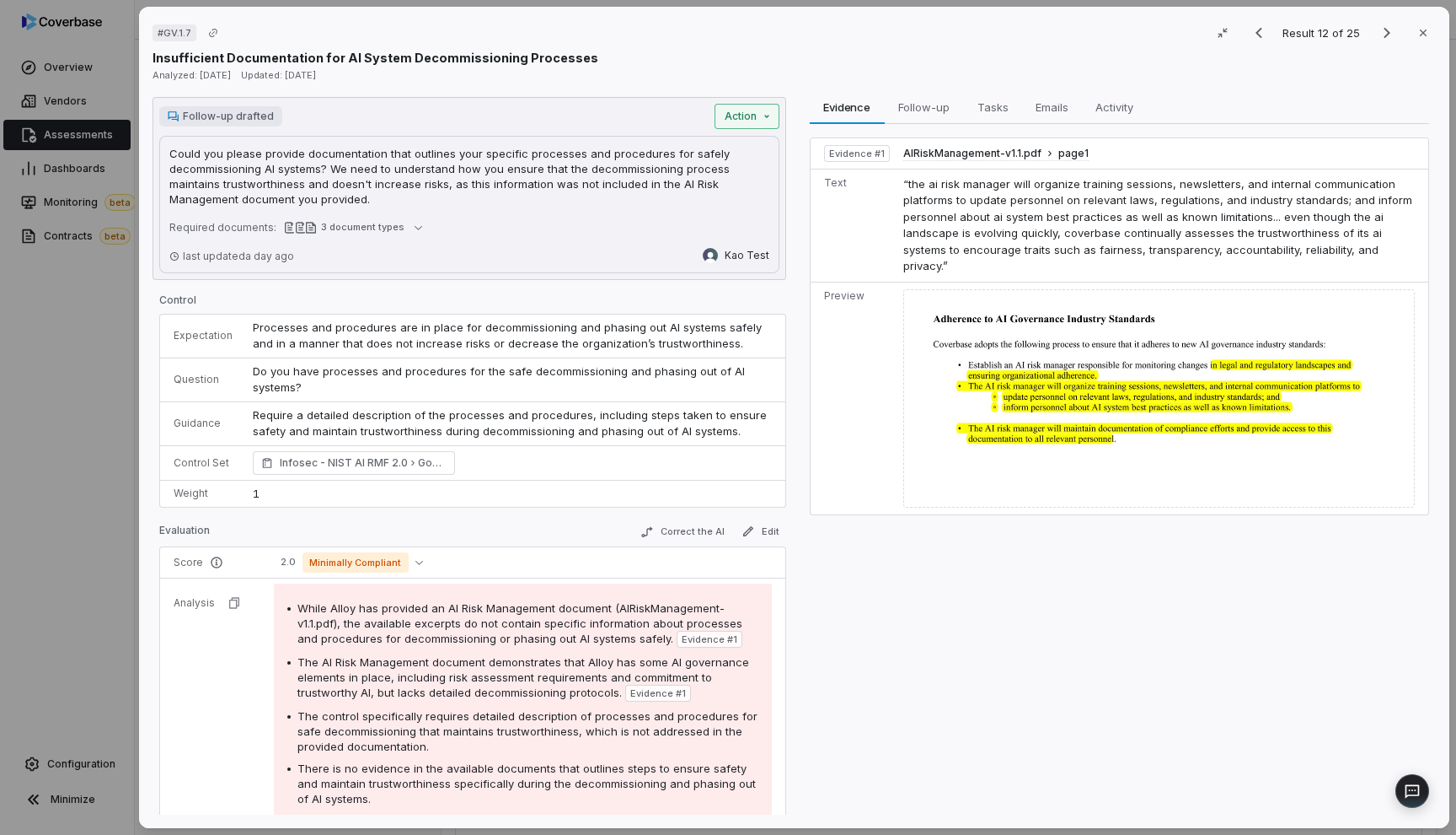
click at [766, 120] on div "# GV.1.7 Result 12 of 25 Close Insufficient Documentation for AI System Decommi…" at bounding box center [728, 417] width 1456 height 835
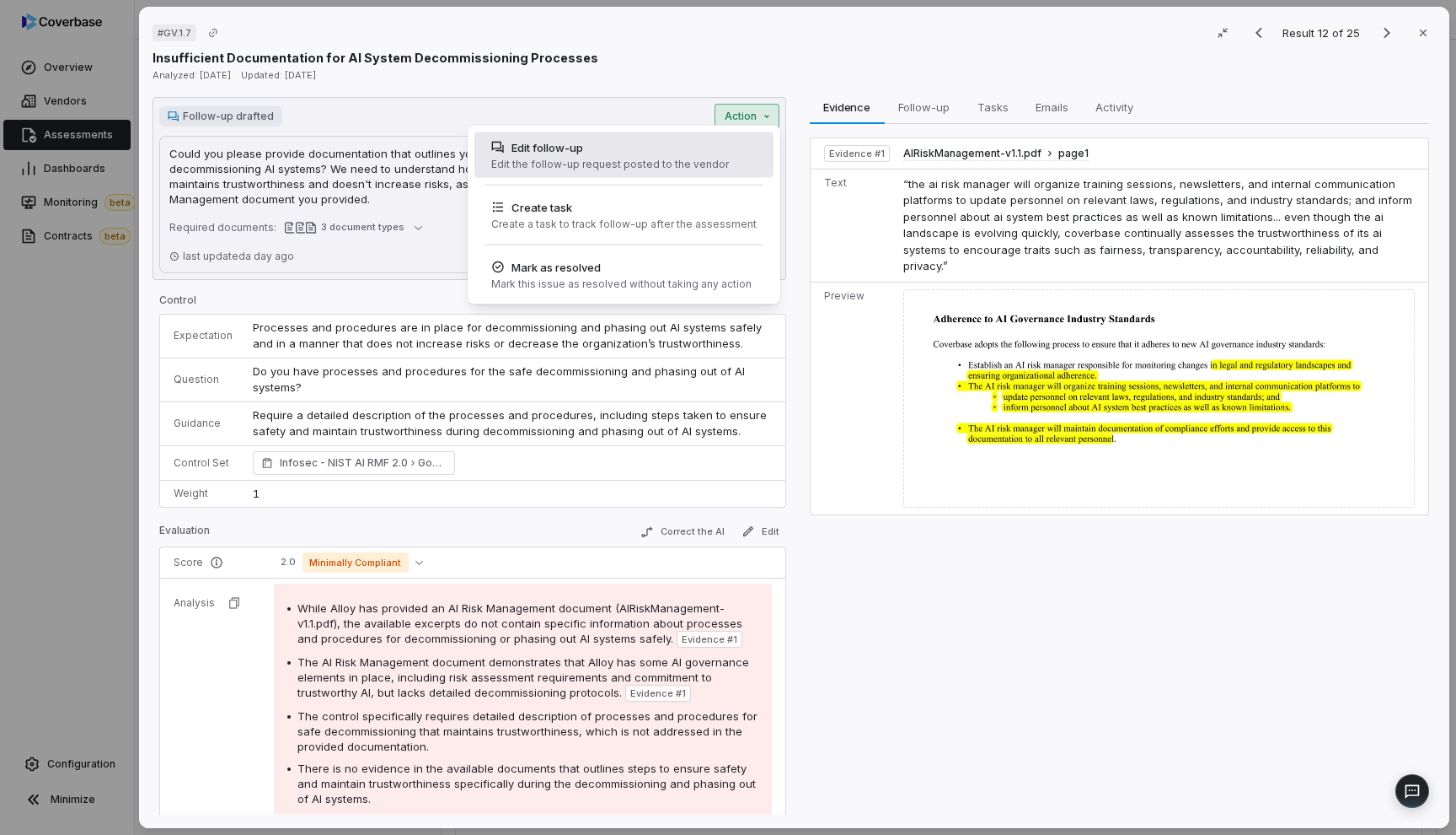
click at [672, 158] on div "Edit the follow-up request posted to the vendor" at bounding box center [610, 164] width 238 height 13
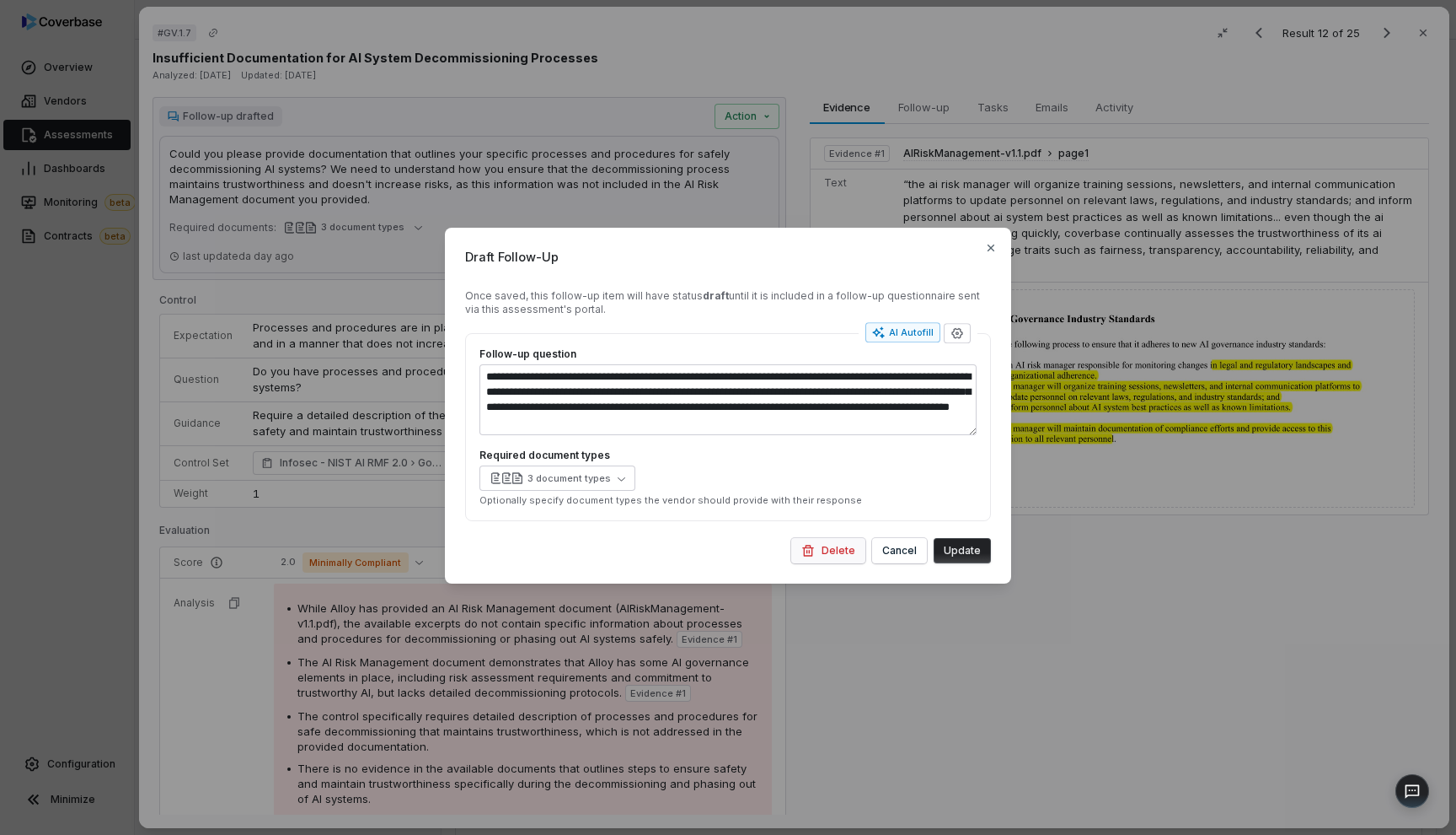
click at [822, 550] on button "Delete" at bounding box center [828, 550] width 74 height 25
type textarea "*"
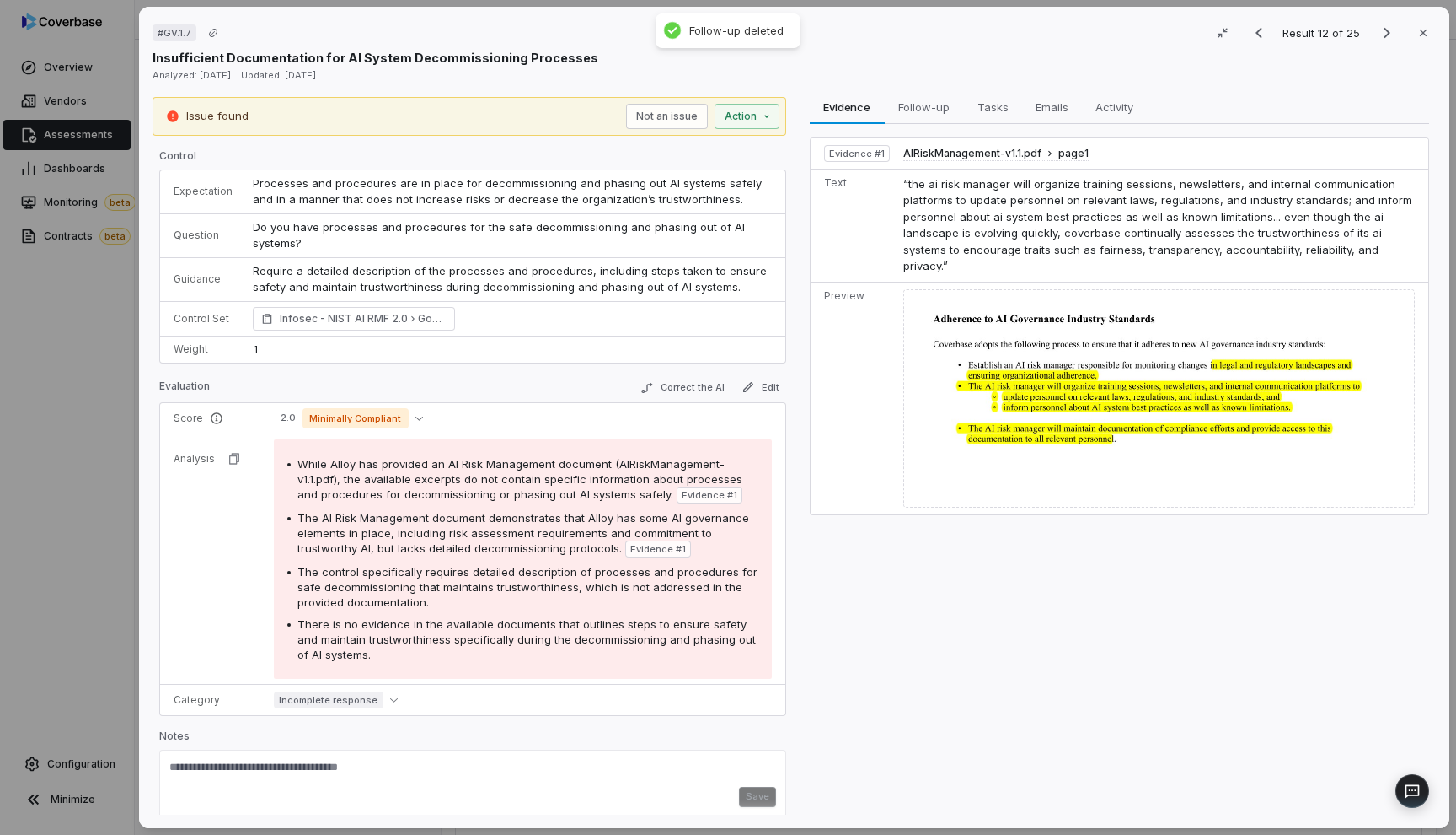
click at [820, 561] on div "Evidence Evidence Follow-up Follow-up Tasks Tasks Emails Emails Activity Activi…" at bounding box center [1119, 456] width 634 height 719
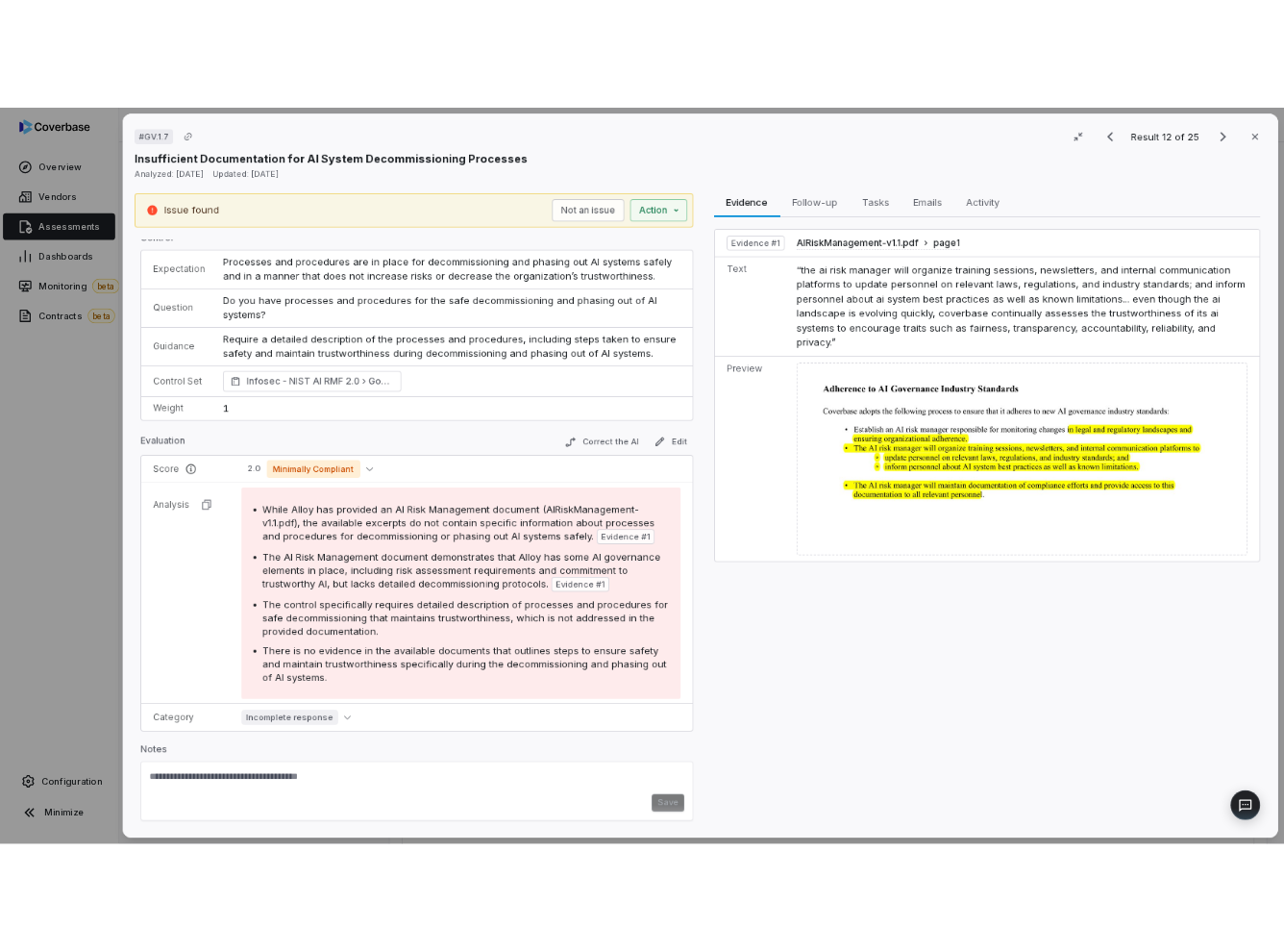
scroll to position [10, 0]
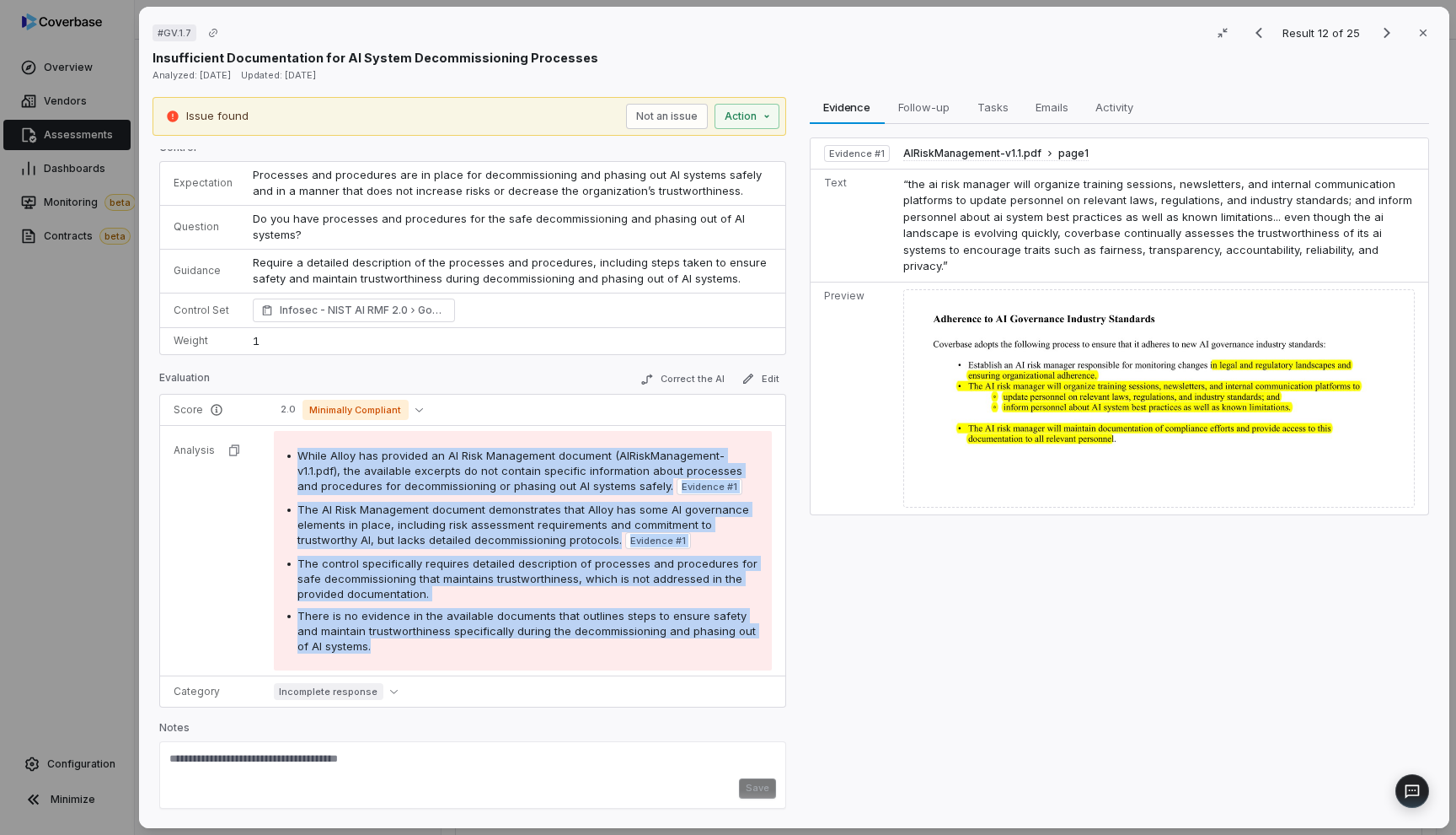
drag, startPoint x: 296, startPoint y: 453, endPoint x: 432, endPoint y: 650, distance: 239.4
click at [432, 650] on div "While Alloy has provided an AI Risk Management document (AIRiskManagement-v1.1.…" at bounding box center [523, 550] width 471 height 205
copy div "While Alloy has provided an AI Risk Management document (AIRiskManagement-v1.1.…"
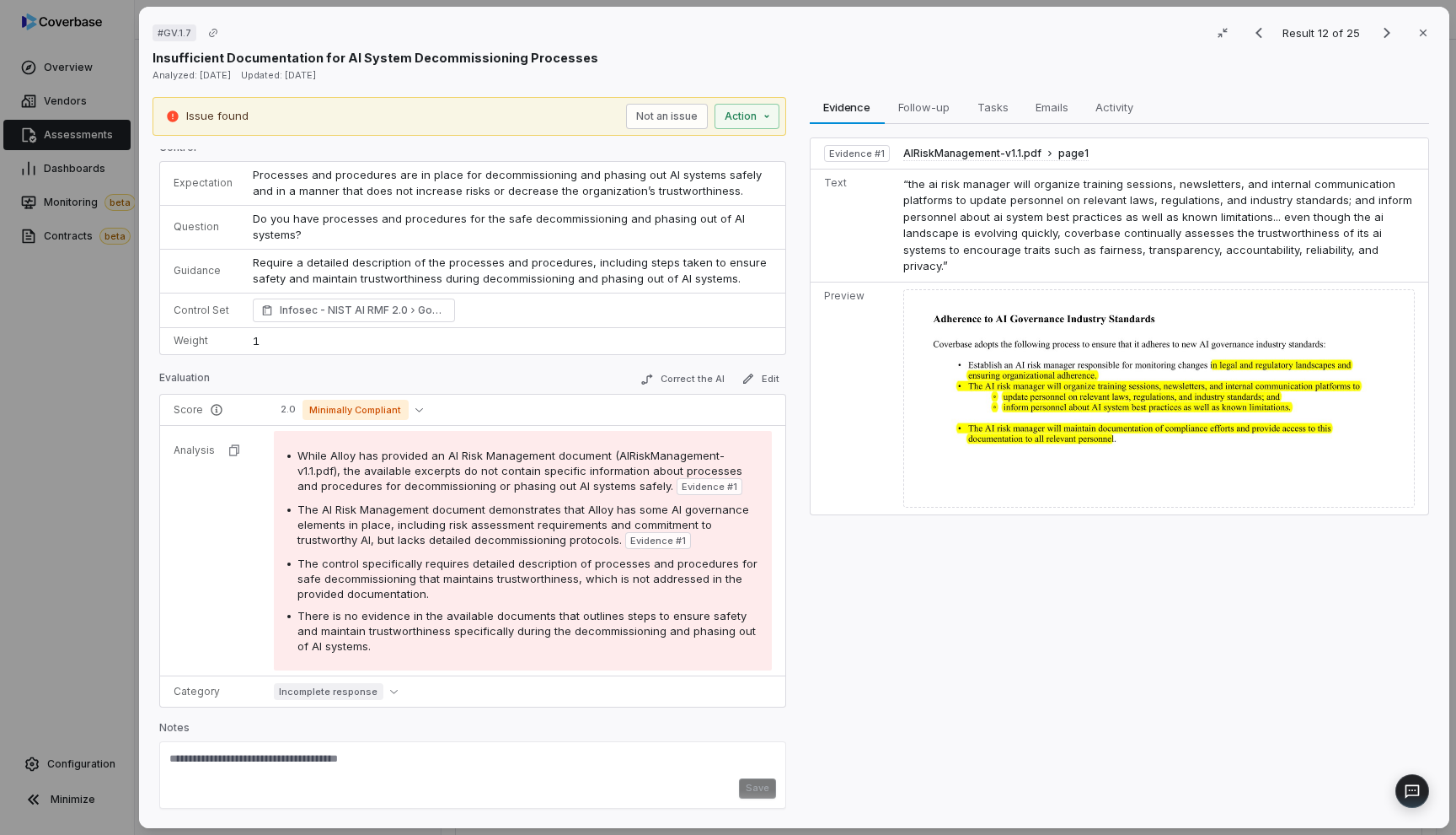
click at [938, 604] on div "Evidence Evidence Follow-up Follow-up Tasks Tasks Emails Emails Activity Activi…" at bounding box center [1119, 456] width 634 height 719
click at [371, 413] on span "Minimally Compliant" at bounding box center [356, 409] width 107 height 20
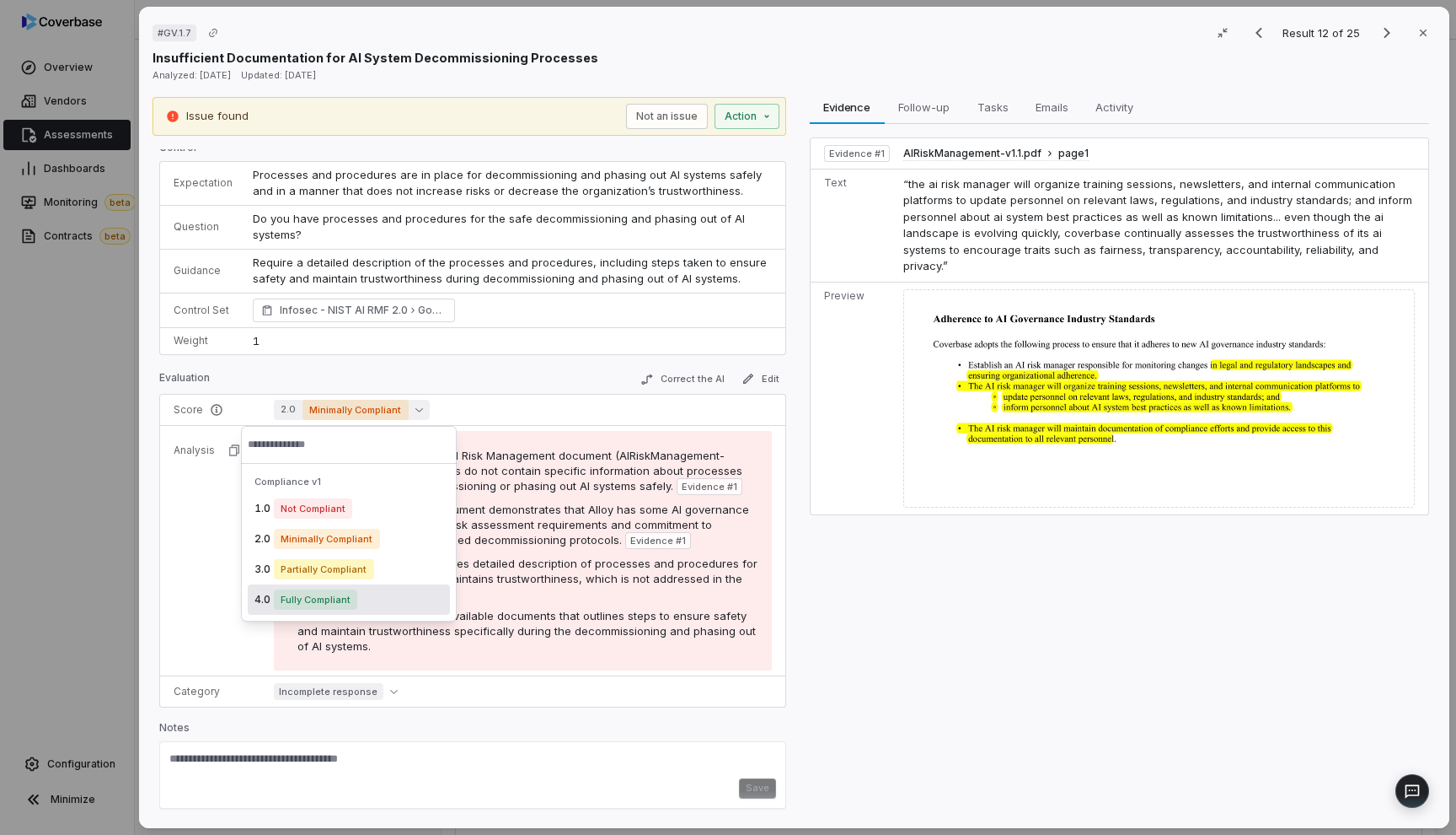
click at [345, 595] on span "Fully Compliant" at bounding box center [315, 599] width 83 height 20
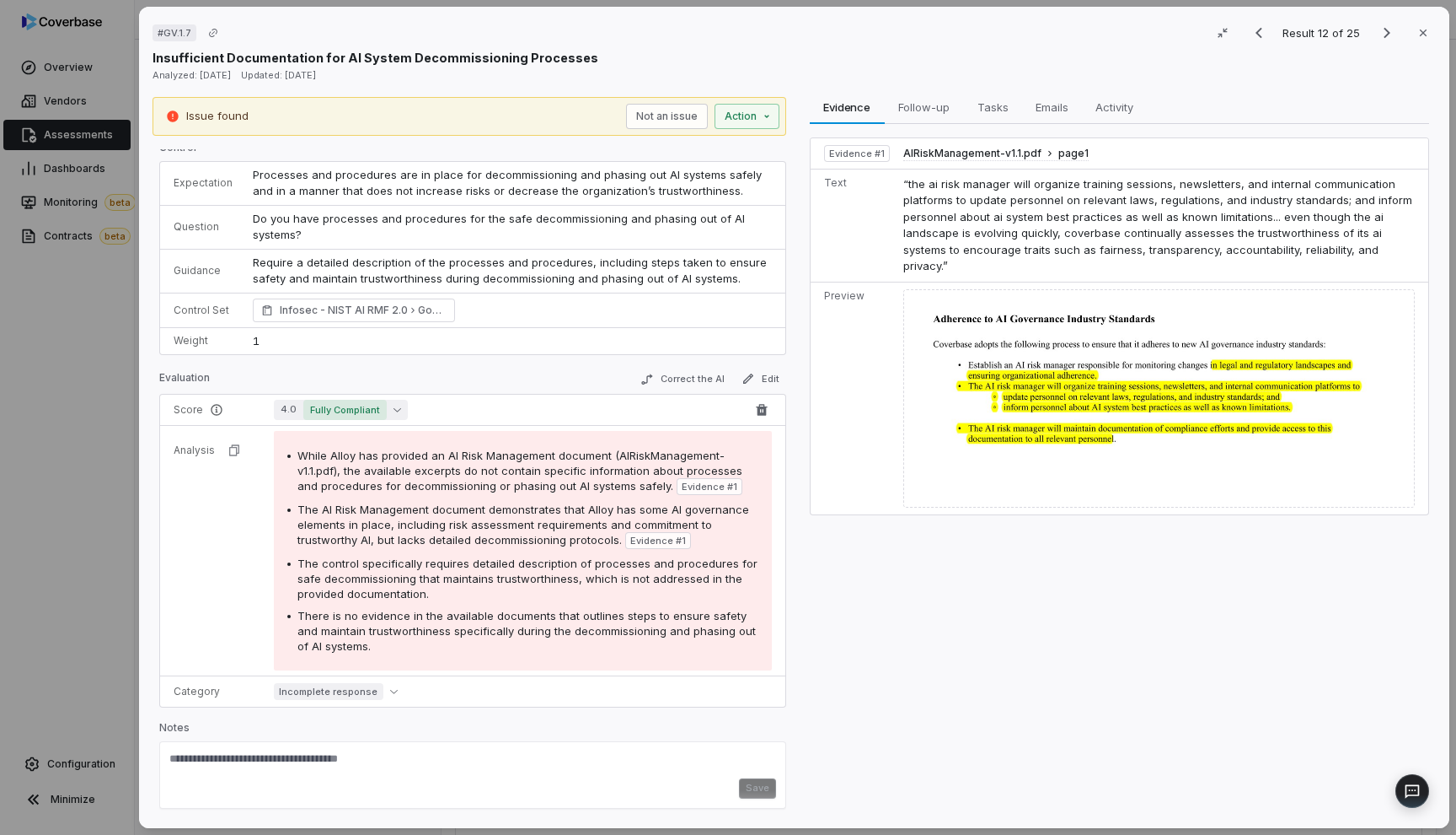
click at [393, 412] on icon "button" at bounding box center [397, 409] width 8 height 8
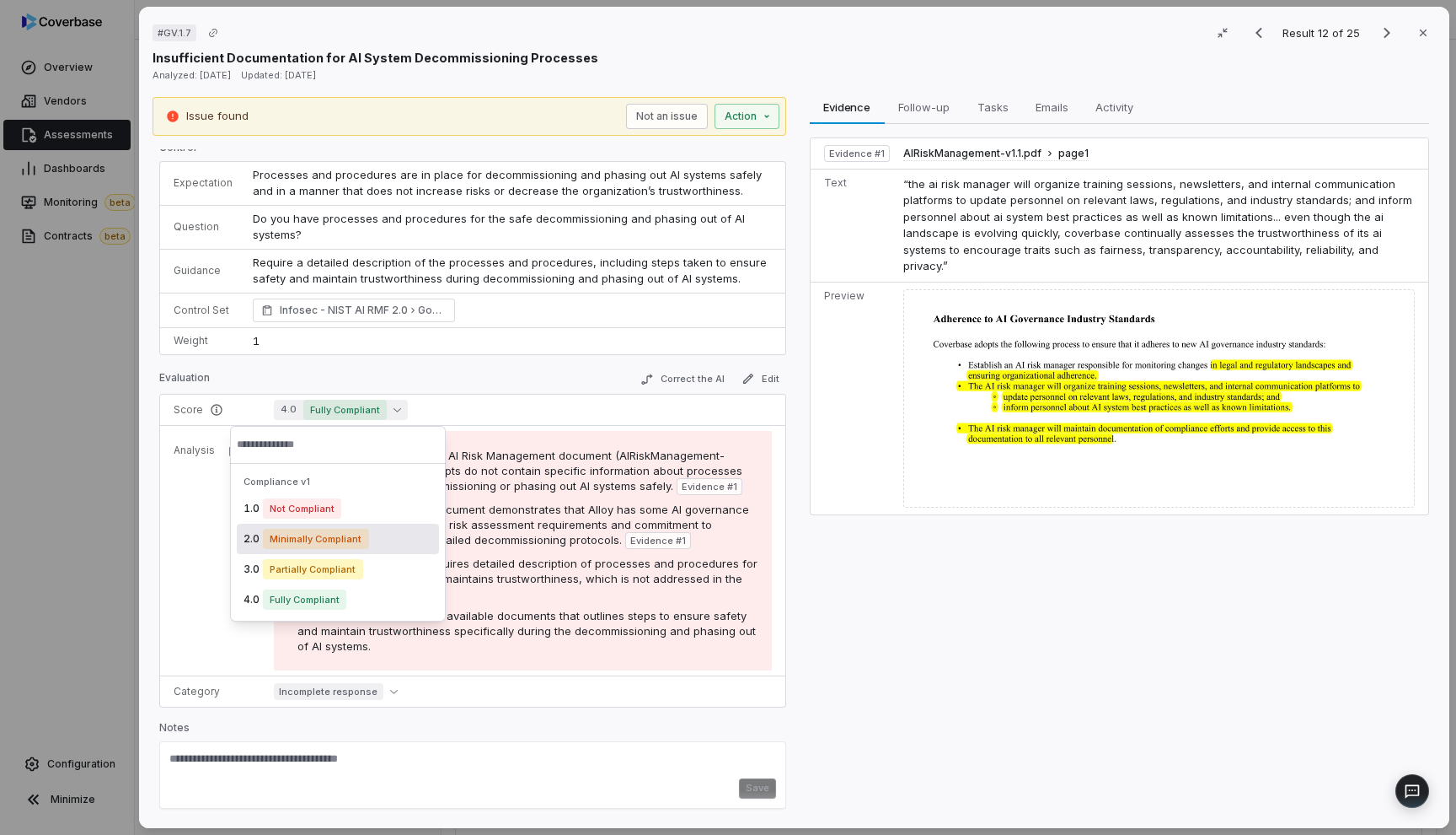
click at [342, 531] on span "Minimally Compliant" at bounding box center [316, 539] width 107 height 20
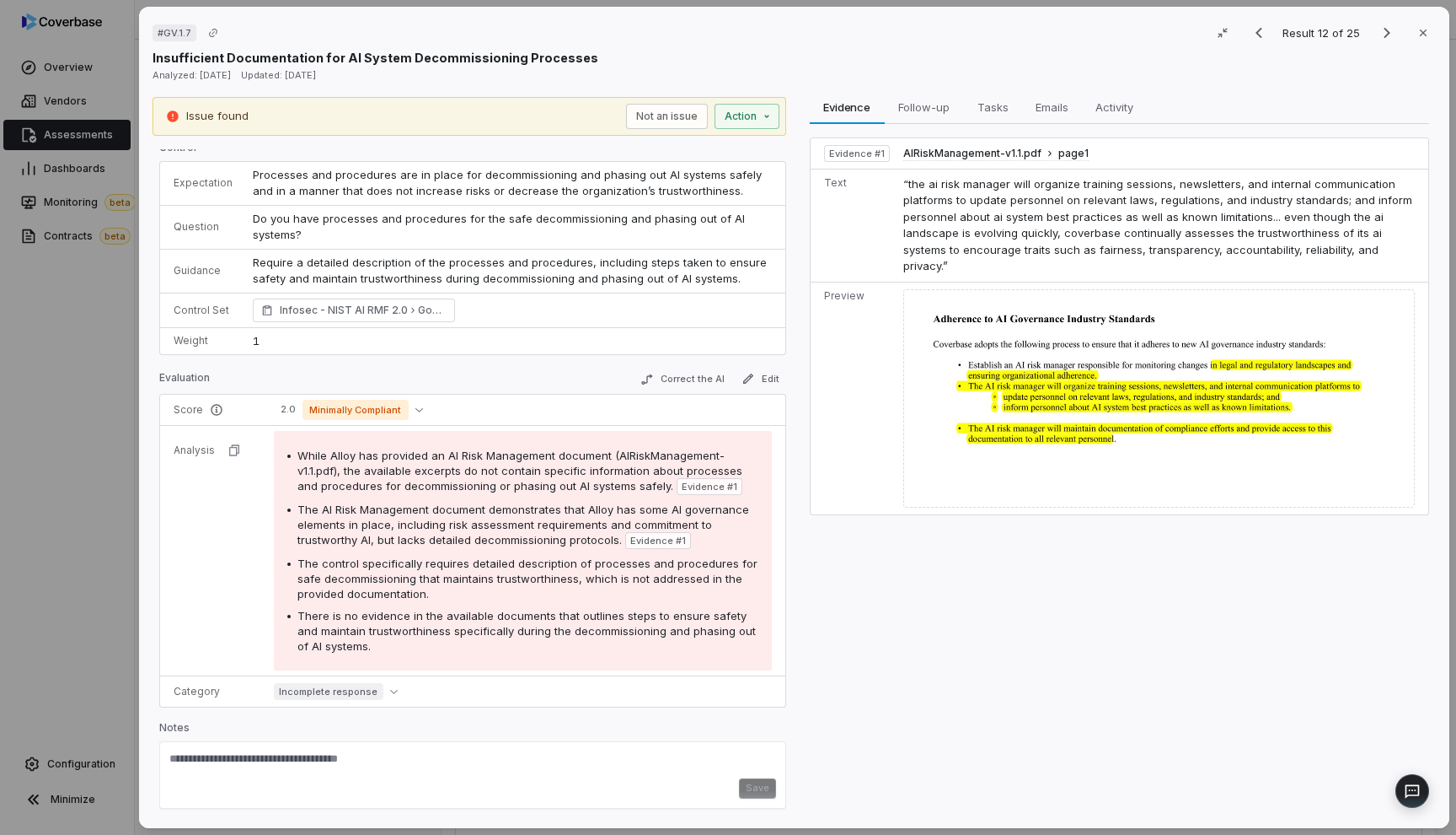
click at [795, 566] on div "Issue found Not an issue Action Control Expectation Processes and procedures ar…" at bounding box center [794, 456] width 1284 height 719
click at [824, 584] on div "Evidence Evidence Follow-up Follow-up Tasks Tasks Emails Emails Activity Activi…" at bounding box center [1119, 456] width 634 height 719
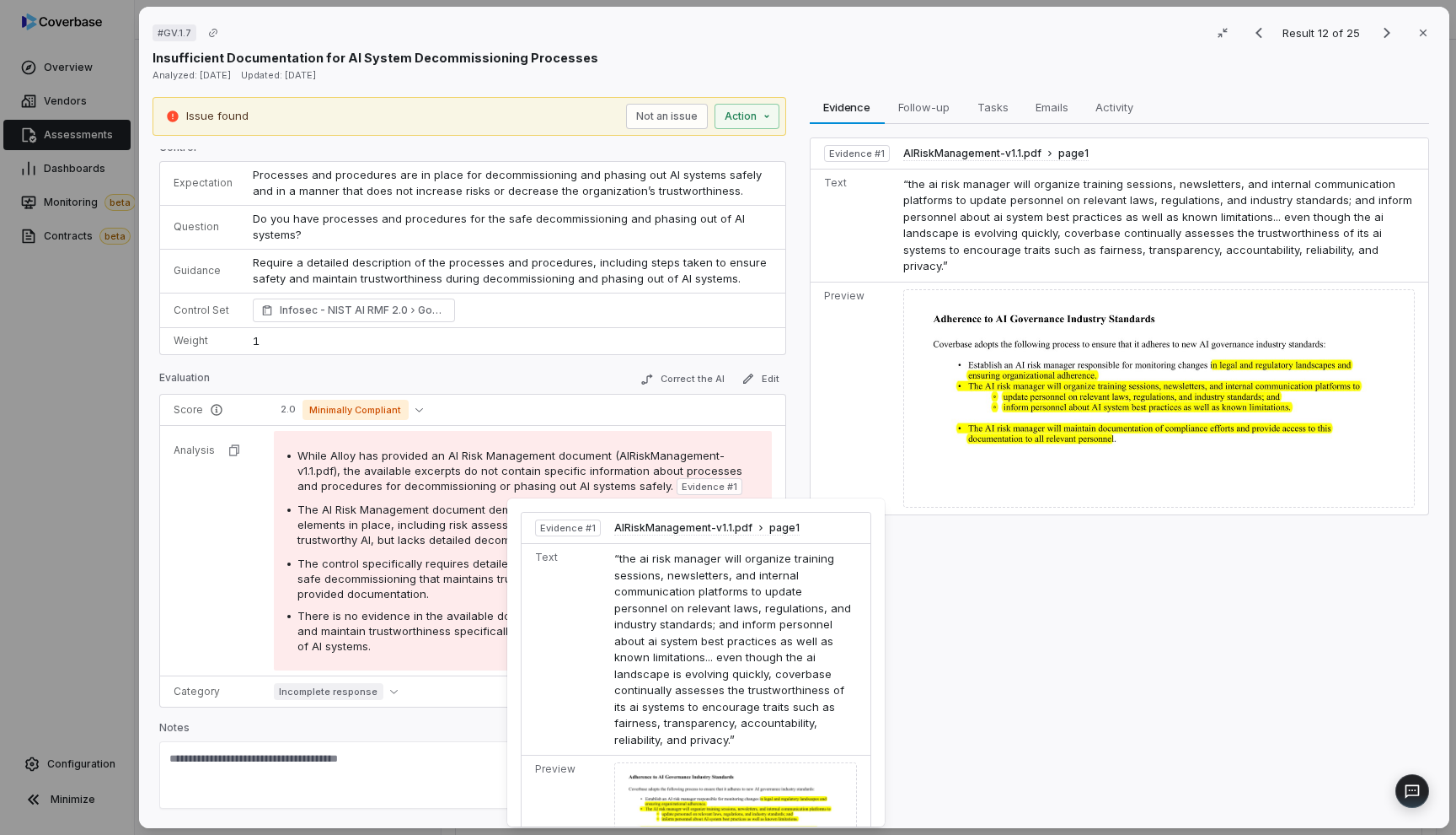
click at [702, 483] on span "Evidence # 1" at bounding box center [710, 486] width 56 height 13
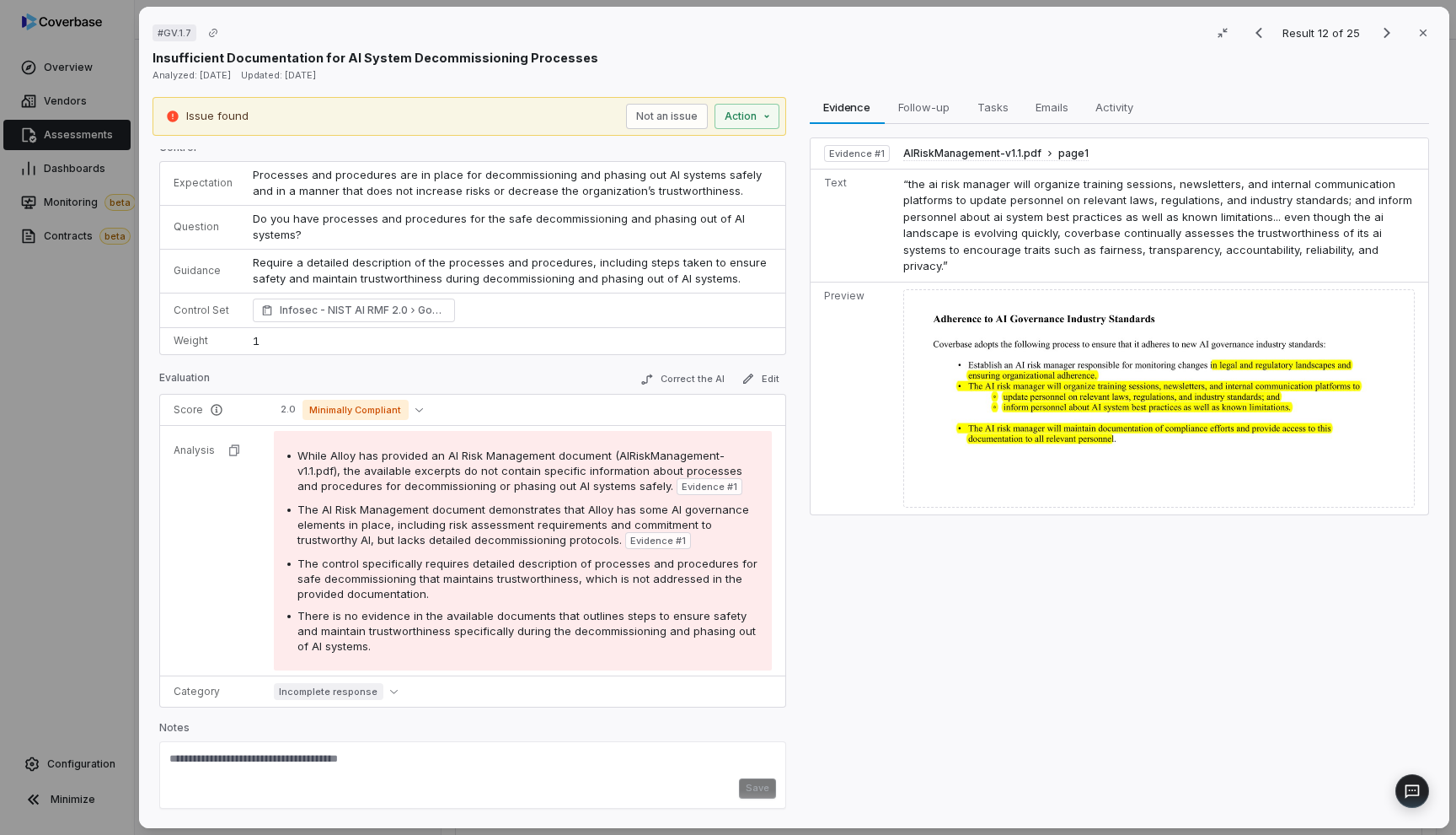
click at [702, 483] on span "Evidence # 1" at bounding box center [710, 486] width 56 height 13
click at [928, 107] on span "Follow-up" at bounding box center [924, 107] width 65 height 22
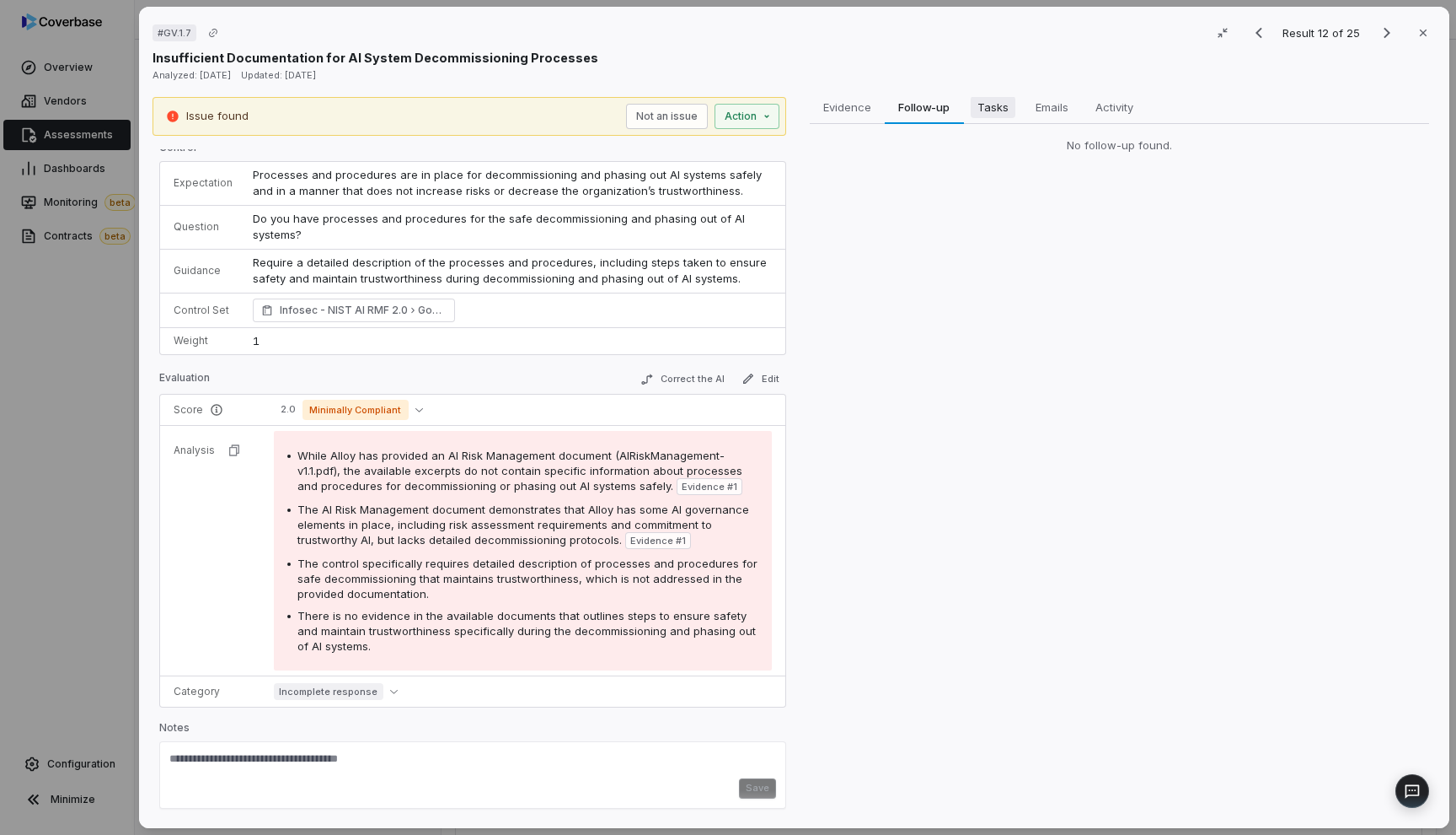
click at [992, 102] on span "Tasks" at bounding box center [992, 107] width 45 height 22
click at [1022, 105] on button "Emails Emails" at bounding box center [1051, 107] width 59 height 34
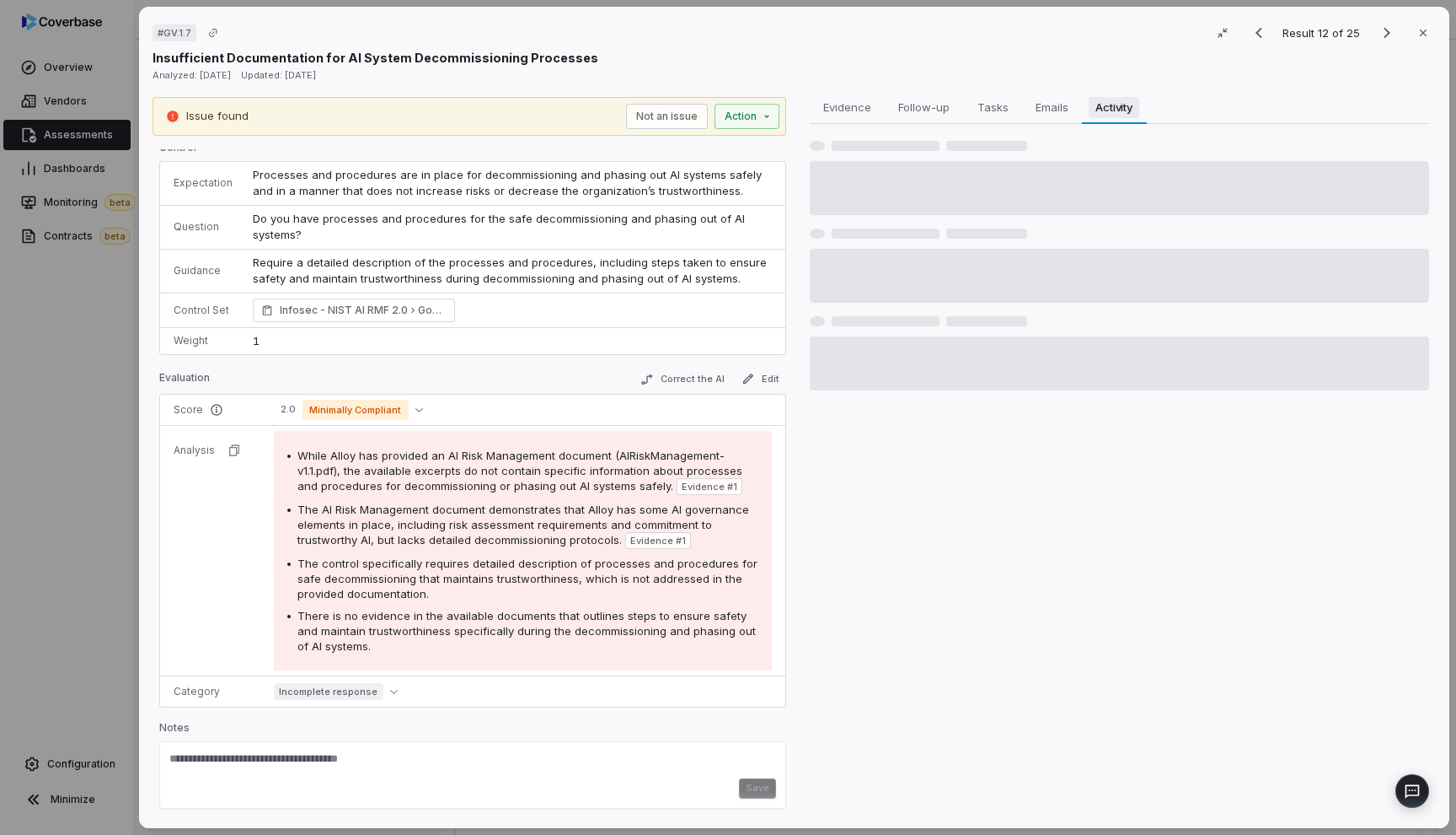
click at [1089, 108] on span "Activity" at bounding box center [1114, 107] width 51 height 22
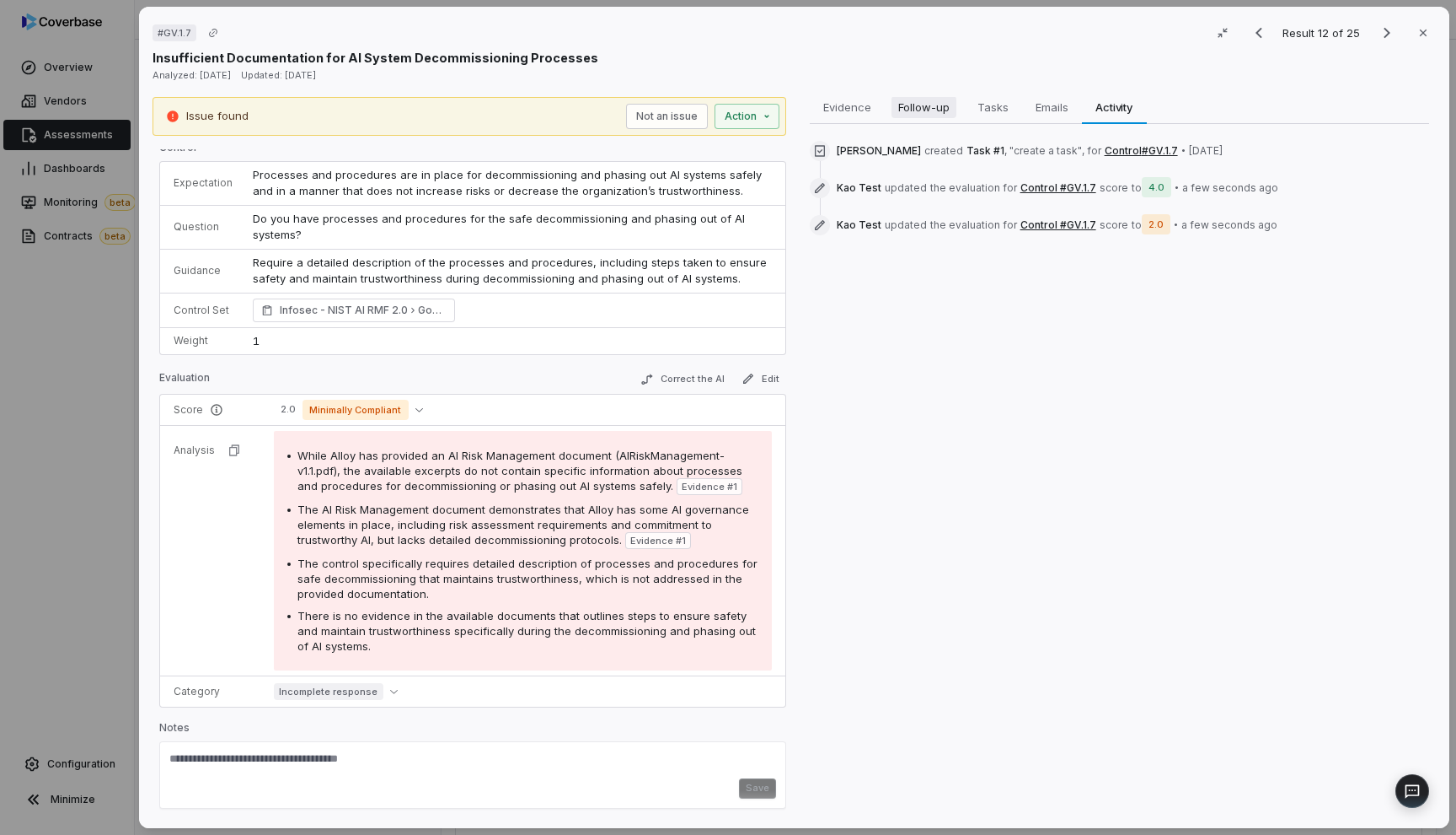
click at [912, 121] on button "Follow-up Follow-up" at bounding box center [924, 107] width 80 height 34
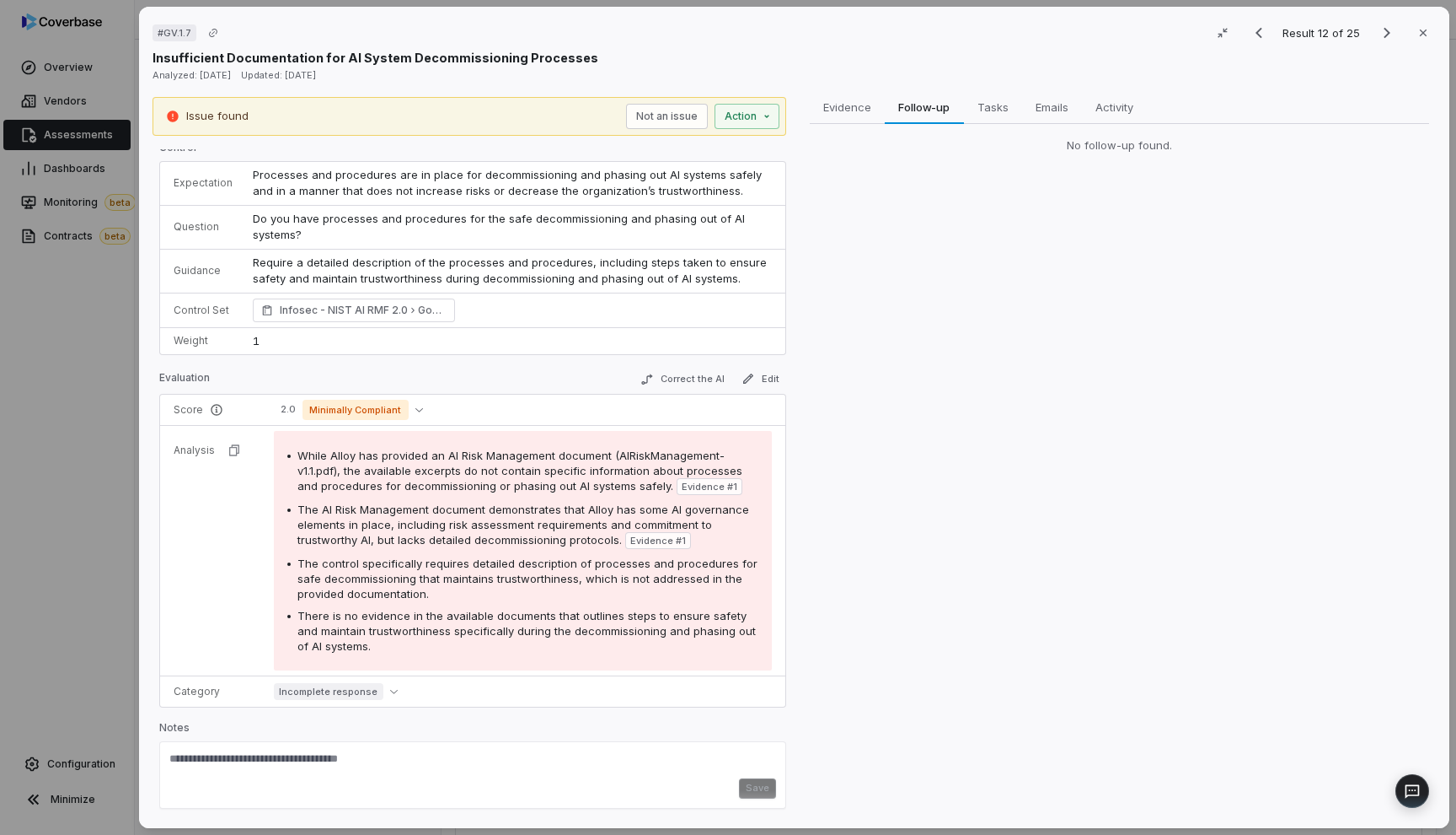
click at [988, 125] on div "No follow-up found." at bounding box center [1120, 146] width 621 height 44
click at [986, 114] on span "Tasks" at bounding box center [992, 107] width 45 height 22
click at [1382, 155] on div at bounding box center [1395, 155] width 27 height 13
click at [1389, 155] on button "button" at bounding box center [1395, 155] width 13 height 13
click at [1389, 156] on button "button" at bounding box center [1395, 155] width 13 height 13
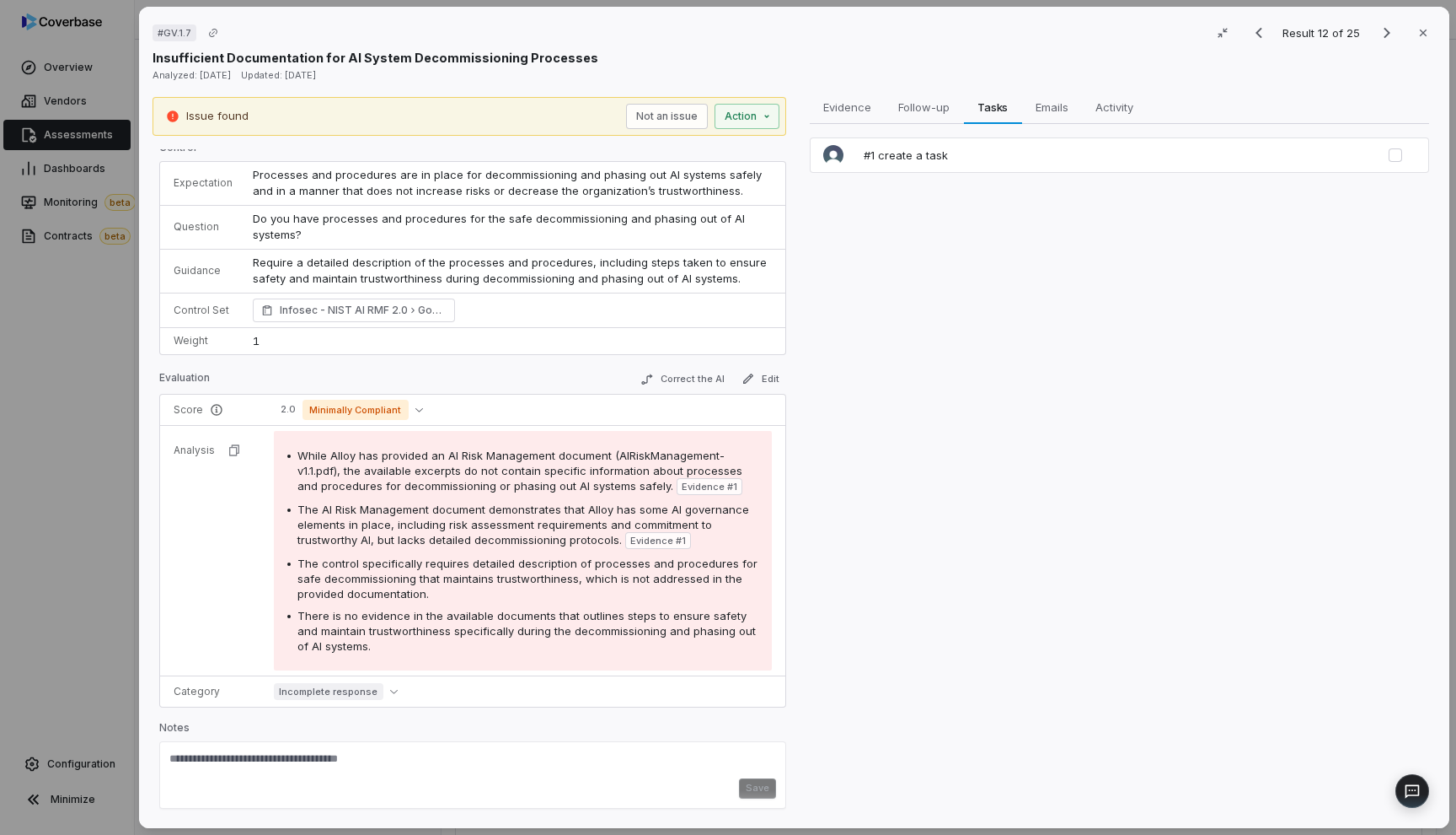
click at [1389, 156] on button "button" at bounding box center [1395, 155] width 13 height 13
click at [1369, 224] on div "Evidence Evidence Follow-up Follow-up Tasks Tasks Emails Emails Activity Activi…" at bounding box center [1119, 456] width 634 height 719
click at [1389, 153] on button "button" at bounding box center [1395, 155] width 13 height 13
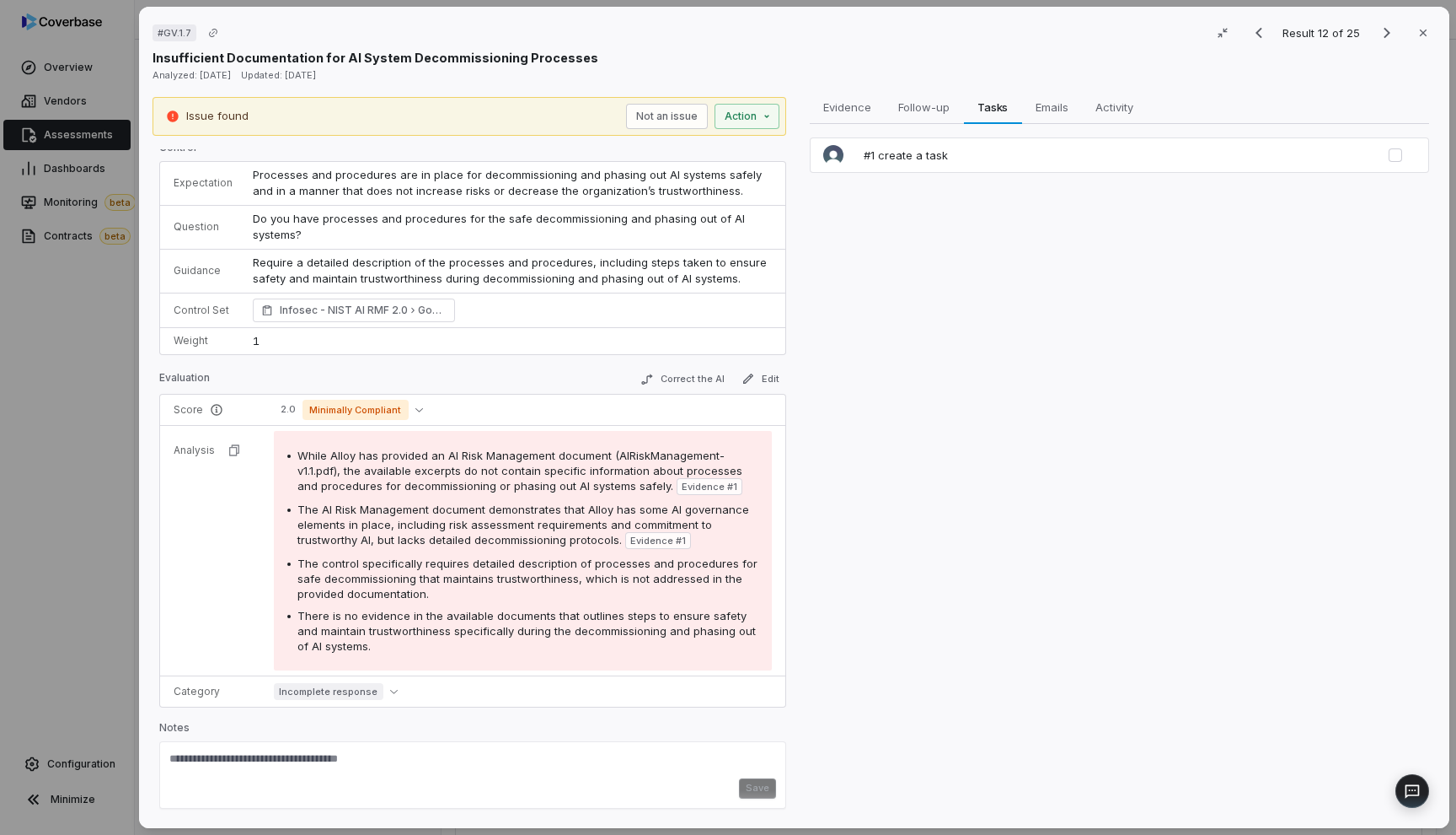
click at [1389, 153] on button "button" at bounding box center [1395, 155] width 13 height 13
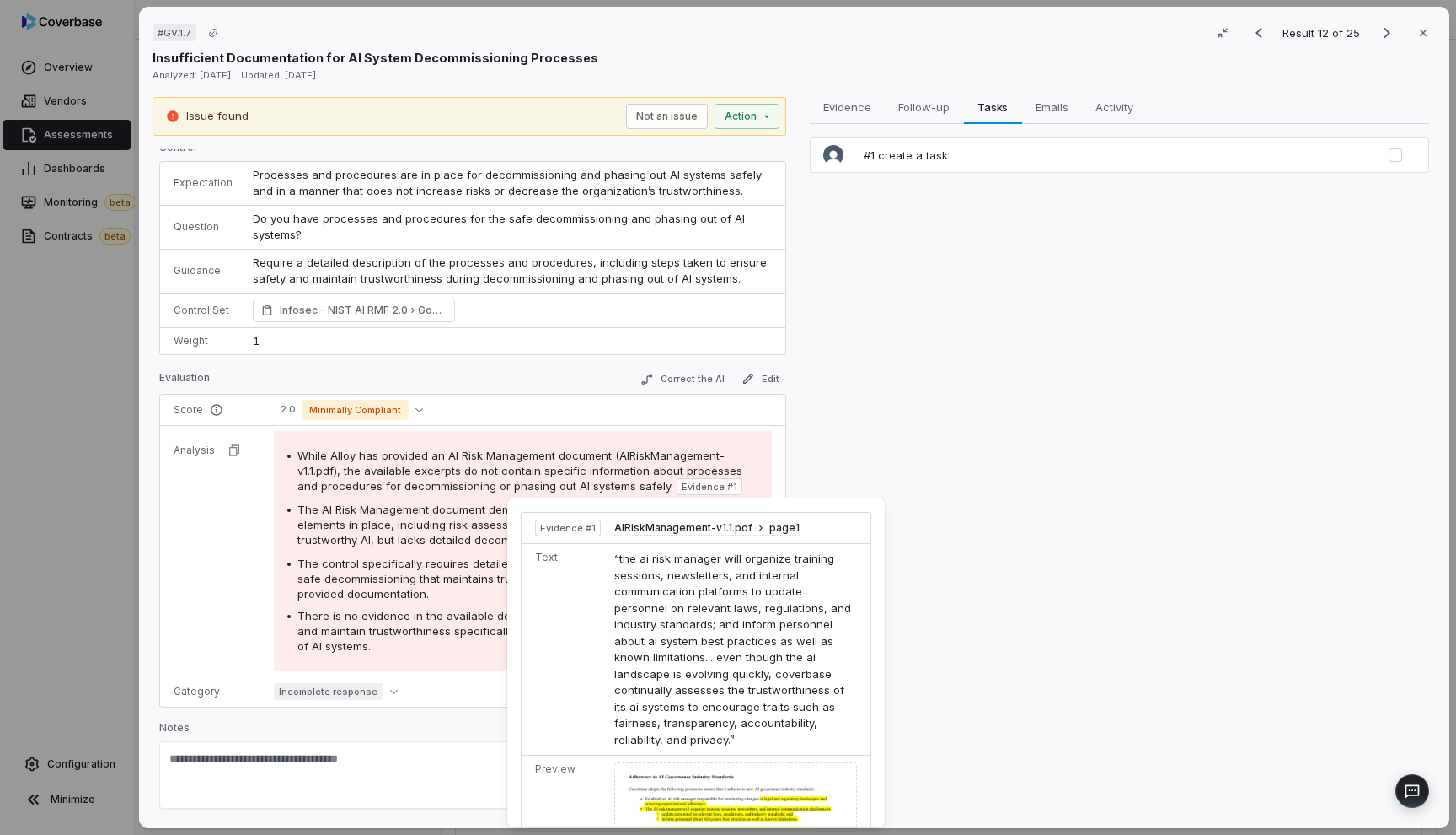
scroll to position [0, 0]
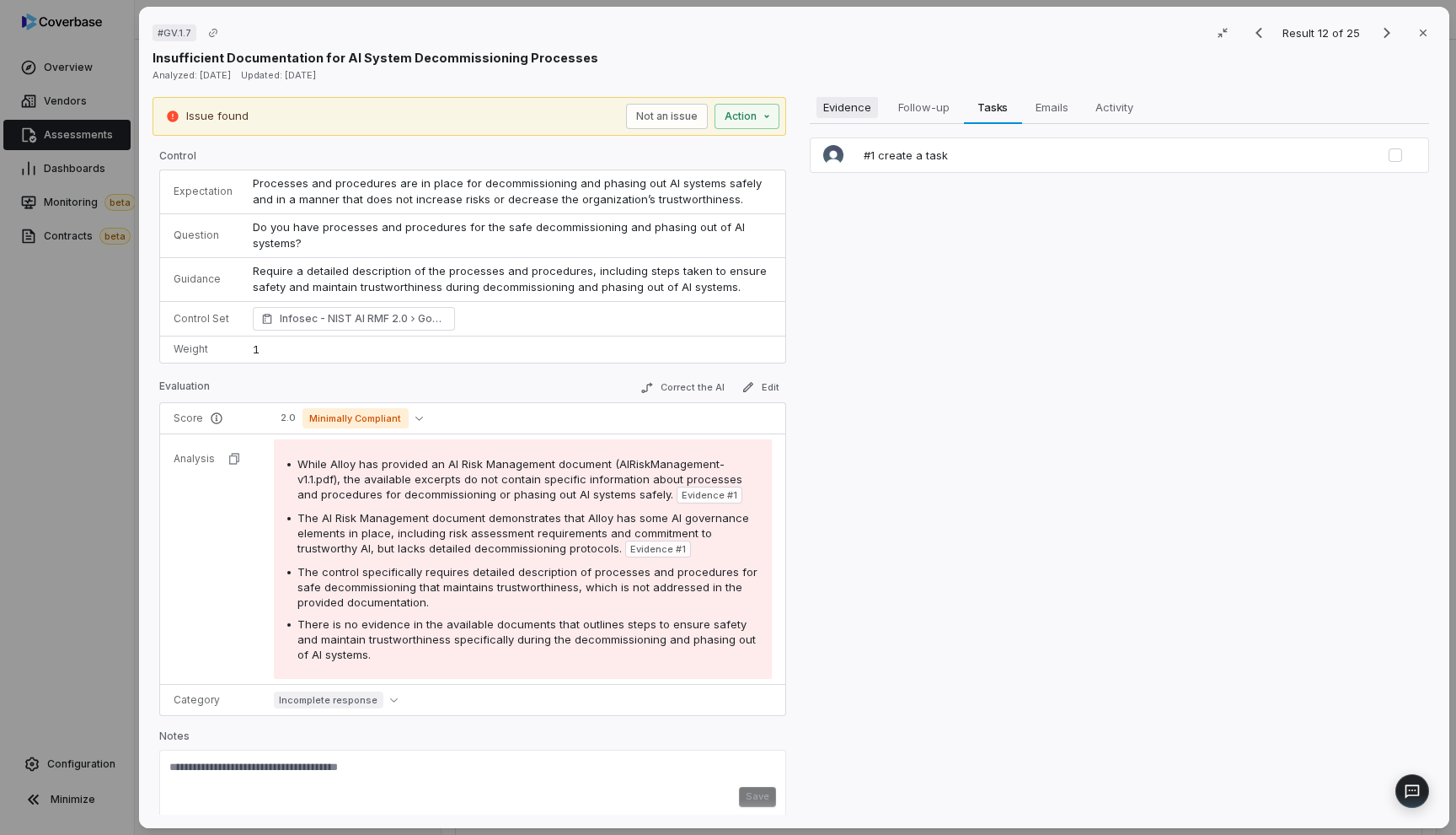
click at [856, 99] on span "Evidence" at bounding box center [846, 107] width 61 height 22
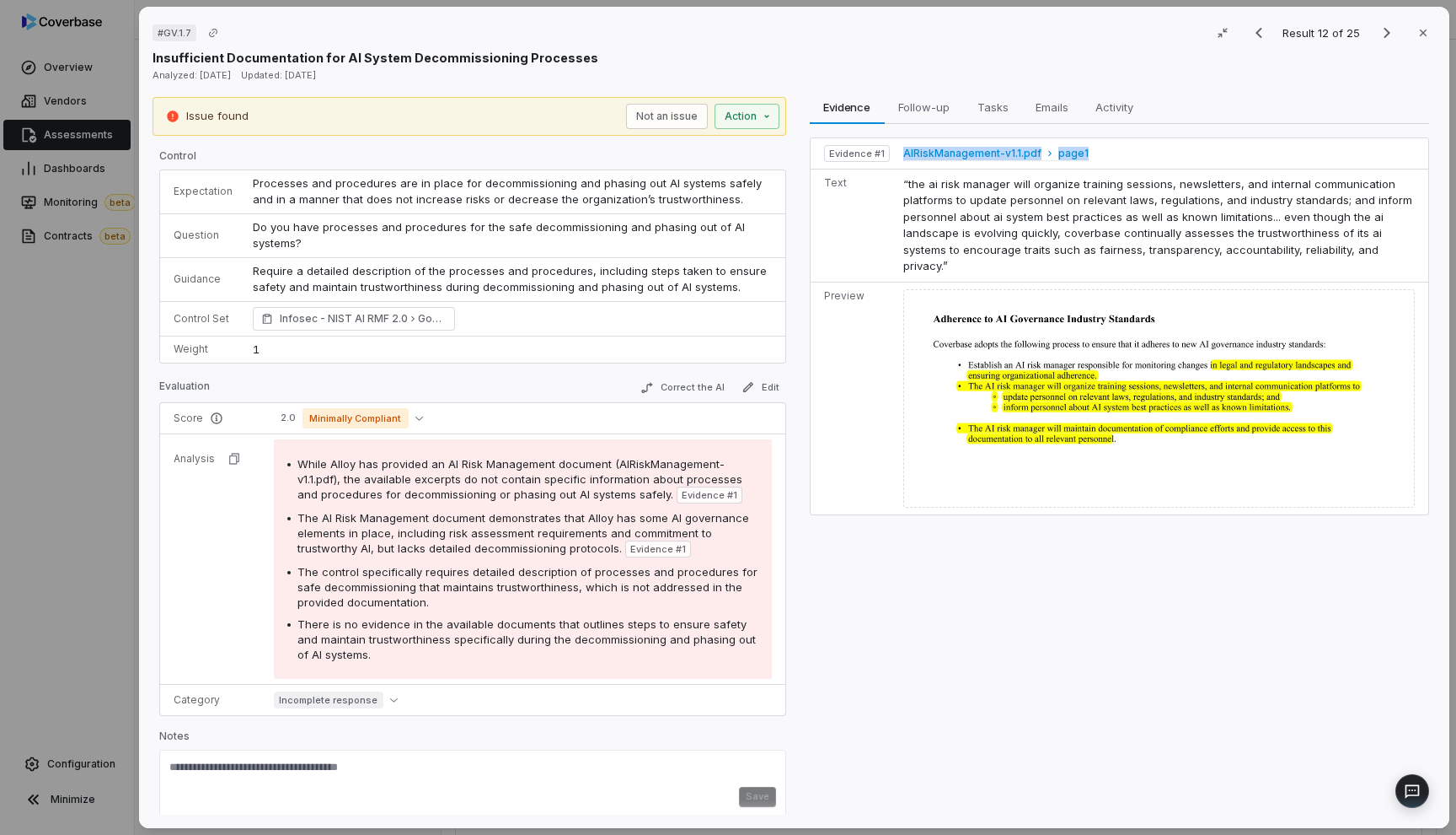
drag, startPoint x: 1099, startPoint y: 150, endPoint x: 898, endPoint y: 150, distance: 201.0
click at [898, 150] on td "AIRiskManagement-v1.1.pdf page 1" at bounding box center [1162, 154] width 531 height 31
copy span "AIRiskManagement-v1.1.pdf page 1"
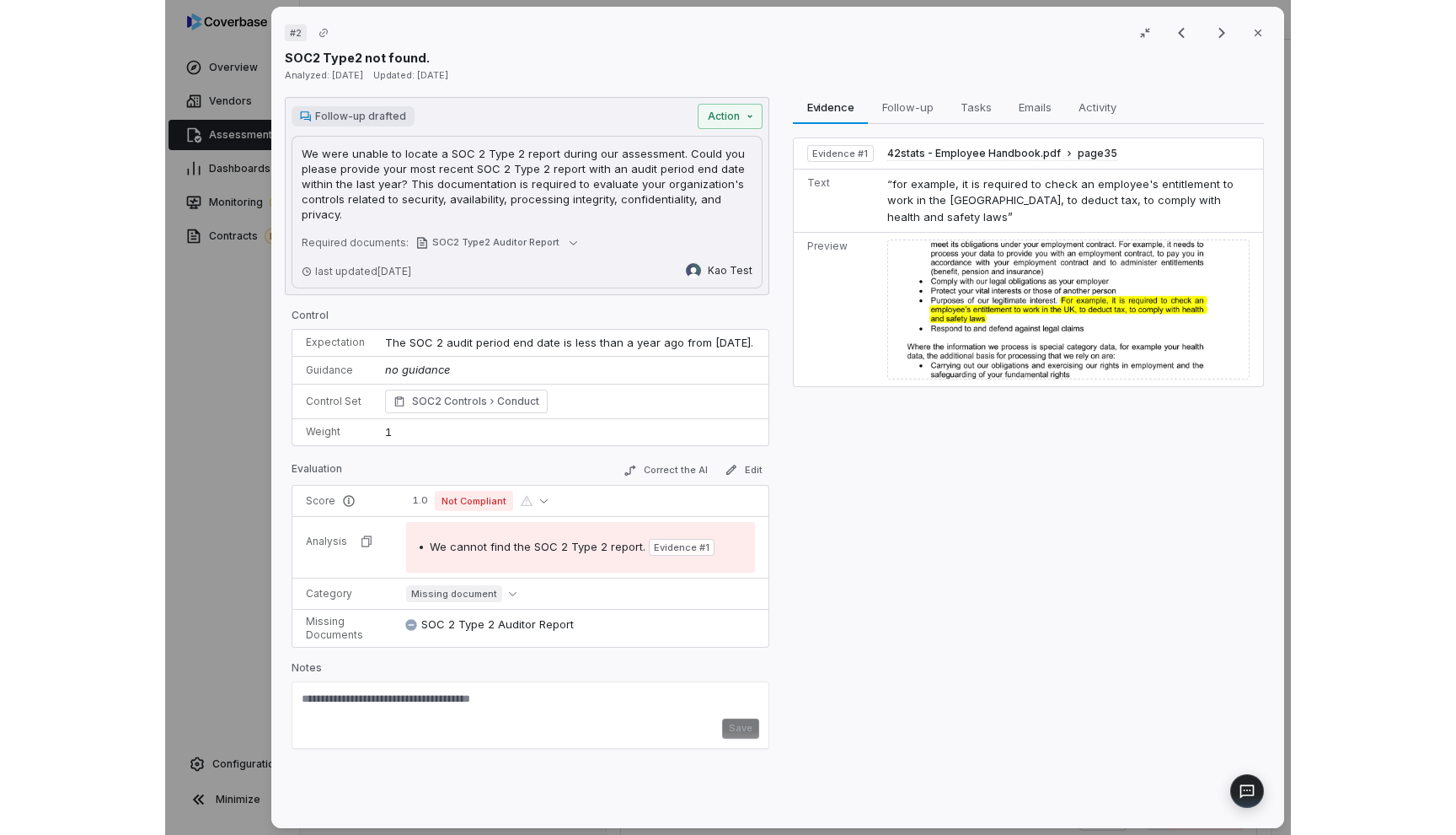
scroll to position [126, 0]
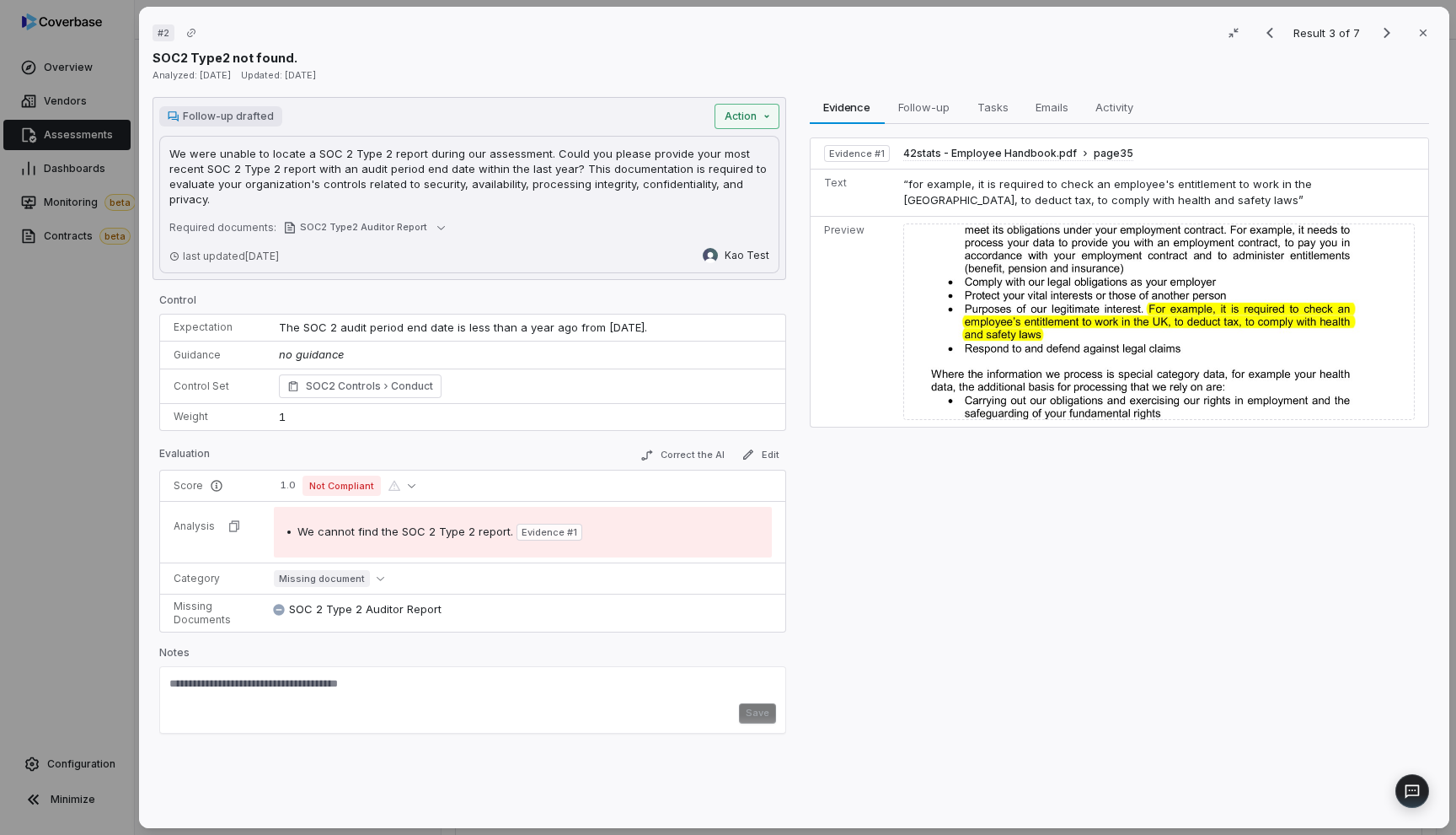
click at [758, 125] on div "Follow-up drafted Action We were unable to locate a SOC 2 Type 2 report during …" at bounding box center [469, 188] width 634 height 183
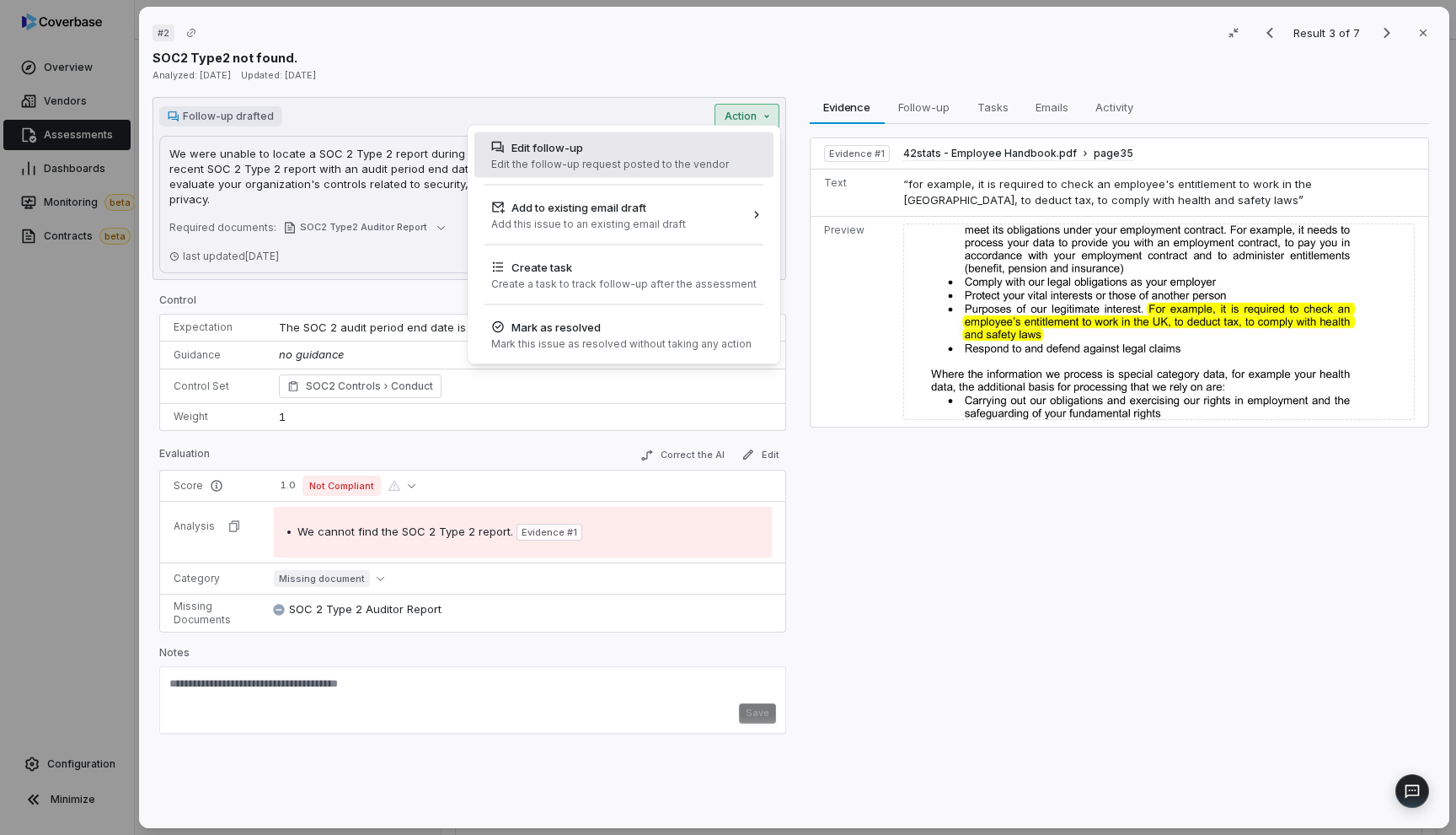
click at [720, 162] on div "Edit follow-up Edit the follow-up request posted to the vendor" at bounding box center [609, 155] width 251 height 45
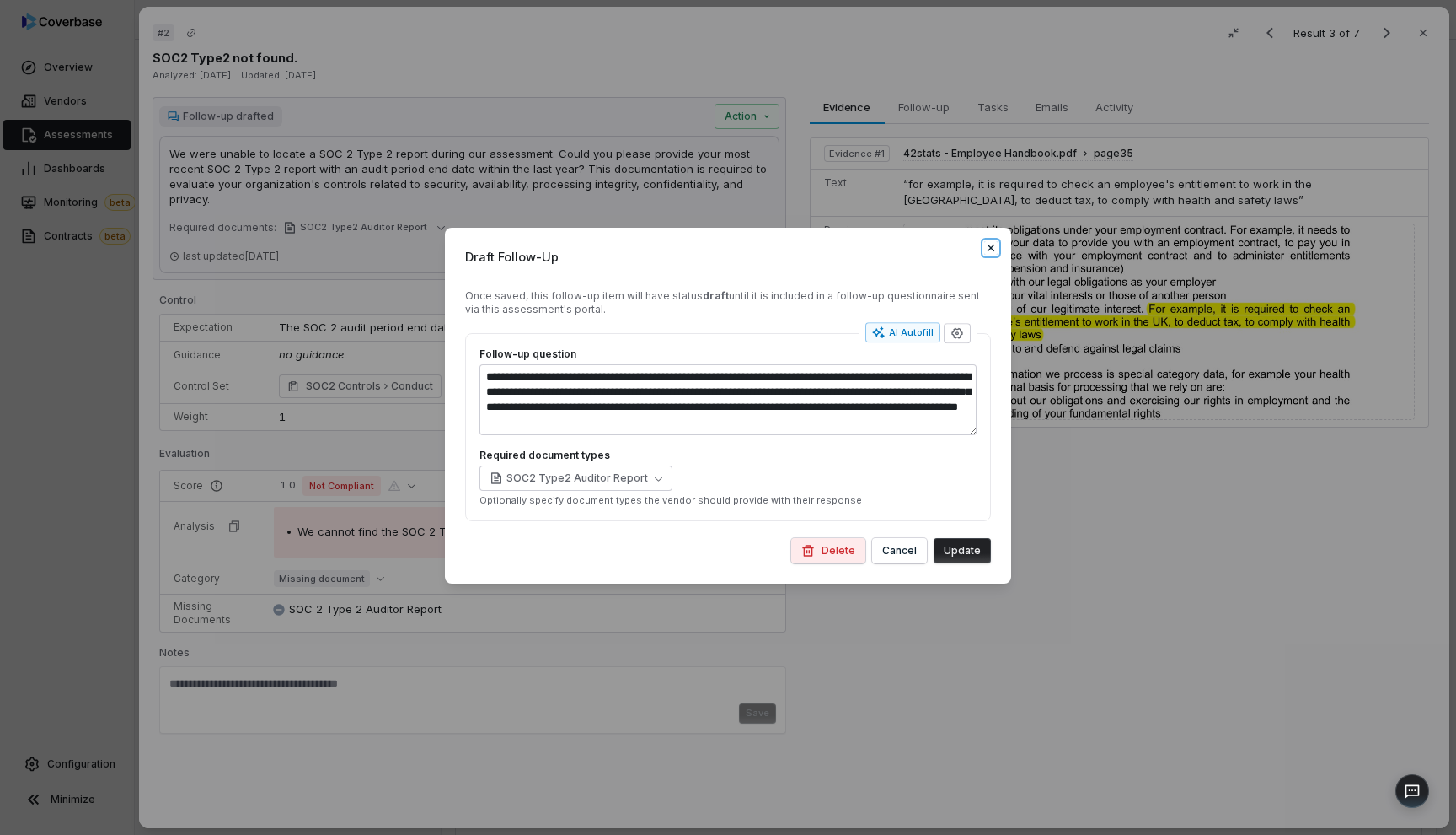
click at [986, 248] on icon "button" at bounding box center [990, 247] width 13 height 13
type textarea "*"
